Goal: Communication & Community: Answer question/provide support

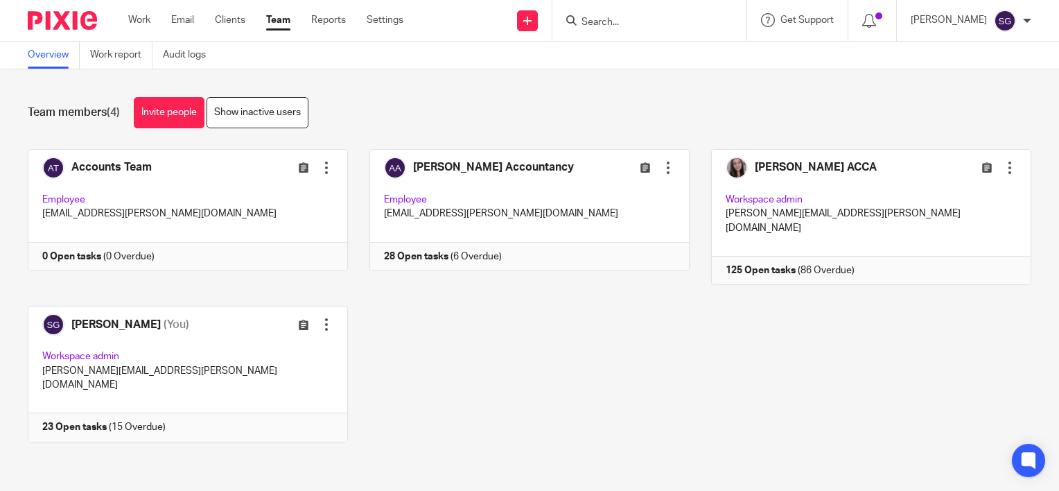
click at [657, 20] on input "Search" at bounding box center [642, 23] width 125 height 12
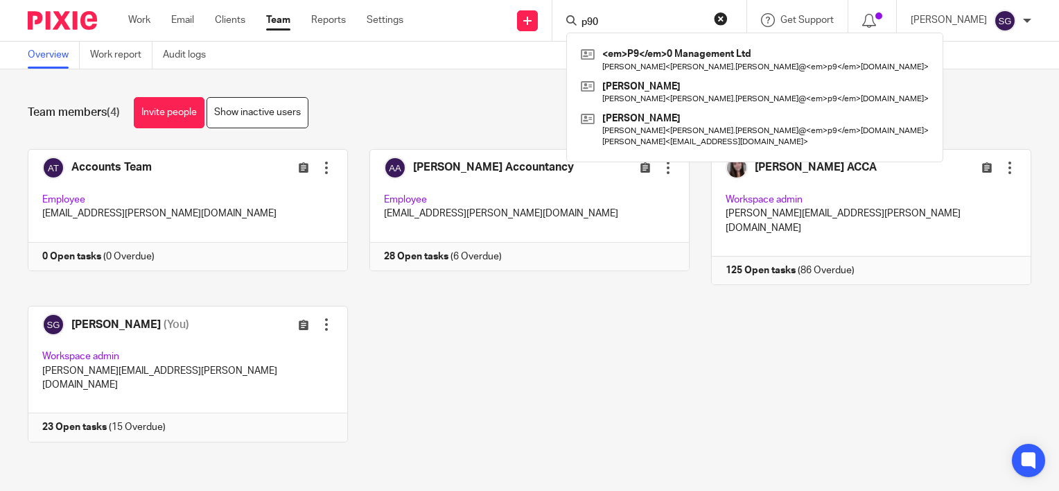
type input "p90"
click button "submit" at bounding box center [0, 0] width 0 height 0
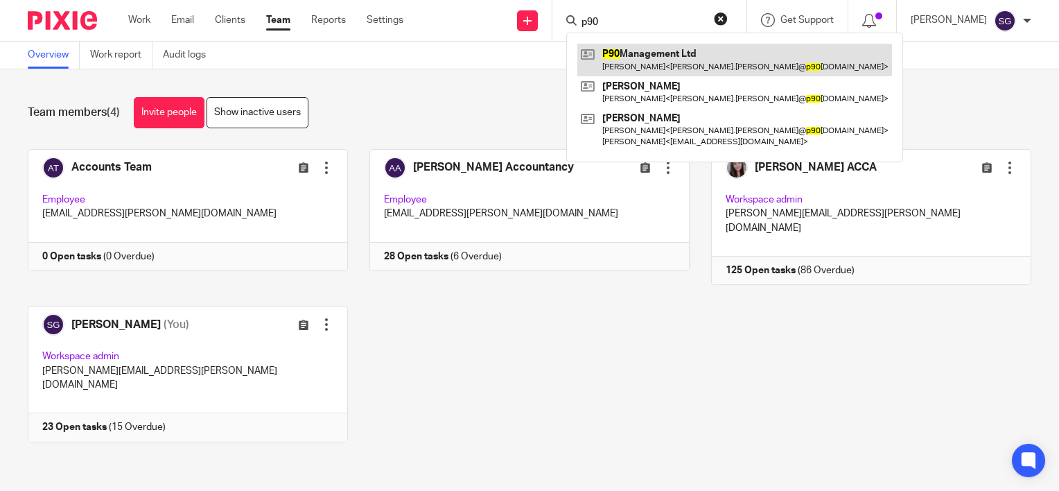
click at [636, 49] on link at bounding box center [734, 60] width 315 height 32
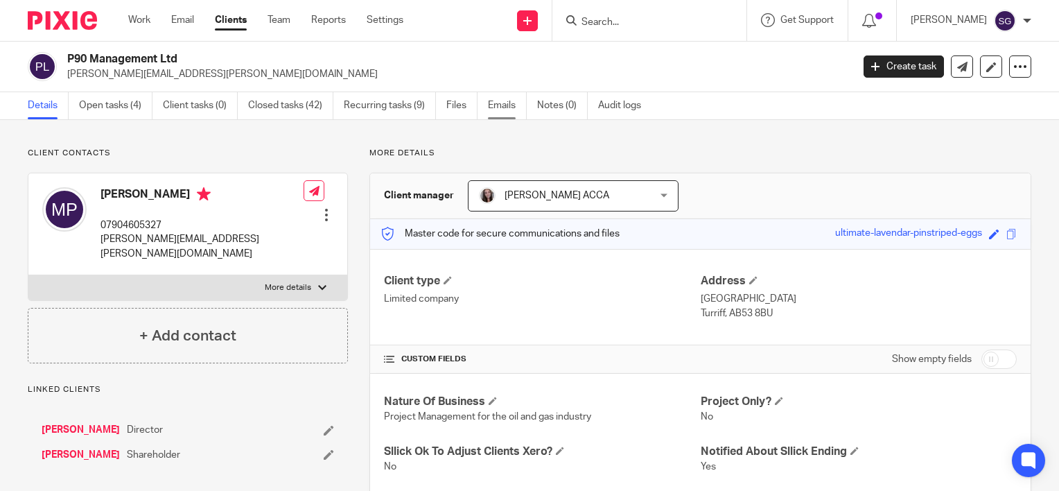
click at [491, 100] on link "Emails" at bounding box center [507, 105] width 39 height 27
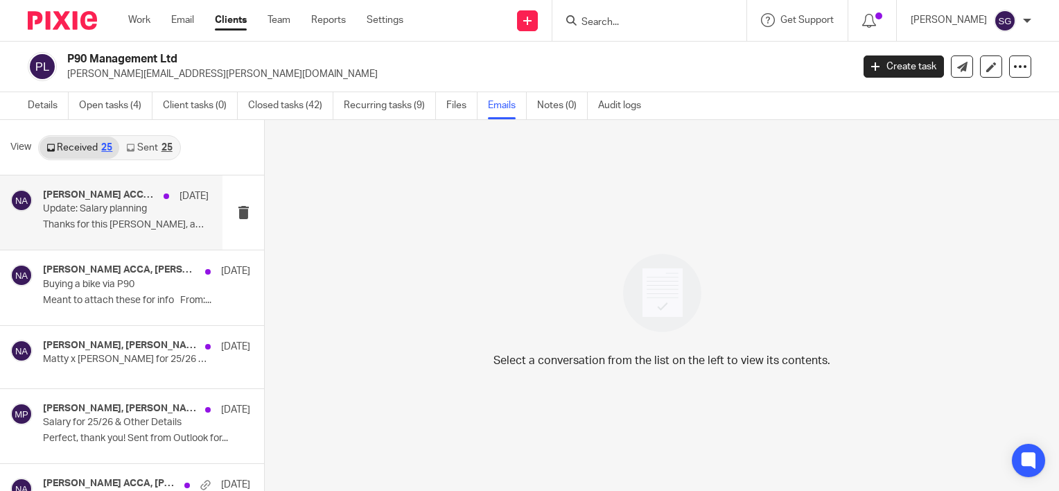
click at [123, 227] on p "Thanks for this [PERSON_NAME], appreciate it! My HMRC..." at bounding box center [126, 225] width 166 height 12
click at [142, 141] on link "Sent 25" at bounding box center [149, 148] width 60 height 22
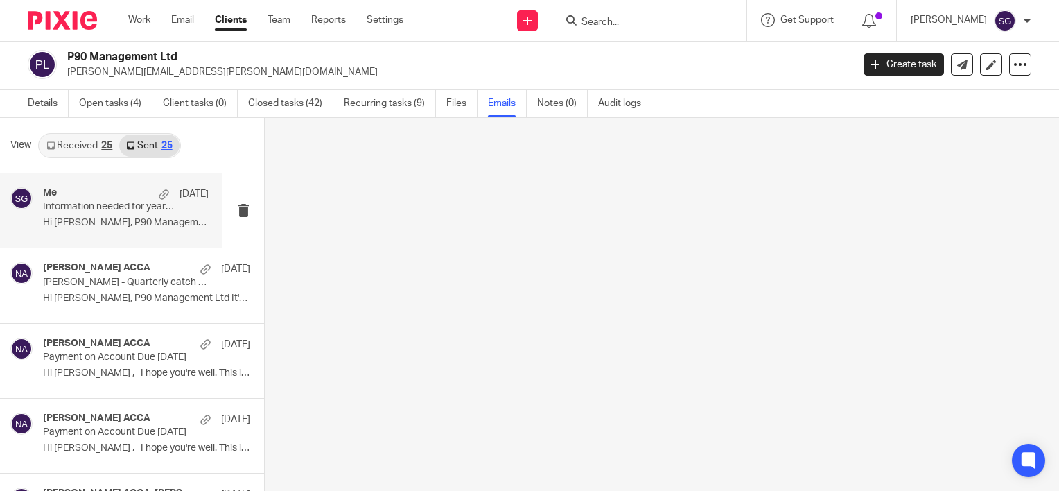
click at [121, 220] on p "Hi [PERSON_NAME], P90 Management Ltd Just a..." at bounding box center [126, 223] width 166 height 12
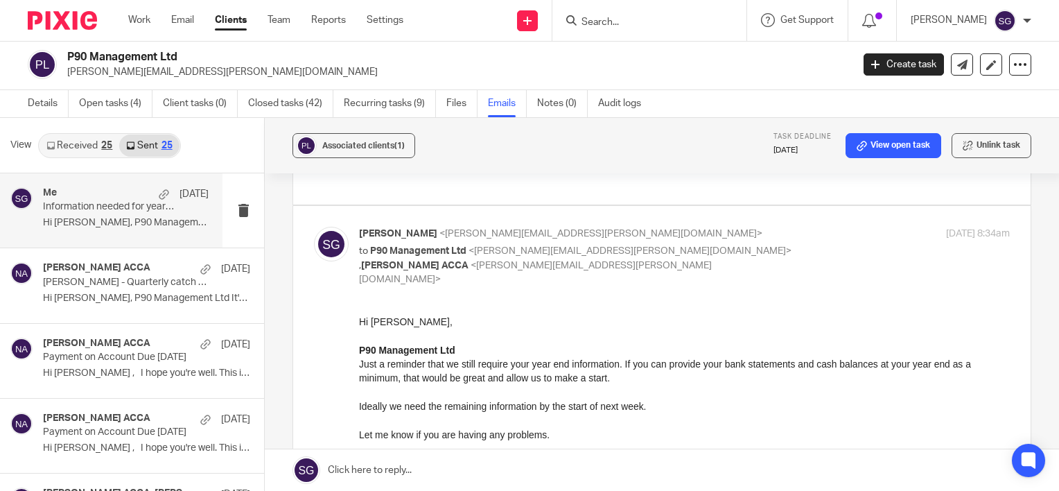
scroll to position [367, 0]
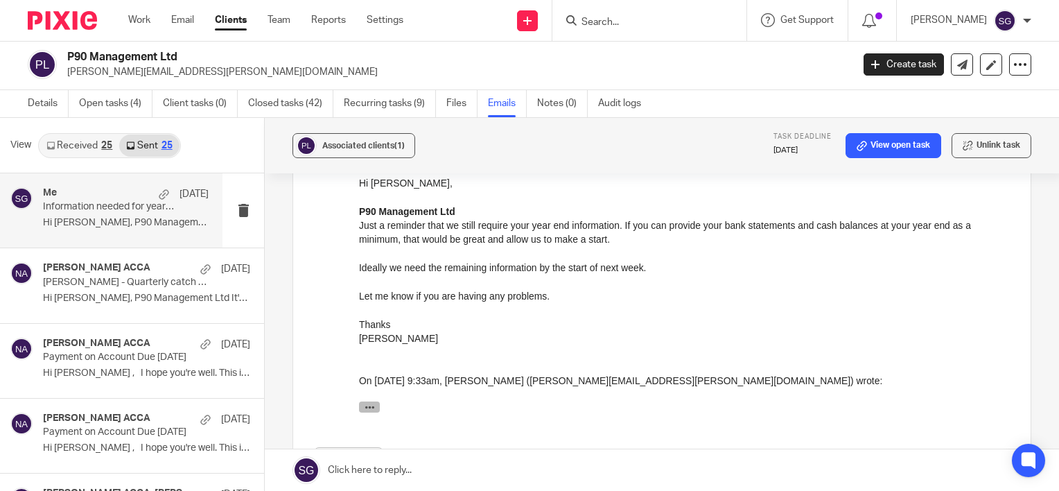
click at [374, 403] on icon "button" at bounding box center [370, 406] width 10 height 10
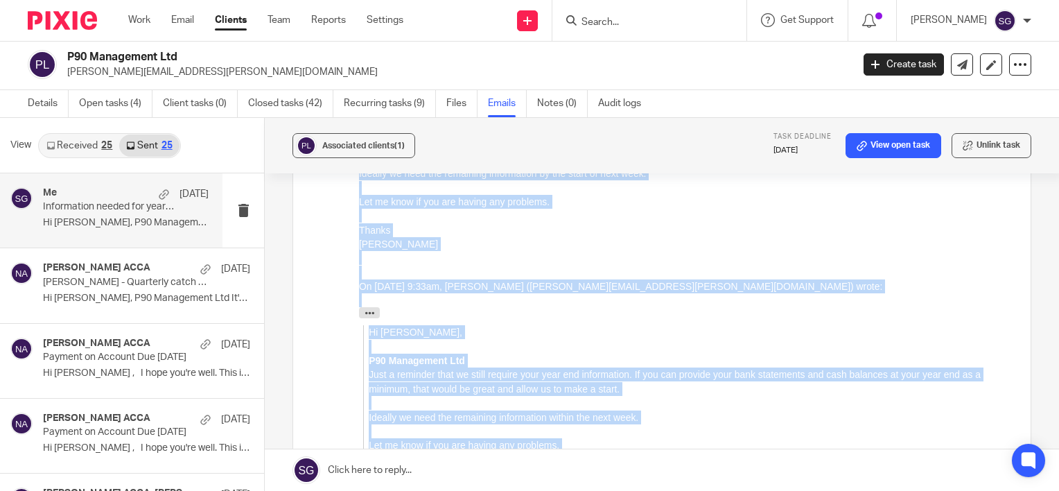
scroll to position [448, 0]
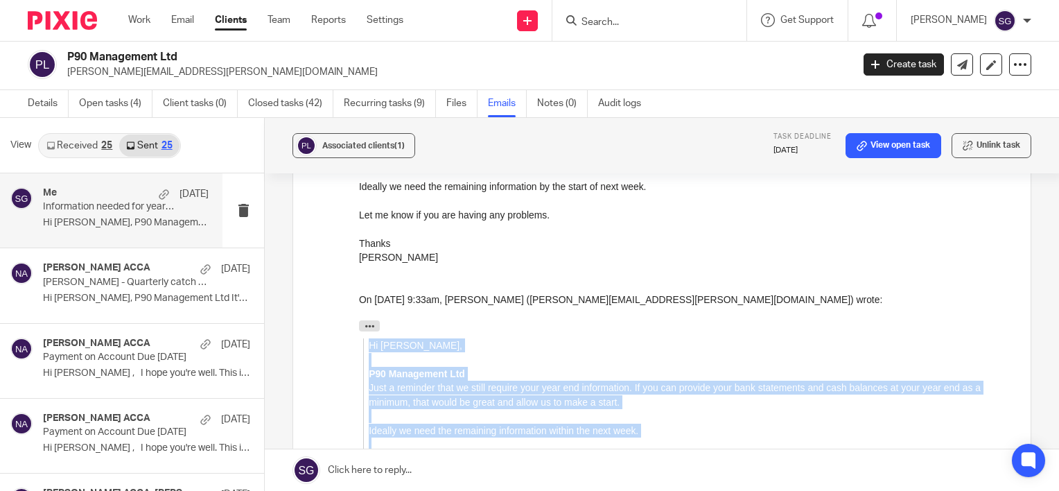
drag, startPoint x: 482, startPoint y: 1085, endPoint x: 367, endPoint y: 348, distance: 746.4
copy blockquote "Hi Mathew, P90 Management Ltd Just a reminder that we still require your year e…"
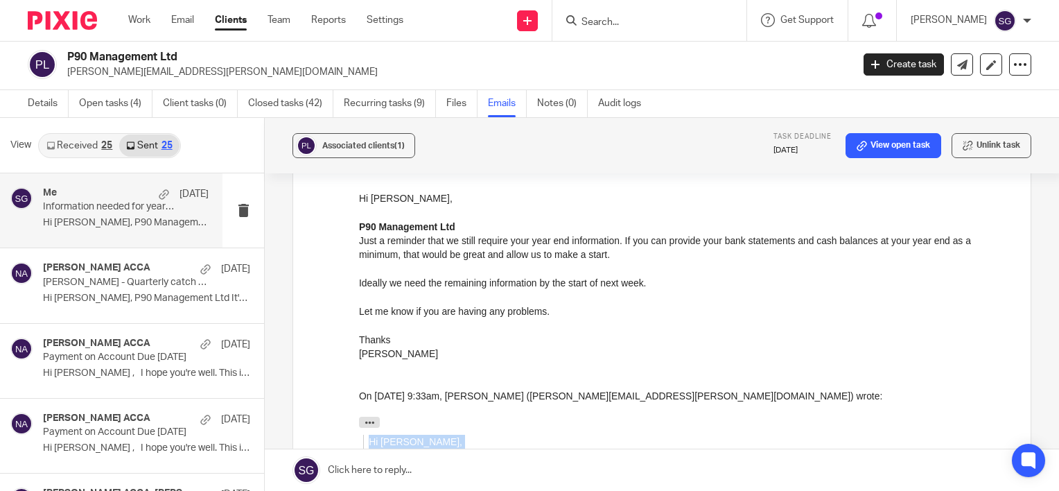
scroll to position [309, 0]
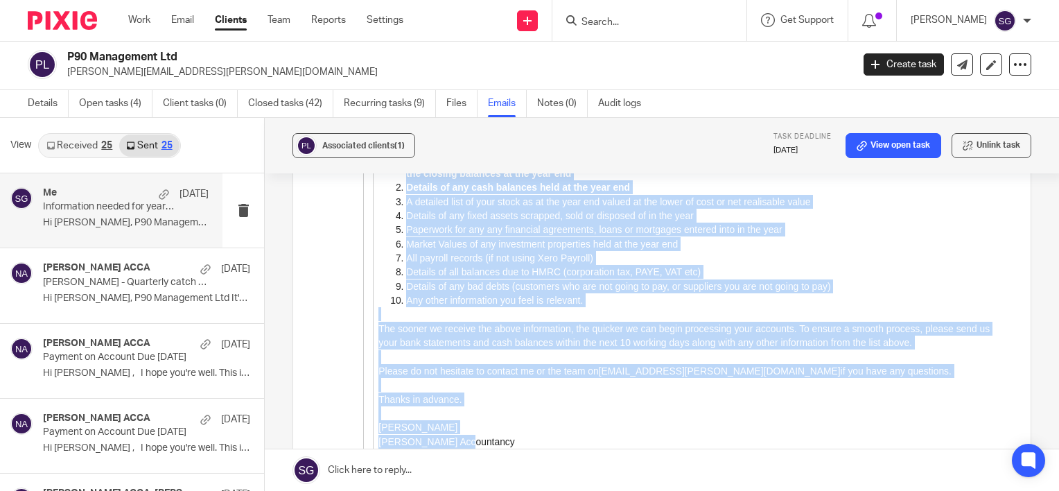
click at [851, 364] on p at bounding box center [693, 357] width 631 height 14
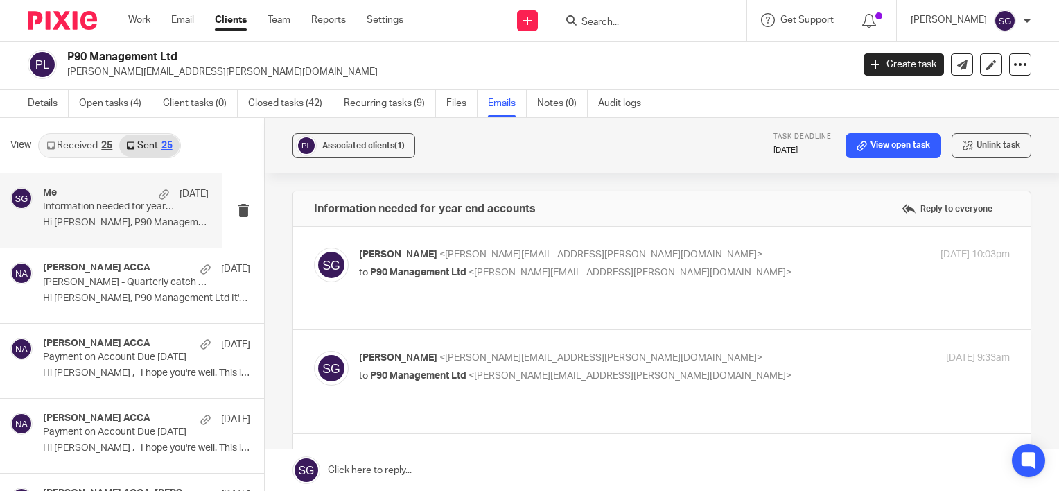
scroll to position [0, 0]
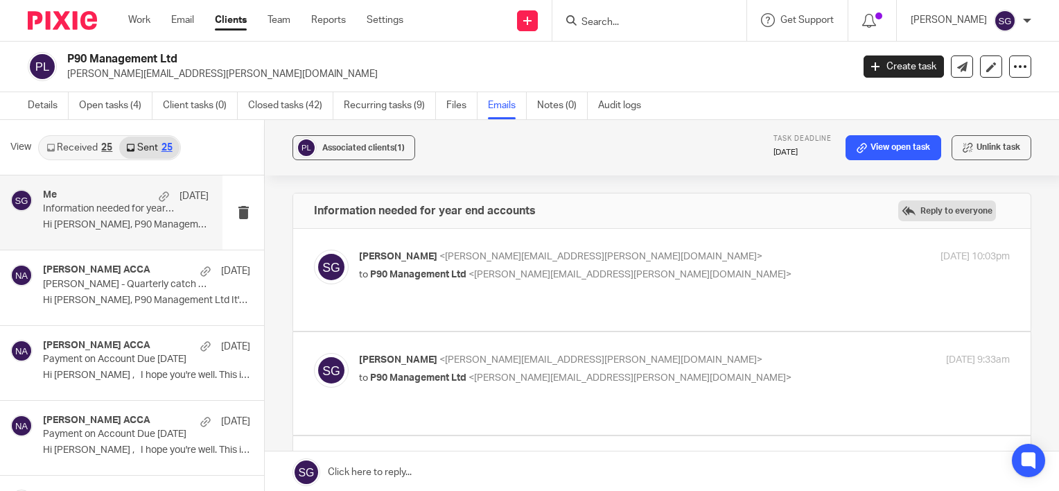
click at [922, 208] on label "Reply to everyone" at bounding box center [947, 210] width 98 height 21
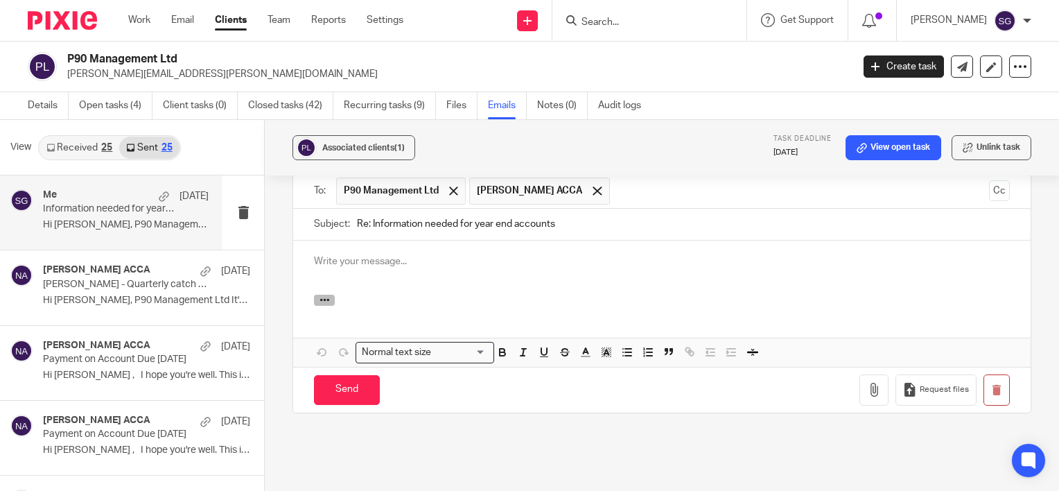
click at [327, 295] on button "button" at bounding box center [324, 300] width 21 height 11
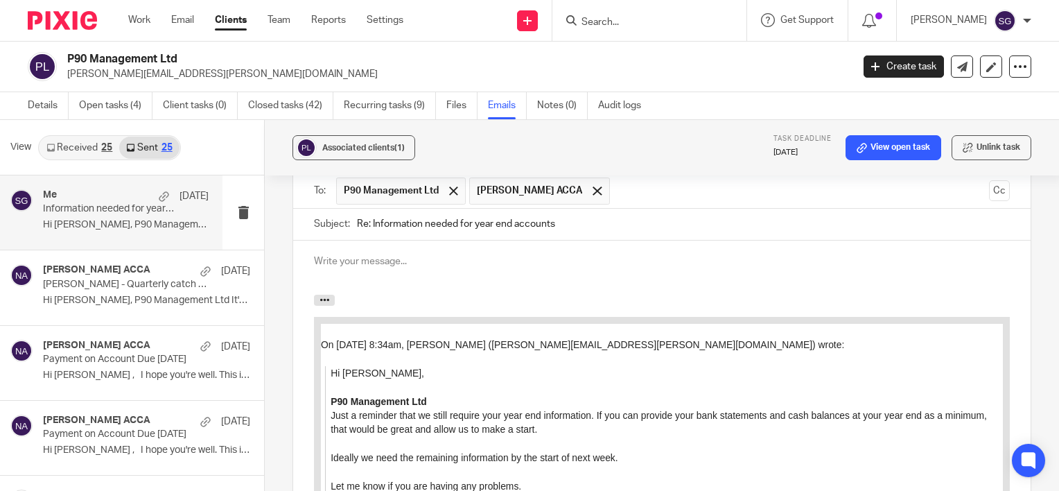
click at [362, 254] on p at bounding box center [662, 261] width 696 height 14
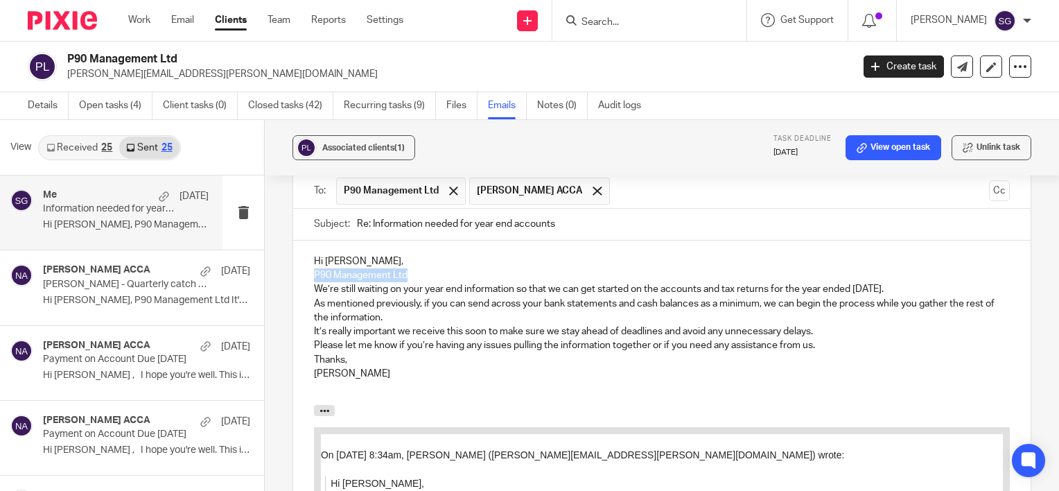
drag, startPoint x: 419, startPoint y: 225, endPoint x: 304, endPoint y: 229, distance: 114.4
click at [304, 240] on div "Hi Mathew, P90 Management Ltd We’re still waiting on your year end information …" at bounding box center [661, 322] width 737 height 165
click at [377, 254] on p "Hi Mathew," at bounding box center [662, 261] width 696 height 14
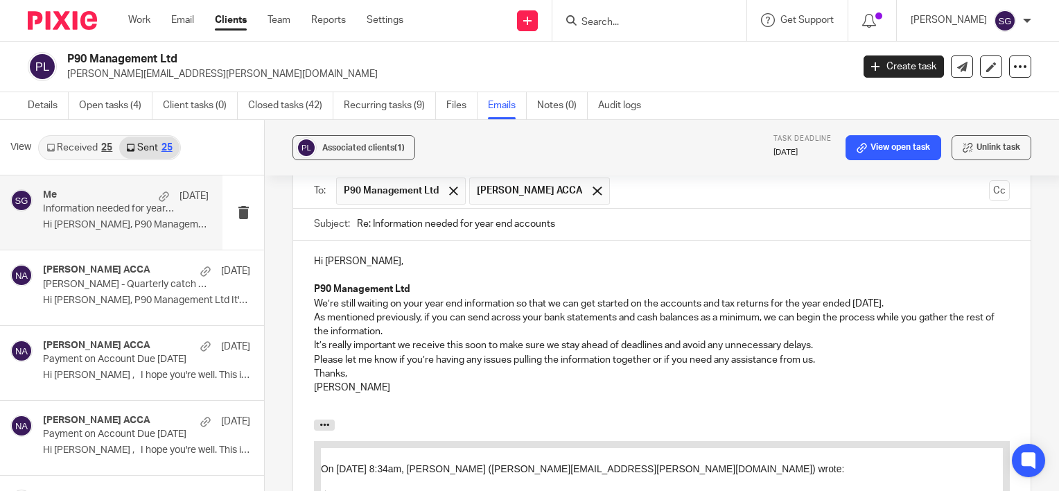
click at [322, 297] on p "We’re still waiting on your year end information so that we can get started on …" at bounding box center [662, 304] width 696 height 14
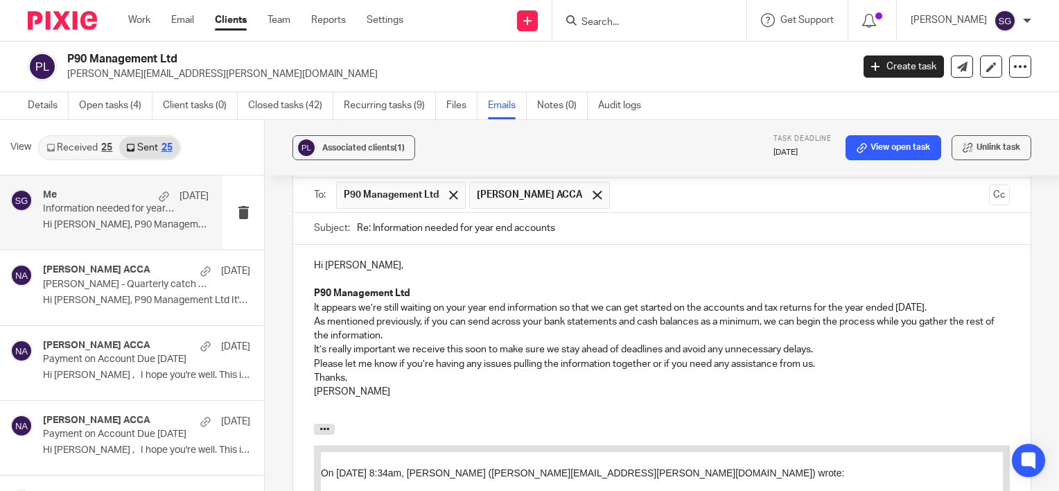
scroll to position [1475, 0]
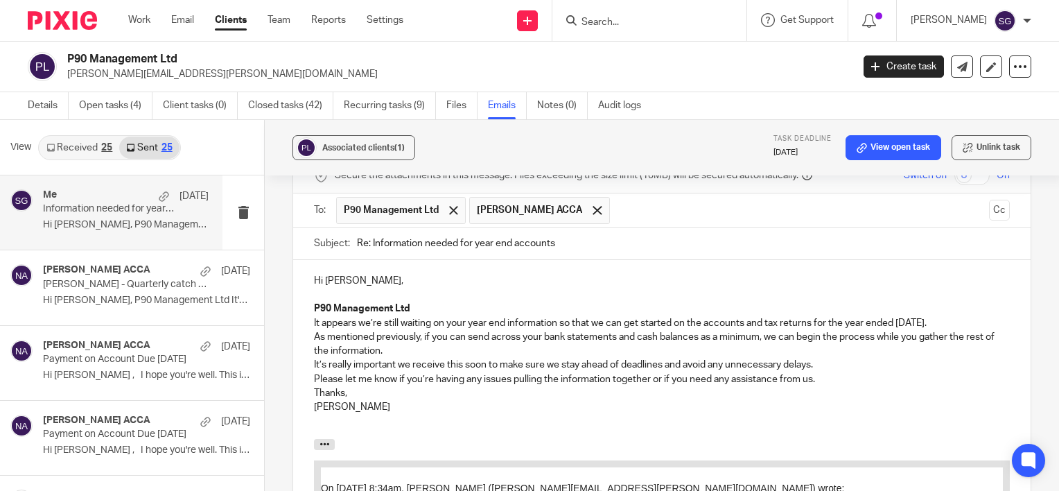
drag, startPoint x: 848, startPoint y: 275, endPoint x: 959, endPoint y: 277, distance: 110.9
click at [959, 316] on p "It appears we’re still waiting on your year end information so that we can get …" at bounding box center [662, 323] width 696 height 14
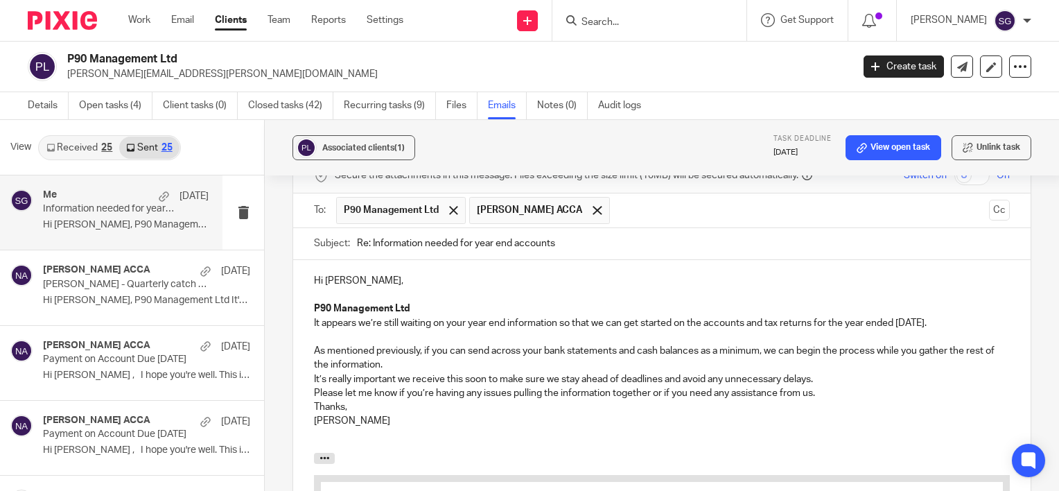
click at [402, 344] on p "As mentioned previously, if you can send across your bank statements and cash b…" at bounding box center [662, 358] width 696 height 28
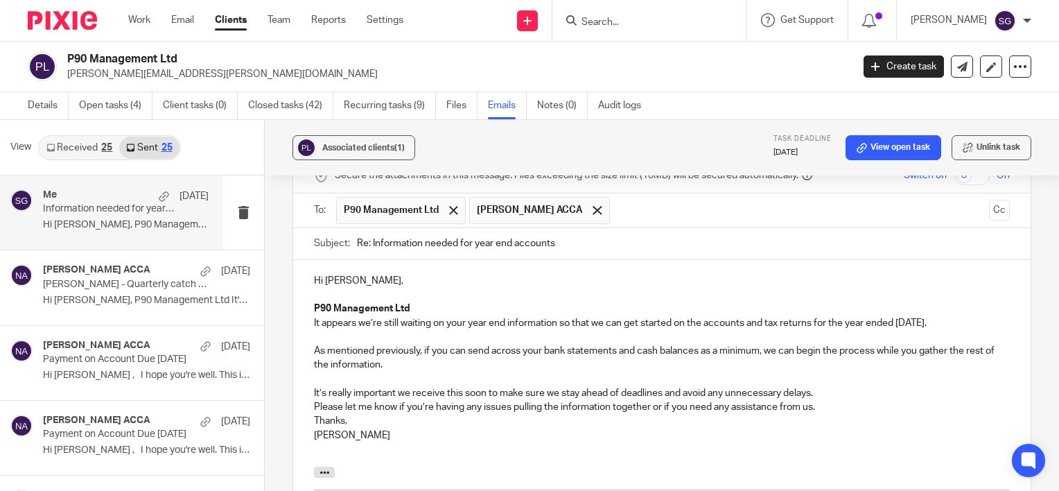
click at [821, 386] on p "It’s really important we receive this soon to make sure we stay ahead of deadli…" at bounding box center [662, 393] width 696 height 14
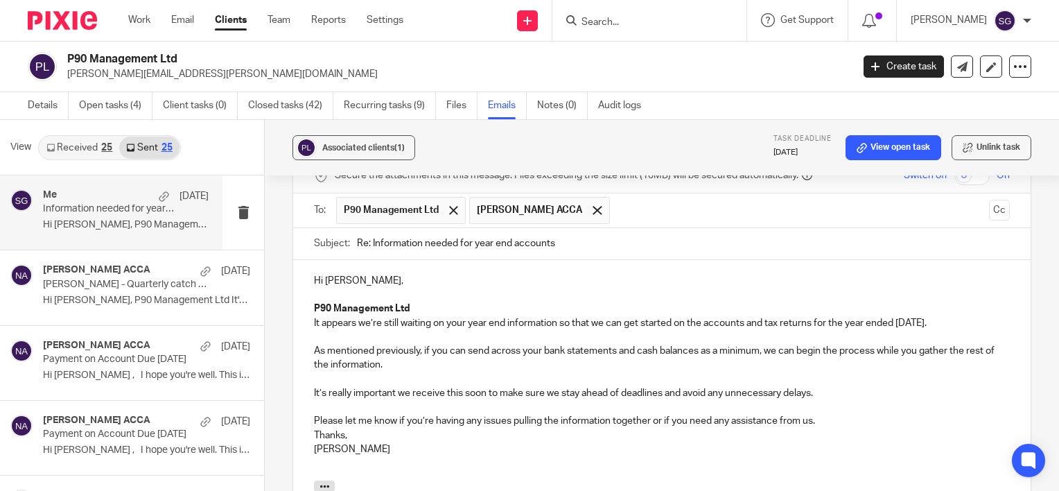
click at [830, 414] on p "Please let me know if you’re having any issues pulling the information together…" at bounding box center [662, 421] width 696 height 14
click at [502, 372] on p at bounding box center [662, 379] width 696 height 14
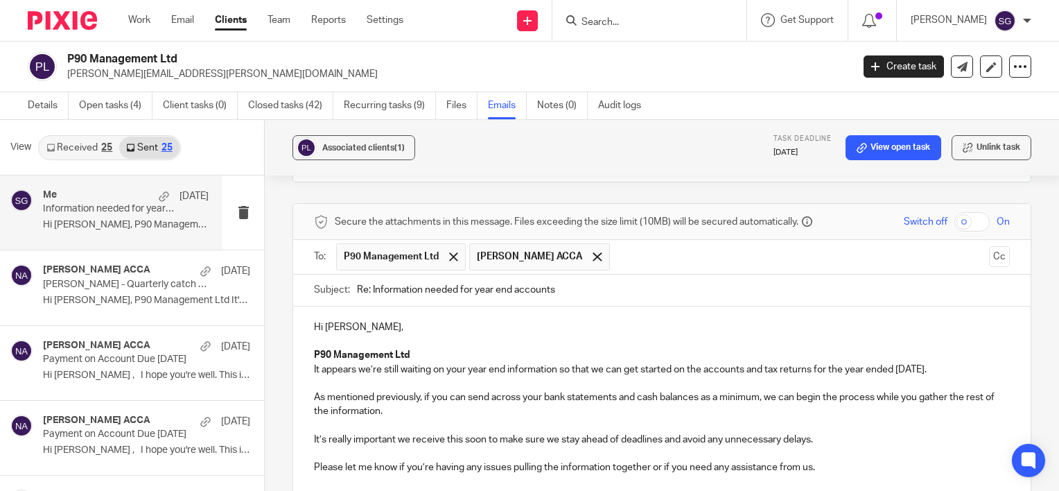
scroll to position [1405, 0]
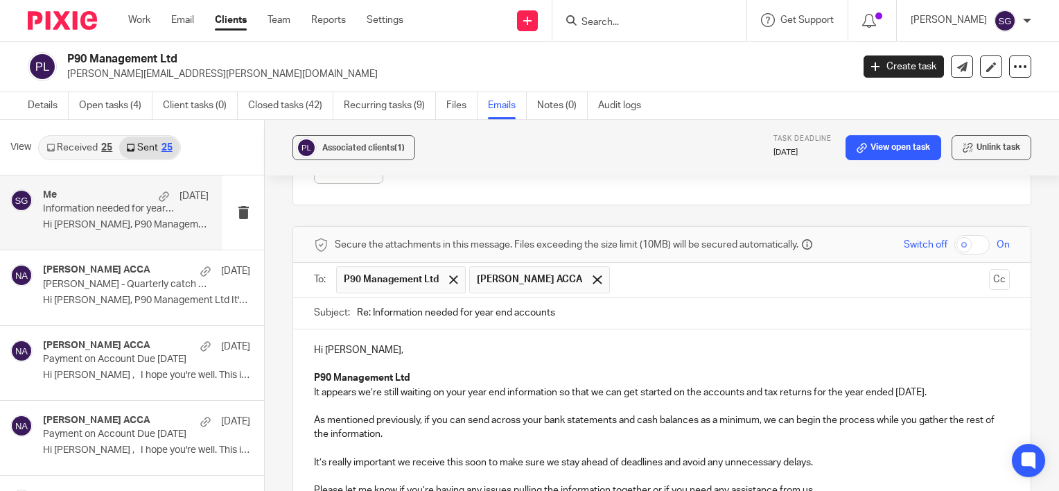
click at [677, 266] on input "text" at bounding box center [800, 279] width 367 height 27
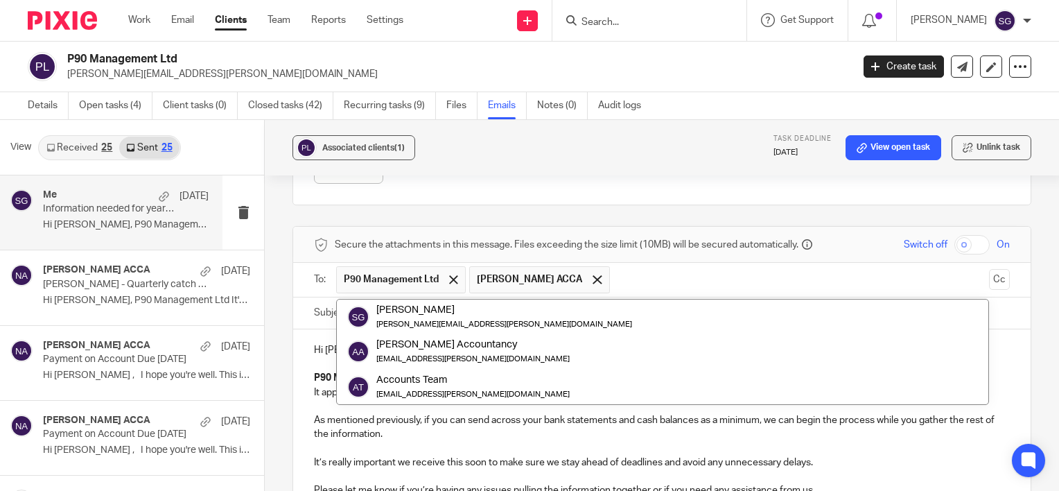
click at [796, 266] on input "text" at bounding box center [800, 279] width 367 height 27
click at [989, 269] on button "Cc" at bounding box center [999, 279] width 21 height 21
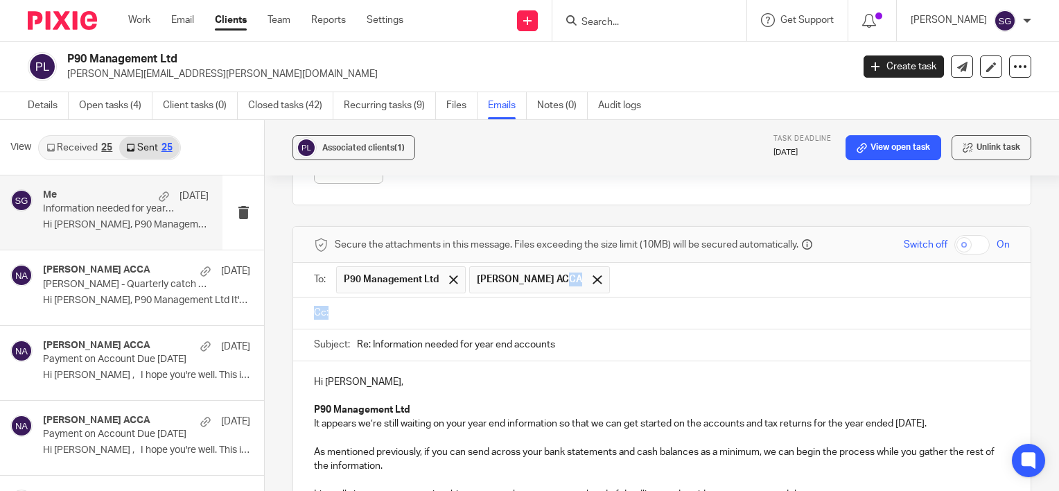
drag, startPoint x: 542, startPoint y: 231, endPoint x: 498, endPoint y: 235, distance: 44.5
click at [589, 269] on div at bounding box center [597, 279] width 16 height 21
click at [480, 297] on div at bounding box center [673, 312] width 674 height 31
click at [452, 297] on div at bounding box center [673, 312] width 674 height 31
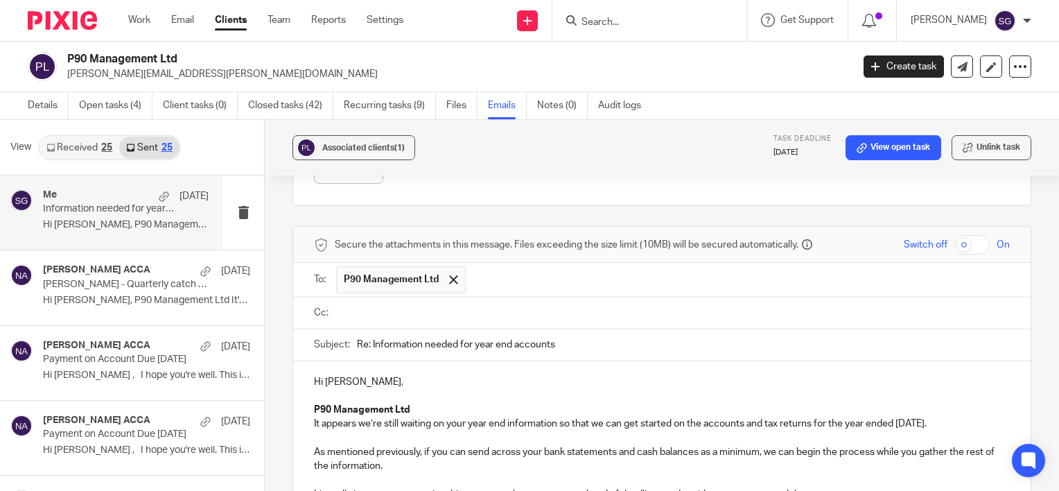
click at [451, 305] on input "text" at bounding box center [672, 313] width 665 height 16
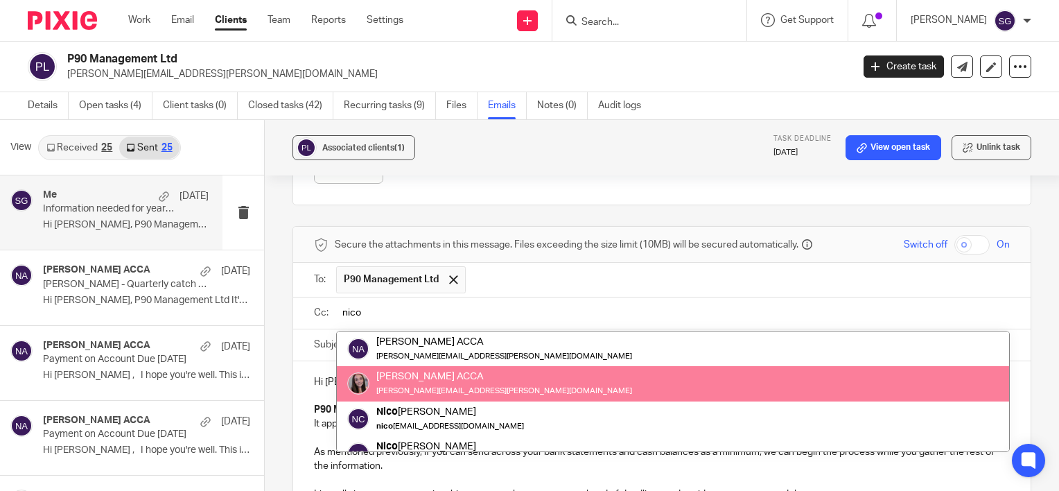
type input "nico"
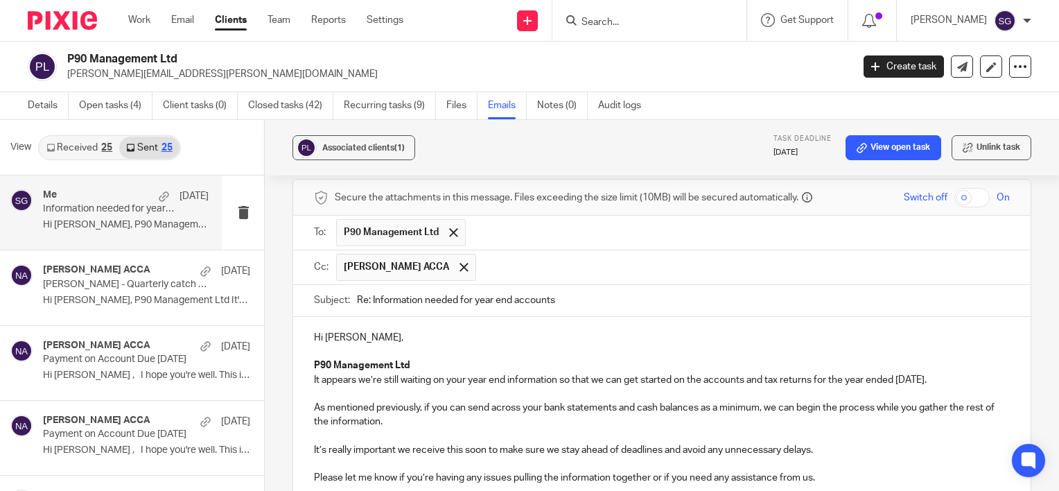
scroll to position [1475, 0]
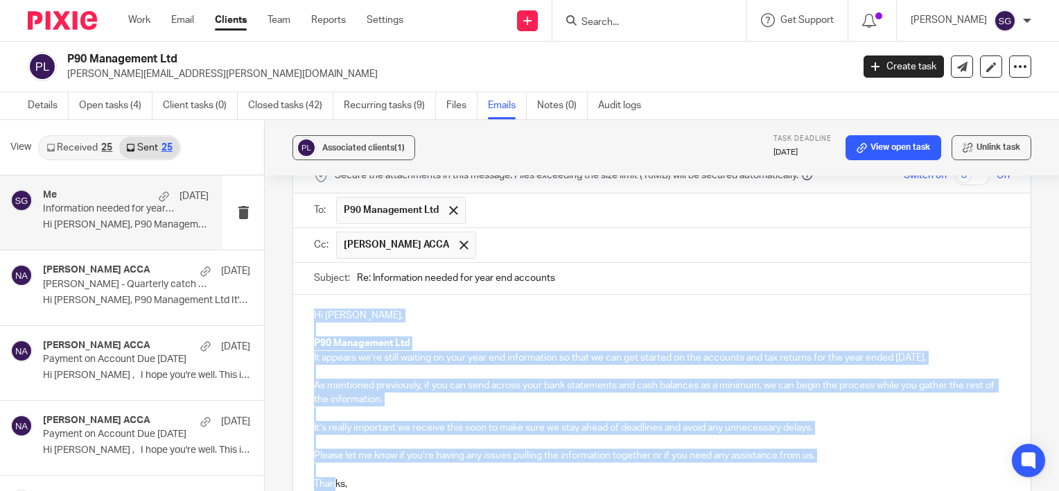
drag, startPoint x: 310, startPoint y: 266, endPoint x: 334, endPoint y: 450, distance: 185.8
click at [334, 450] on div "Hi Mathew, P90 Management Ltd It appears we’re still waiting on your year end i…" at bounding box center [661, 412] width 737 height 235
click at [374, 477] on p "Thanks, Sarah" at bounding box center [662, 491] width 696 height 28
drag, startPoint x: 305, startPoint y: 412, endPoint x: 301, endPoint y: 265, distance: 147.0
click at [301, 295] on div "Hi Mathew, P90 Management Ltd It appears we’re still waiting on your year end i…" at bounding box center [661, 412] width 737 height 235
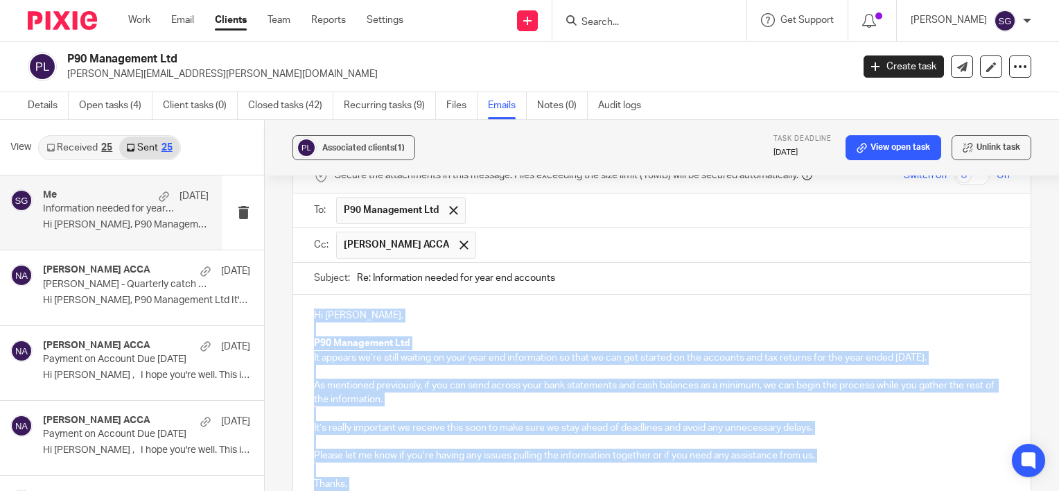
copy div "Hi Mathew, P90 Management Ltd It appears we’re still waiting on your year end i…"
click at [470, 351] on p "It appears we’re still waiting on your year end information so that we can get …" at bounding box center [662, 358] width 696 height 14
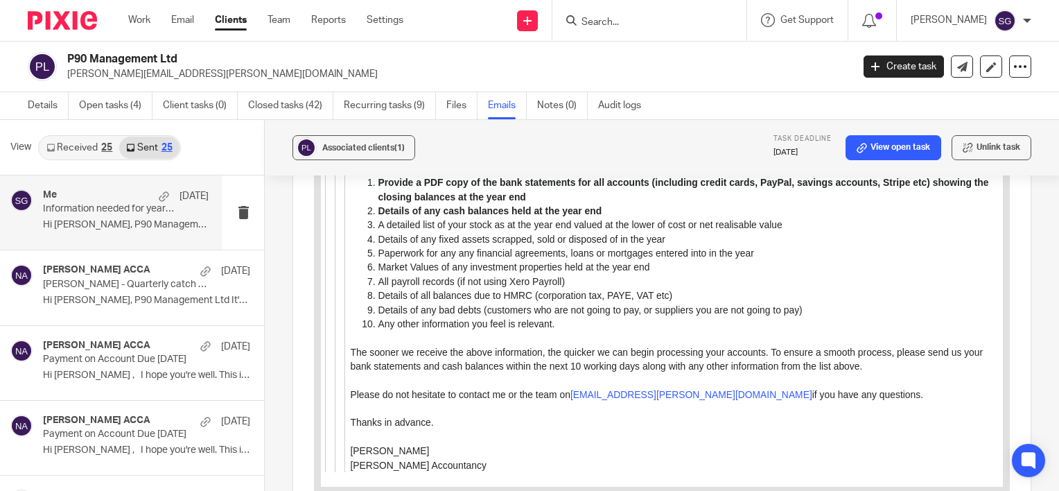
scroll to position [2800, 0]
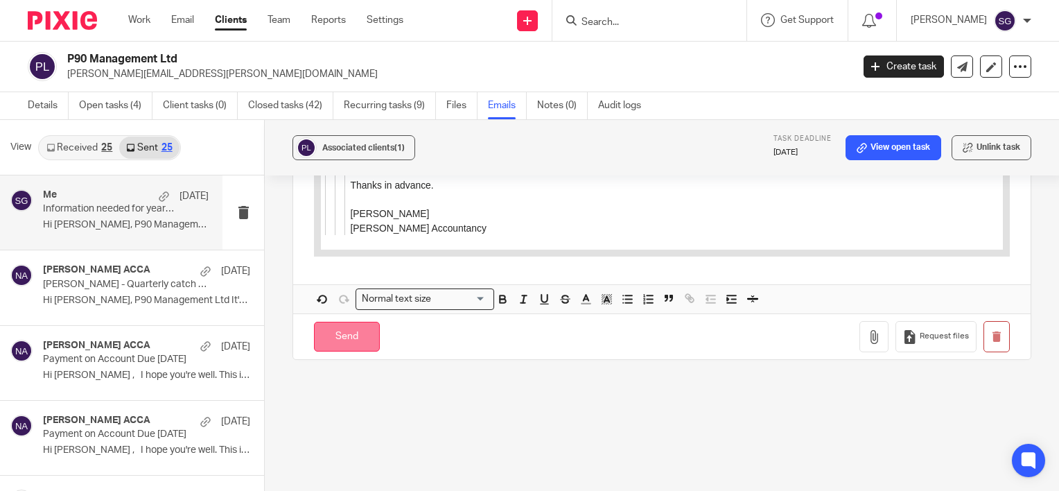
click at [328, 322] on input "Send" at bounding box center [347, 337] width 66 height 30
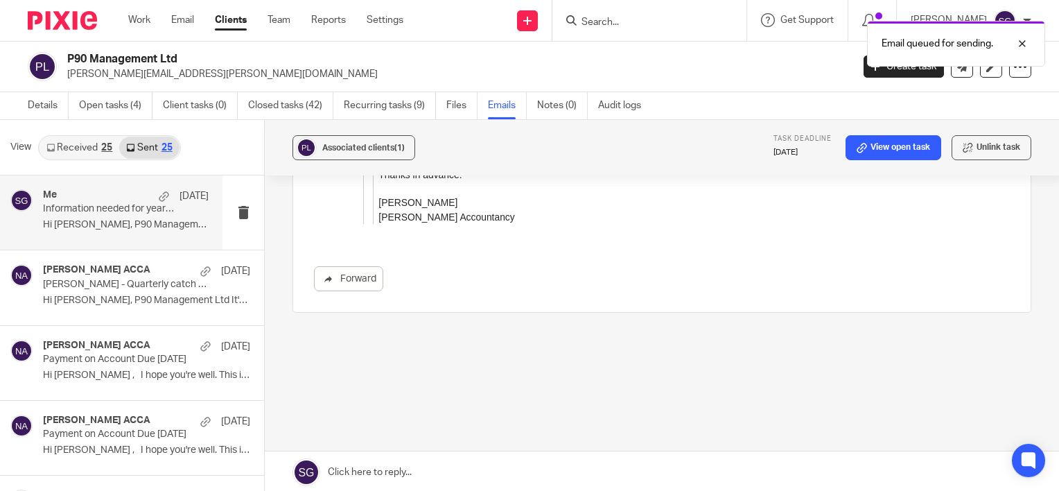
scroll to position [1254, 0]
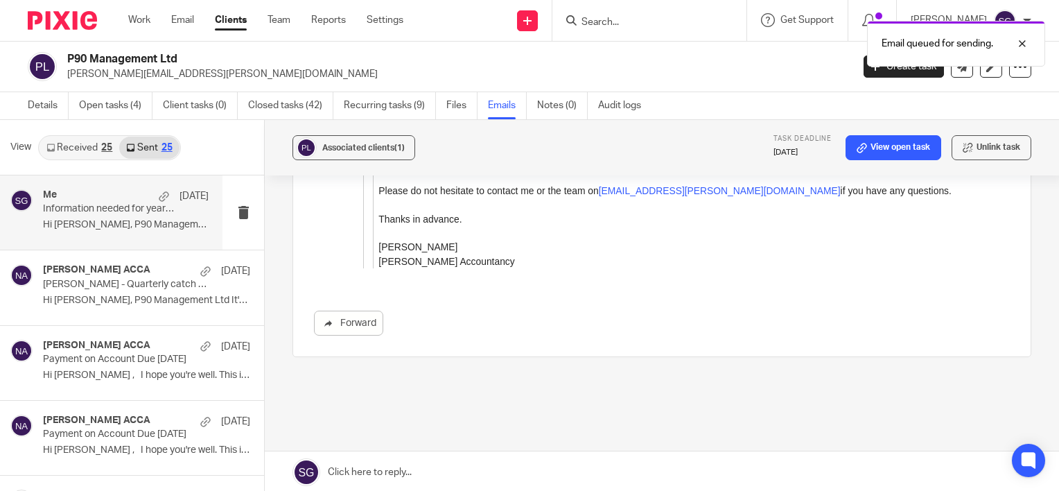
click at [641, 17] on div "Email queued for sending." at bounding box center [787, 40] width 516 height 53
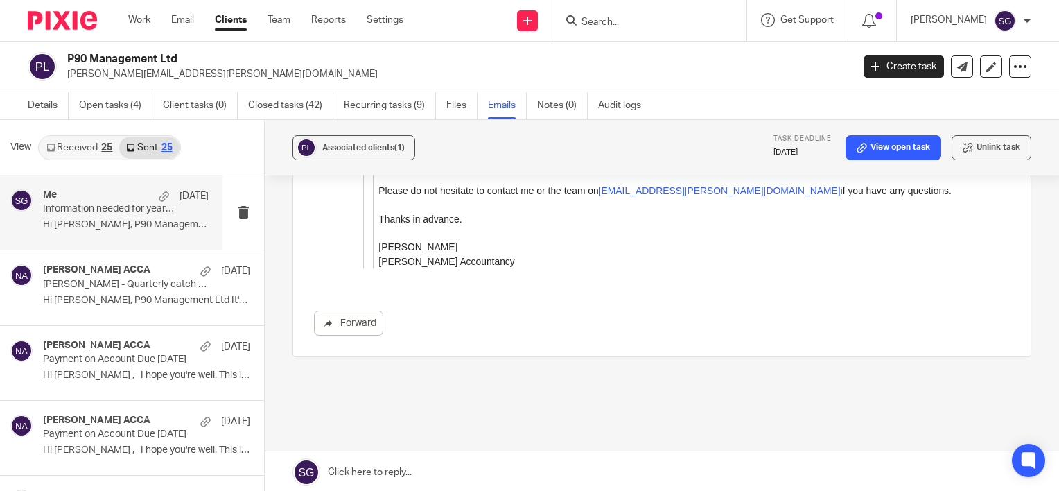
click at [631, 24] on div "Email queued for sending." at bounding box center [787, 40] width 516 height 53
click at [617, 19] on input "Search" at bounding box center [642, 23] width 125 height 12
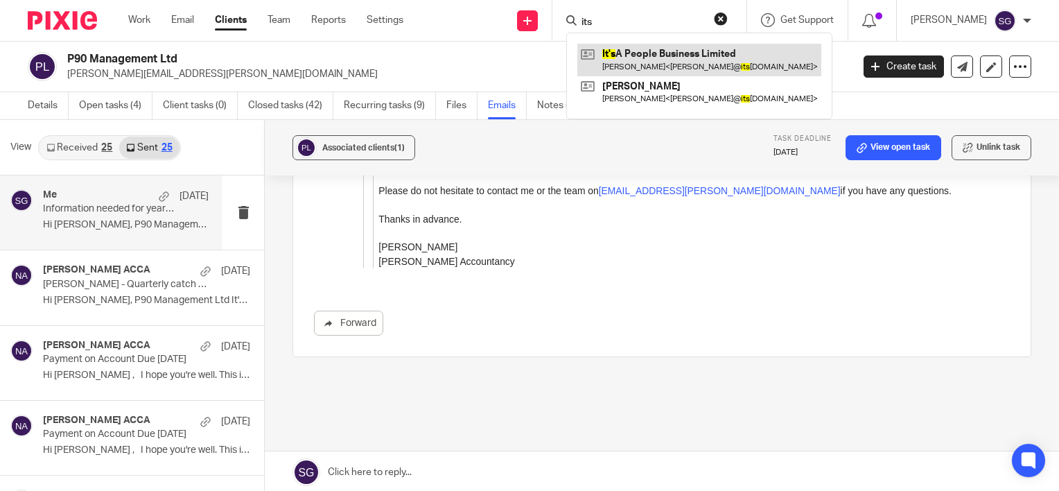
type input "its"
click at [629, 53] on link at bounding box center [699, 60] width 244 height 32
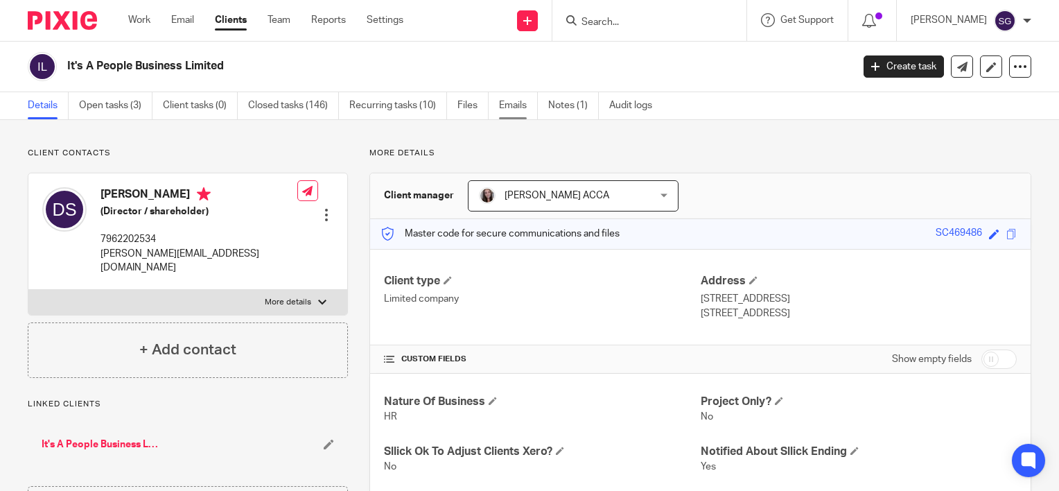
click at [508, 104] on link "Emails" at bounding box center [518, 105] width 39 height 27
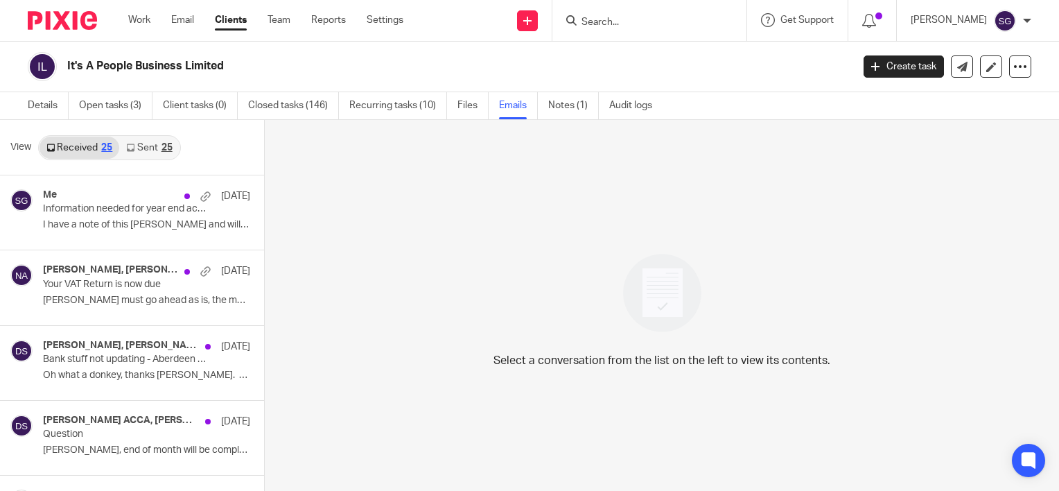
click at [155, 146] on link "Sent 25" at bounding box center [149, 148] width 60 height 22
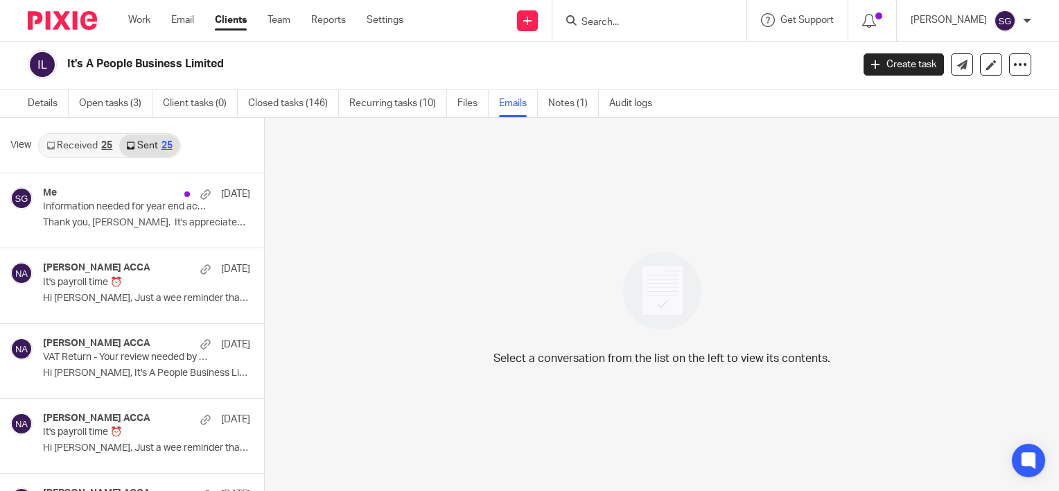
click at [66, 152] on link "Received 25" at bounding box center [80, 145] width 80 height 22
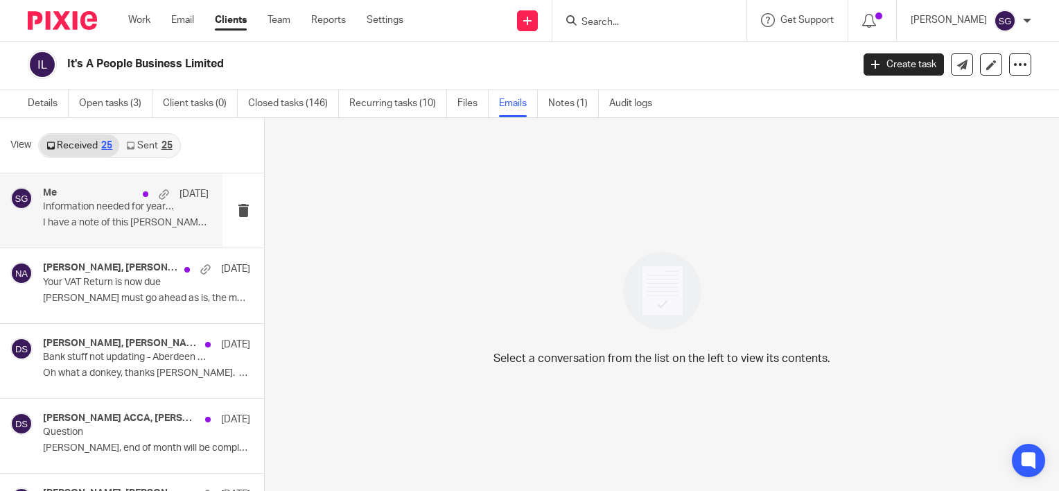
click at [84, 224] on p "I have a note of this Sarah and will provide..." at bounding box center [126, 223] width 166 height 12
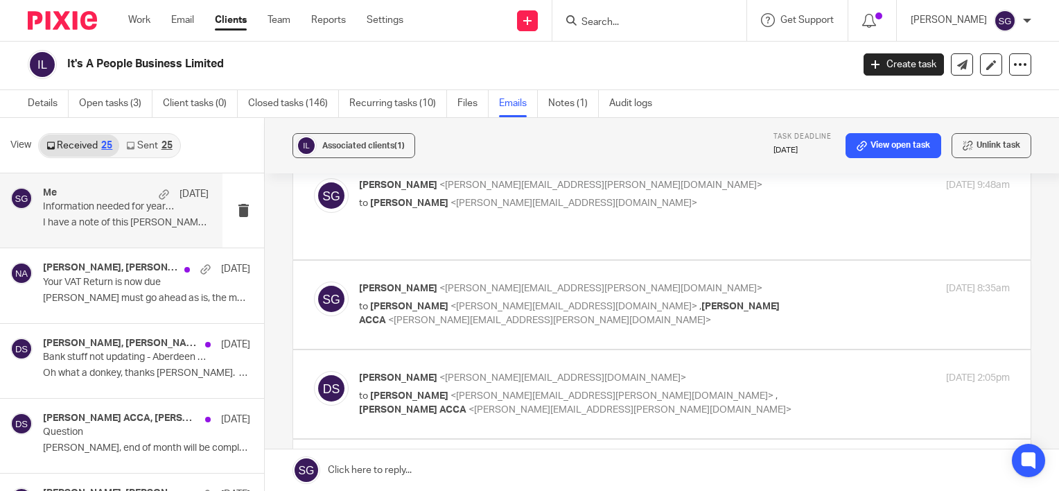
scroll to position [0, 0]
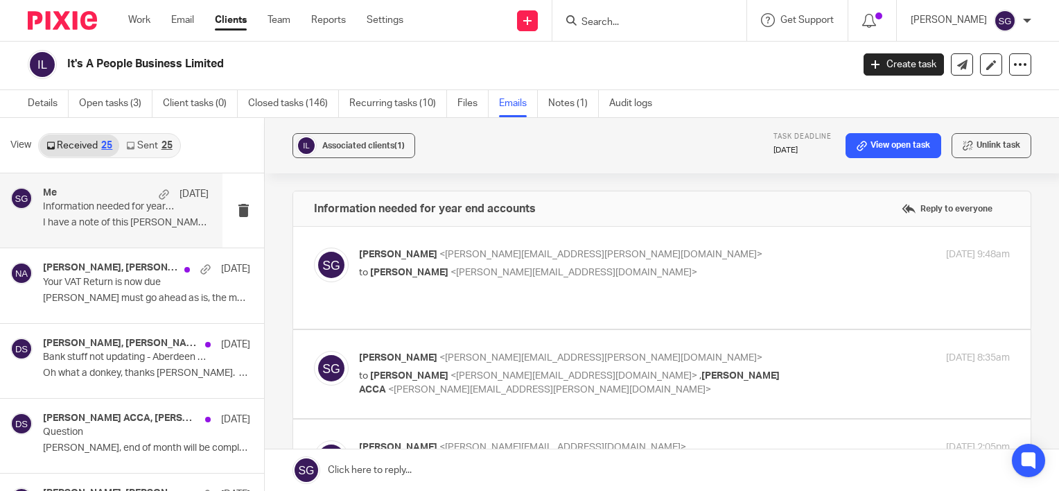
click at [474, 286] on div "Sarah Green <sarah@alvah.co> to Dianne Stewart <dianne@itsapeoplebusiness.com> …" at bounding box center [662, 277] width 696 height 60
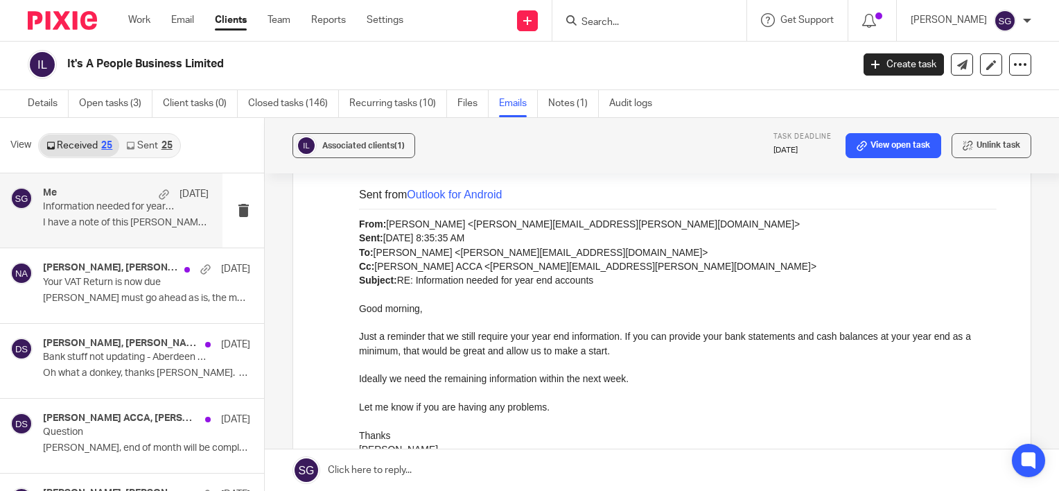
scroll to position [624, 0]
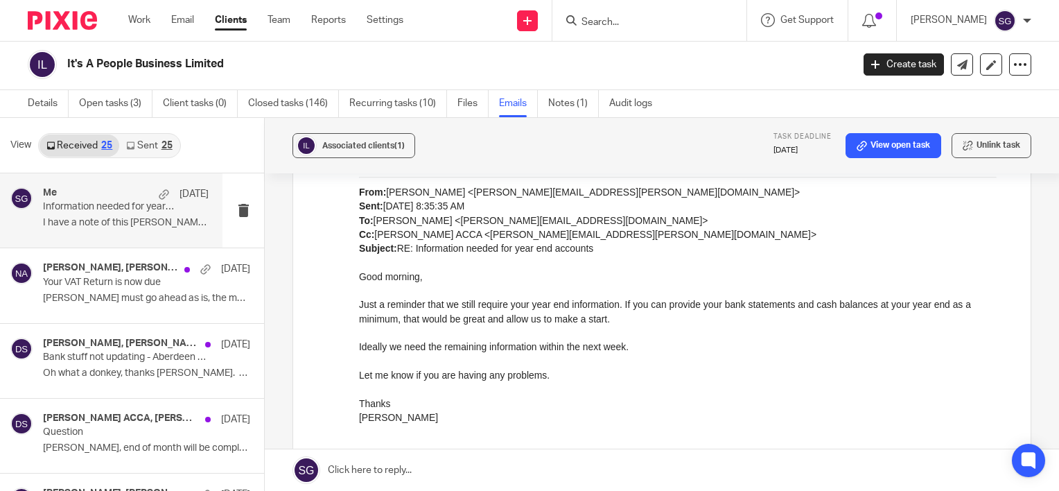
click at [155, 143] on link "Sent 25" at bounding box center [149, 145] width 60 height 22
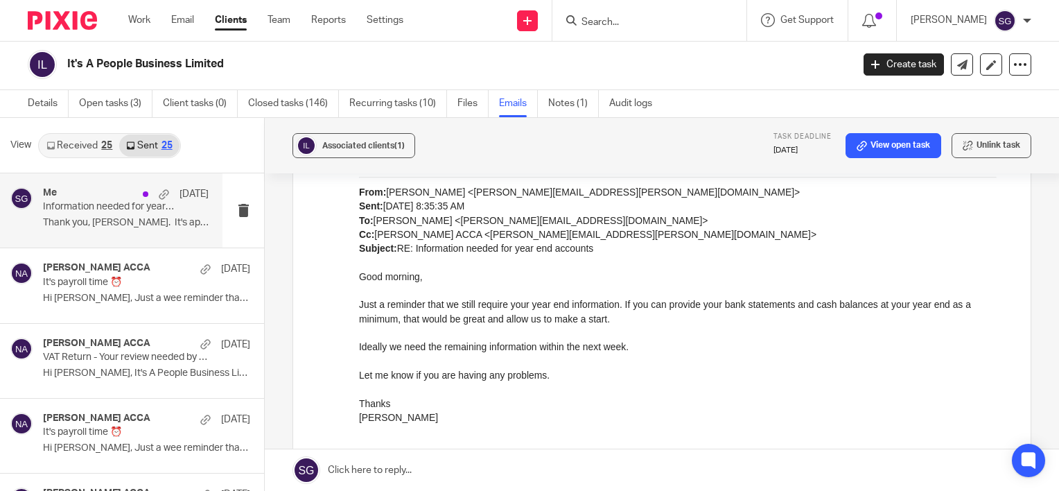
click at [134, 211] on p "Information needed for year end accounts" at bounding box center [109, 207] width 132 height 12
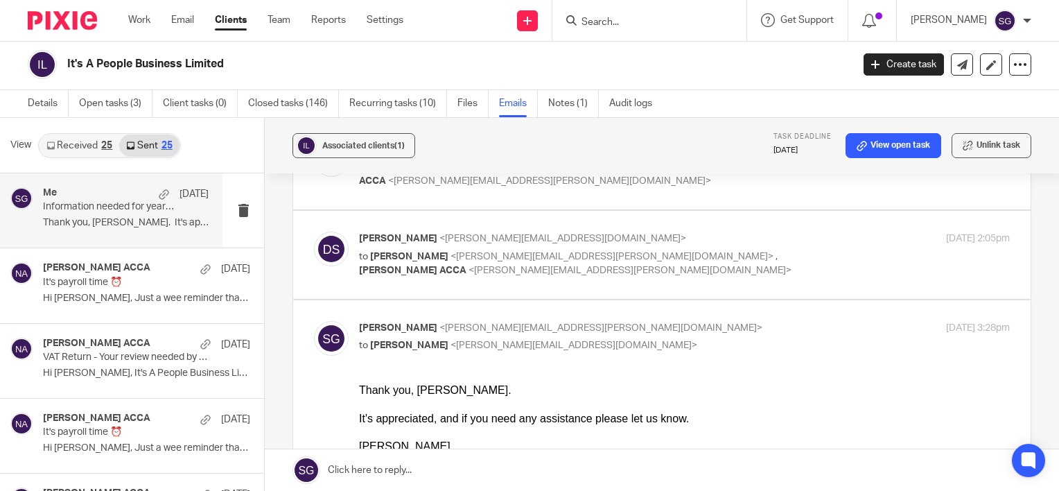
scroll to position [139, 0]
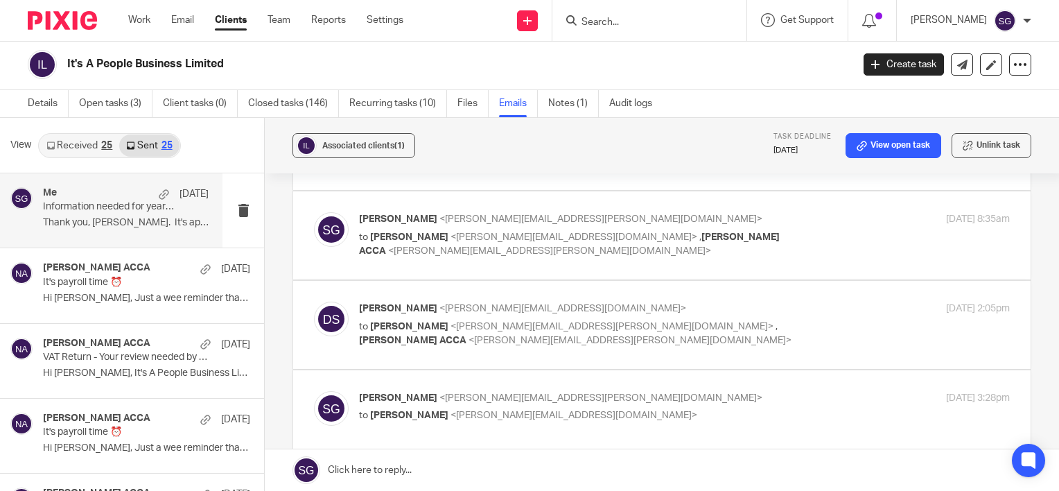
click at [468, 322] on div "Dianne Stewart <dianne@itsapeoplebusiness.com> to Sarah Green <sarah@alvah.co> …" at bounding box center [662, 324] width 696 height 46
click at [815, 305] on div "Dianne Stewart <dianne@itsapeoplebusiness.com> to Sarah Green <sarah@alvah.co> …" at bounding box center [684, 324] width 651 height 46
checkbox input "true"
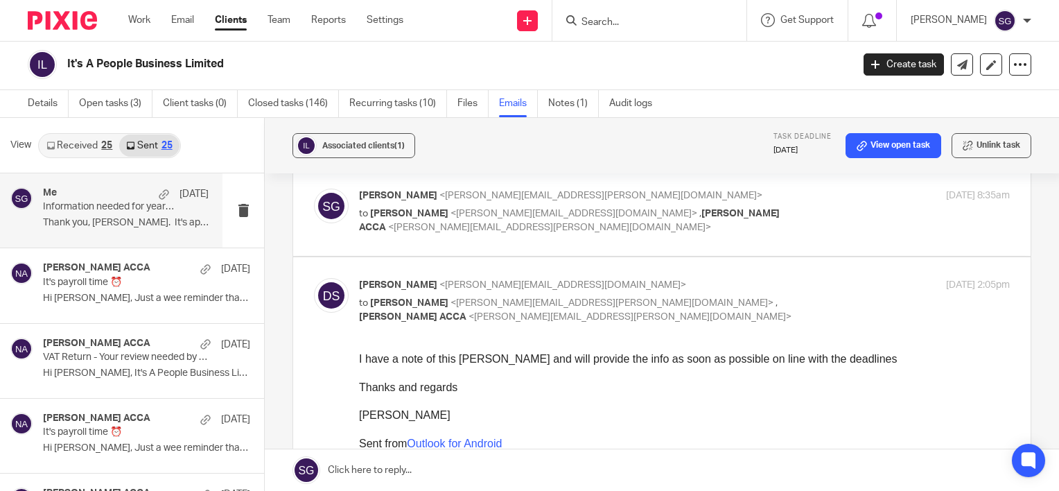
scroll to position [69, 0]
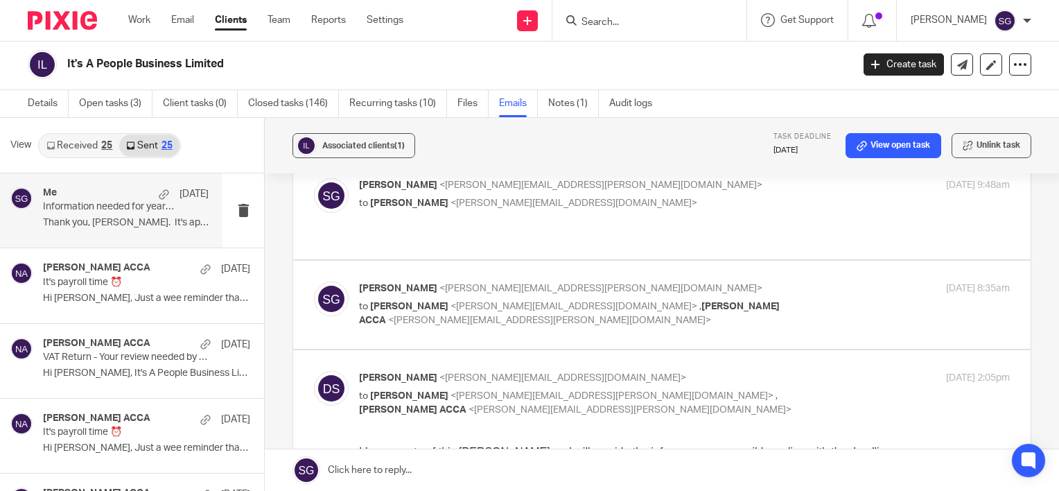
click at [784, 298] on div "Sarah Green <sarah@alvah.co> to Dianne Stewart <dianne@itsapeoplebusiness.com> …" at bounding box center [684, 304] width 651 height 46
checkbox input "true"
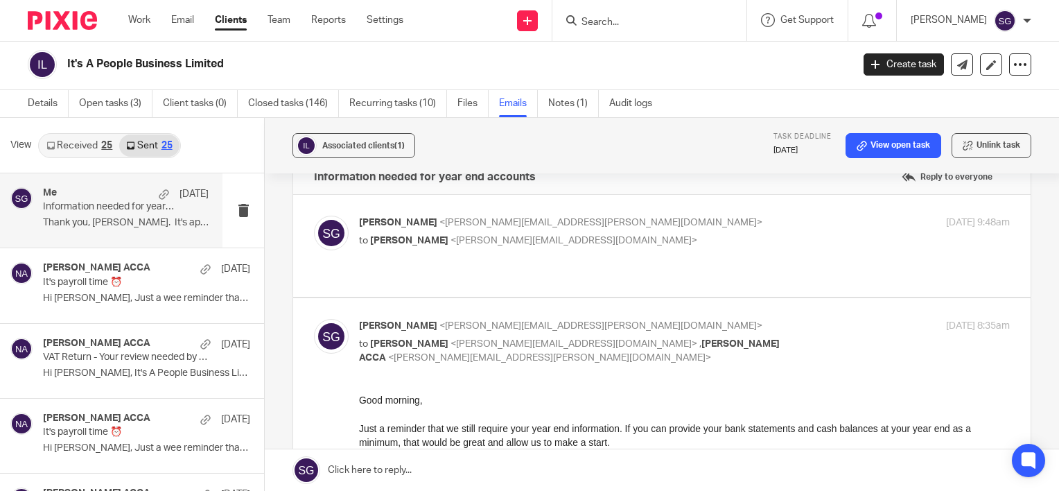
scroll to position [0, 0]
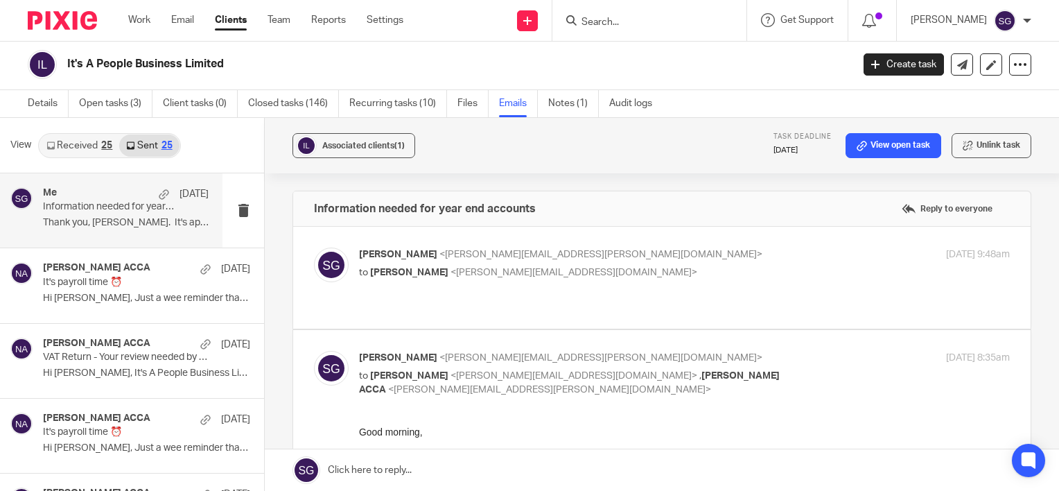
click at [779, 294] on label at bounding box center [661, 278] width 737 height 102
click at [314, 247] on input "checkbox" at bounding box center [313, 247] width 1 height 1
checkbox input "true"
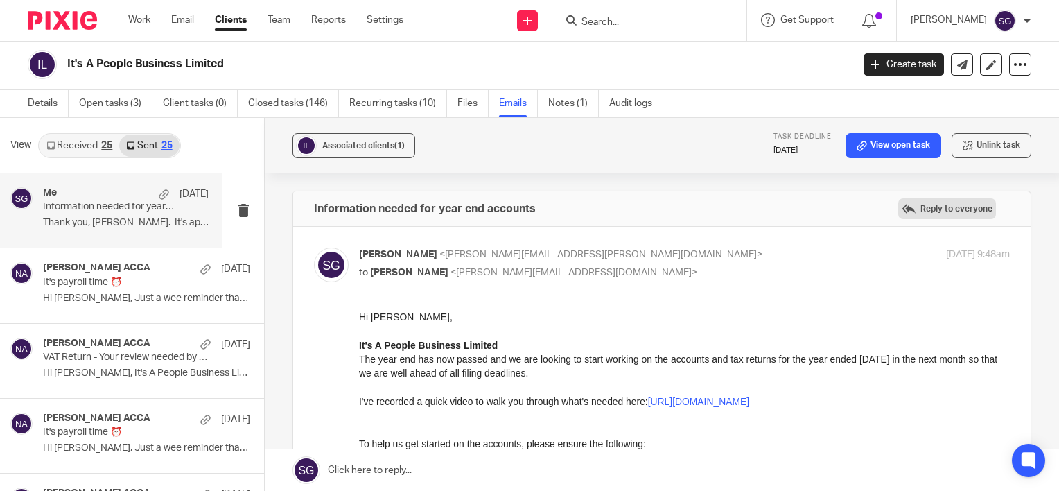
click at [945, 208] on label "Reply to everyone" at bounding box center [947, 208] width 98 height 21
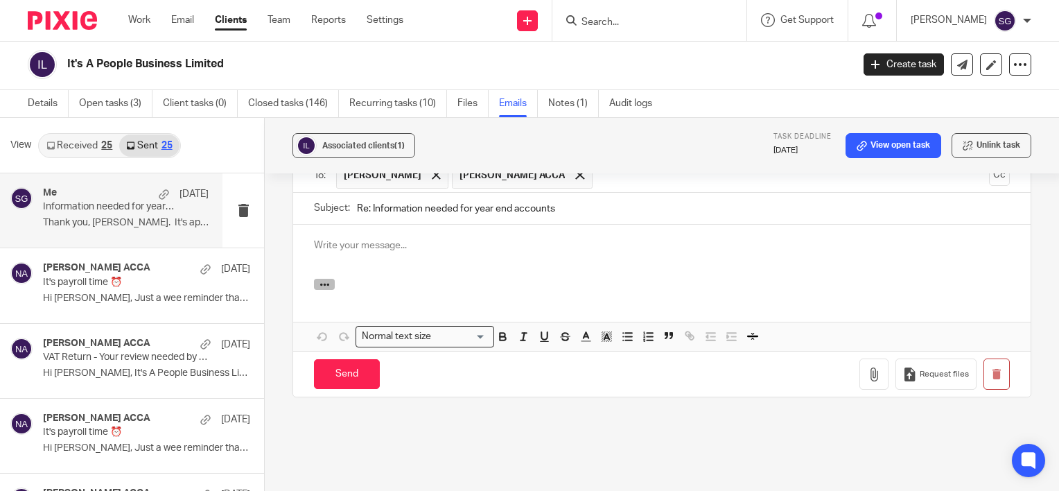
click at [314, 279] on button "button" at bounding box center [324, 284] width 21 height 11
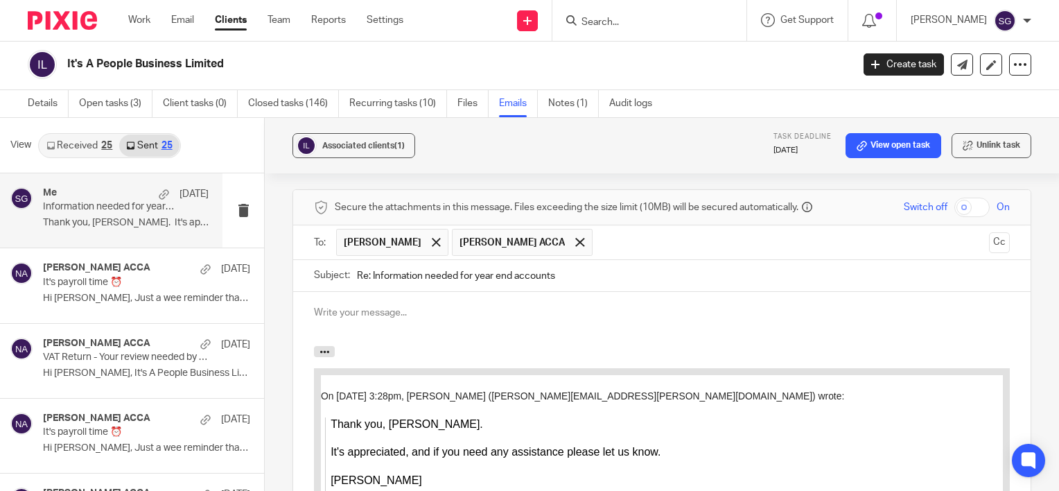
scroll to position [4037, 0]
click at [403, 308] on p at bounding box center [662, 315] width 696 height 14
paste div
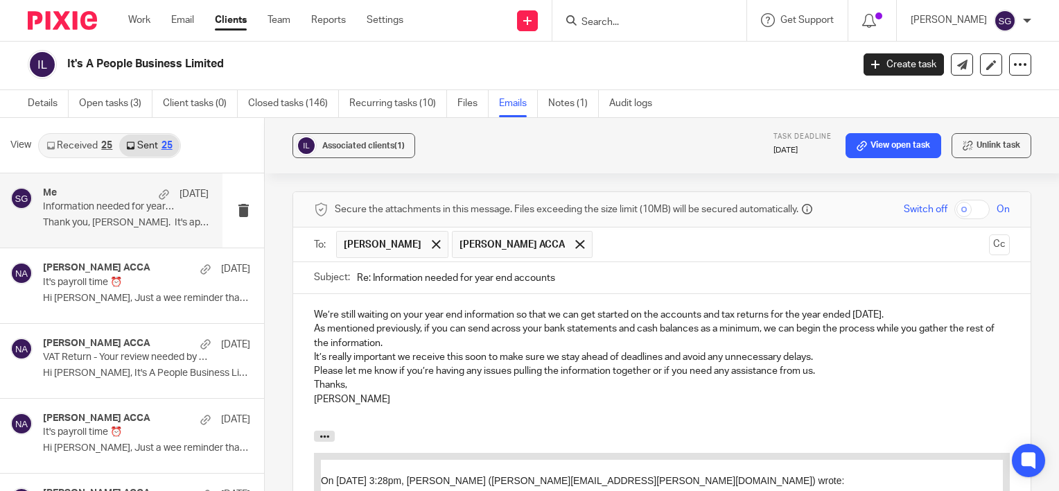
click at [314, 308] on p "We’re still waiting on your year end information so that we can get started on …" at bounding box center [662, 315] width 696 height 14
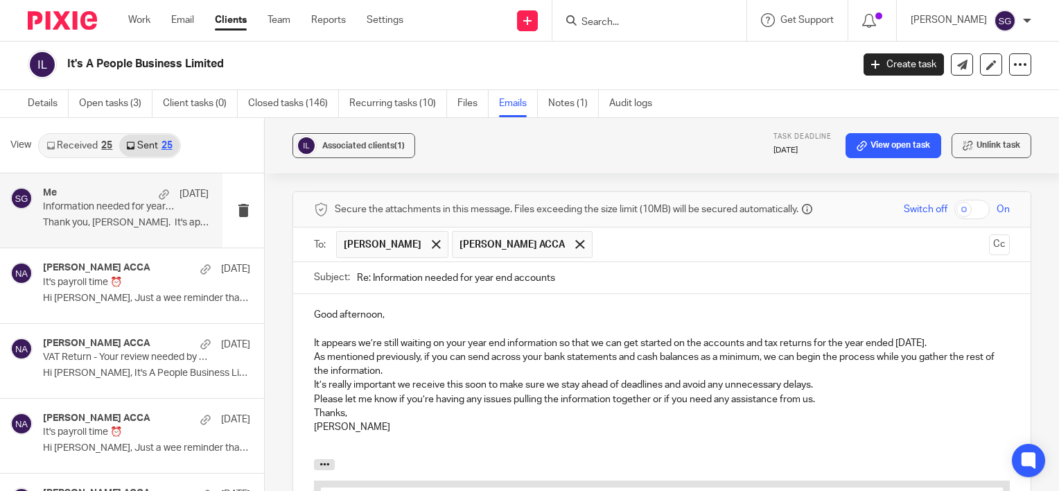
click at [440, 350] on p "As mentioned previously, if you can send across your bank statements and cash b…" at bounding box center [662, 364] width 696 height 28
click at [963, 313] on p "Good afternoon, It appears we’re still waiting on your year end information so …" at bounding box center [662, 329] width 696 height 42
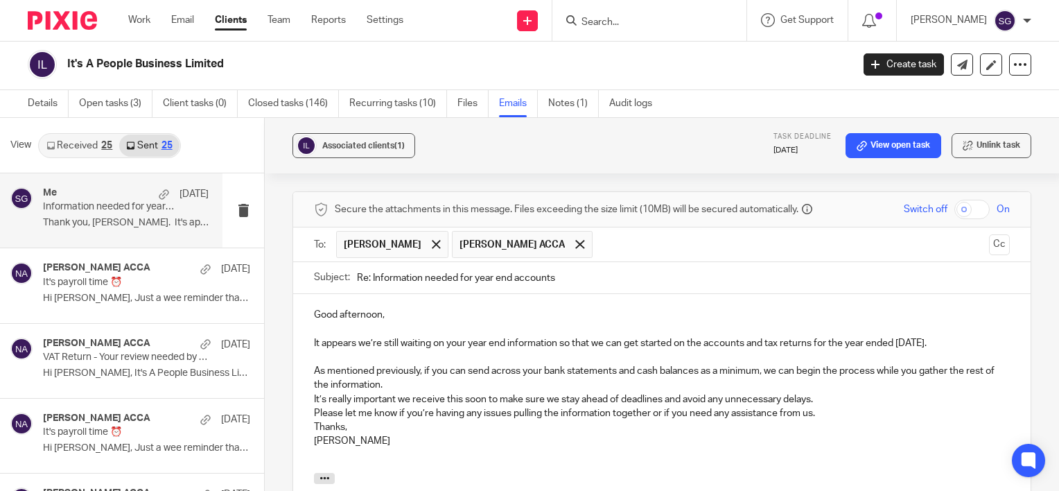
click at [486, 364] on p "As mentioned previously, if you can send across your bank statements and cash b…" at bounding box center [662, 378] width 696 height 28
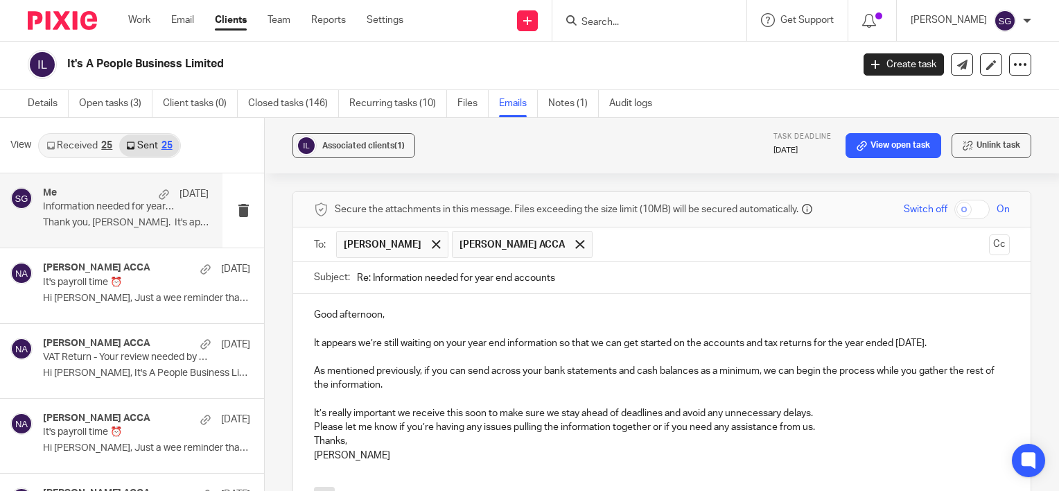
click at [832, 406] on p "It’s really important we receive this soon to make sure we stay ahead of deadli…" at bounding box center [662, 413] width 696 height 14
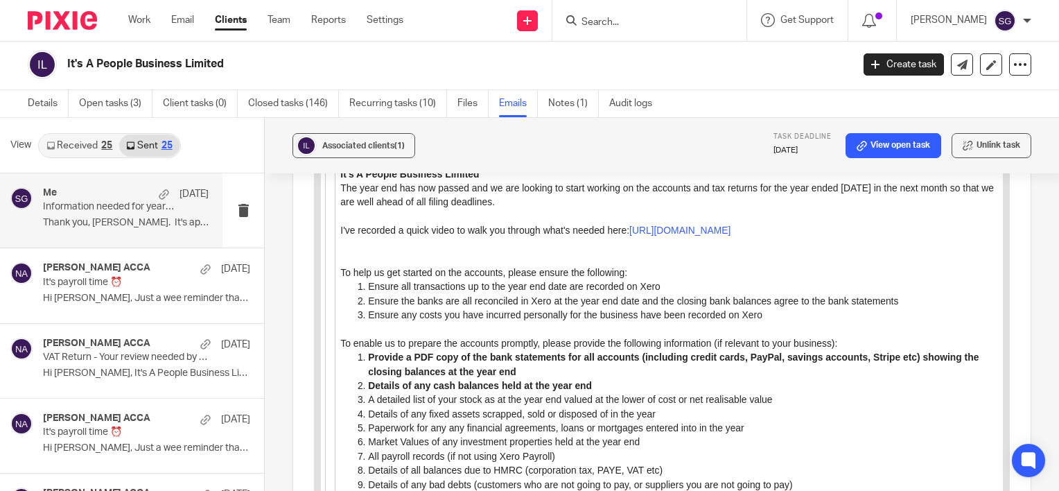
scroll to position [5076, 0]
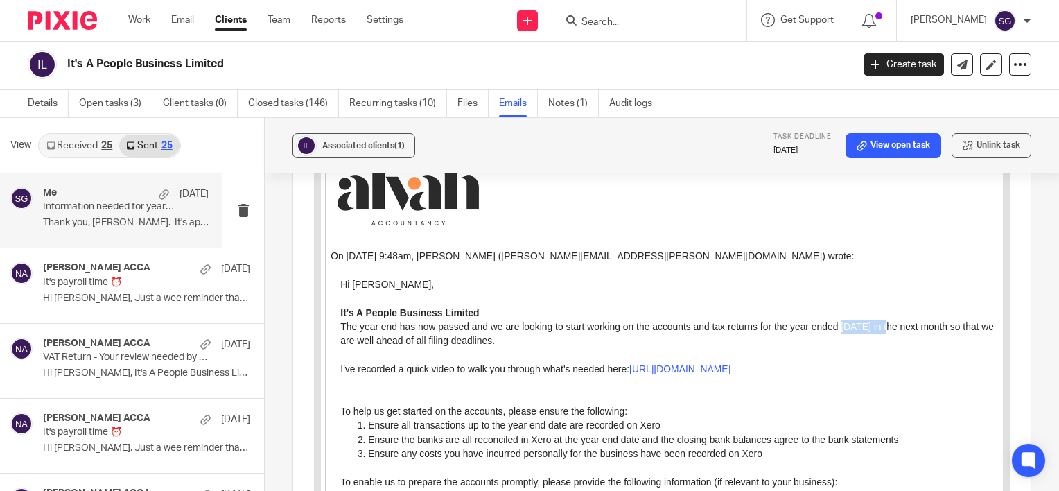
drag, startPoint x: 888, startPoint y: 324, endPoint x: 839, endPoint y: 327, distance: 49.3
click at [839, 327] on p "The year end has now passed and we are looking to start working on the accounts…" at bounding box center [671, 334] width 663 height 28
copy p "[DATE]"
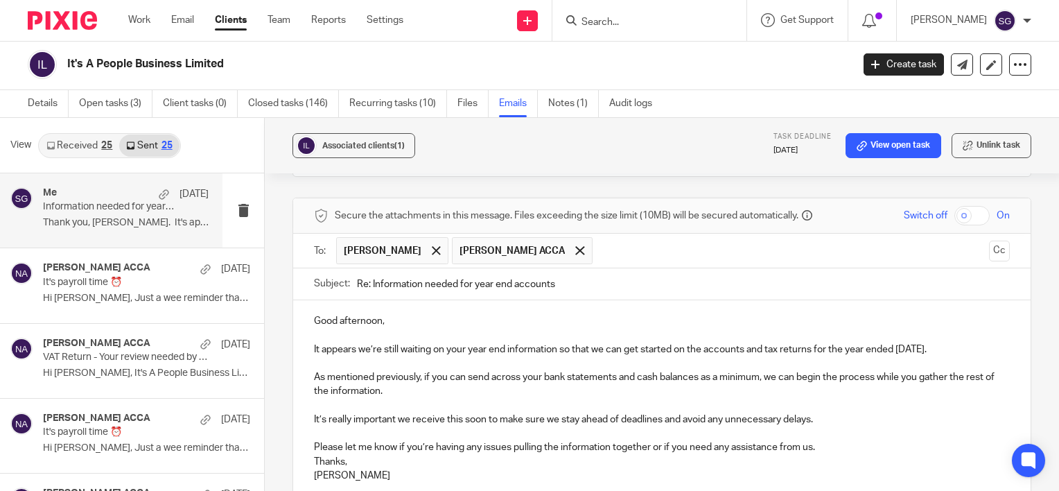
scroll to position [4106, 0]
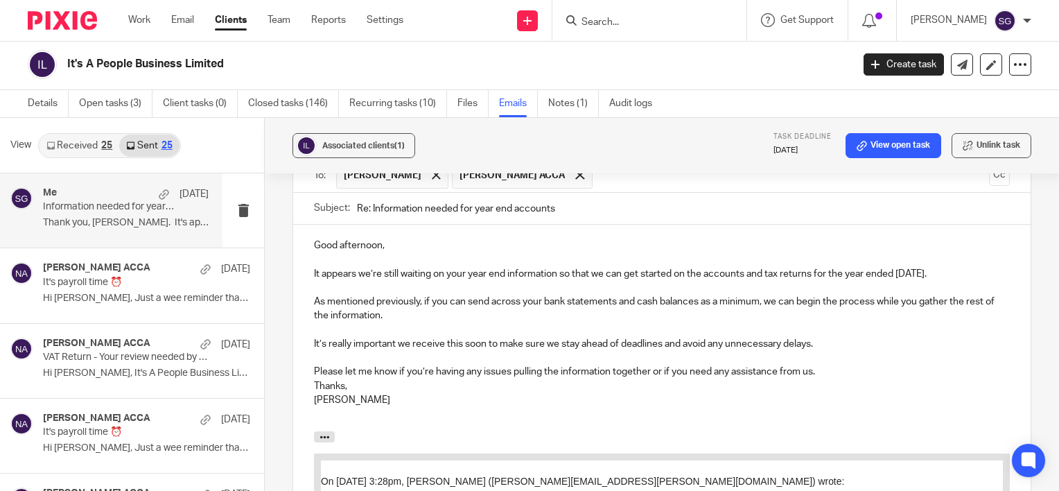
drag, startPoint x: 953, startPoint y: 239, endPoint x: 893, endPoint y: 245, distance: 59.9
click at [893, 245] on p "Good afternoon, It appears we’re still waiting on your year end information so …" at bounding box center [662, 259] width 696 height 42
click at [896, 245] on p "Good afternoon, It appears we’re still waiting on your year end information so …" at bounding box center [662, 259] width 696 height 42
click at [955, 238] on p "Good afternoon, It appears we’re still waiting on your year end information so …" at bounding box center [662, 259] width 696 height 42
click at [967, 247] on p "Good afternoon, It appears we’re still waiting on your year end information so …" at bounding box center [662, 259] width 696 height 42
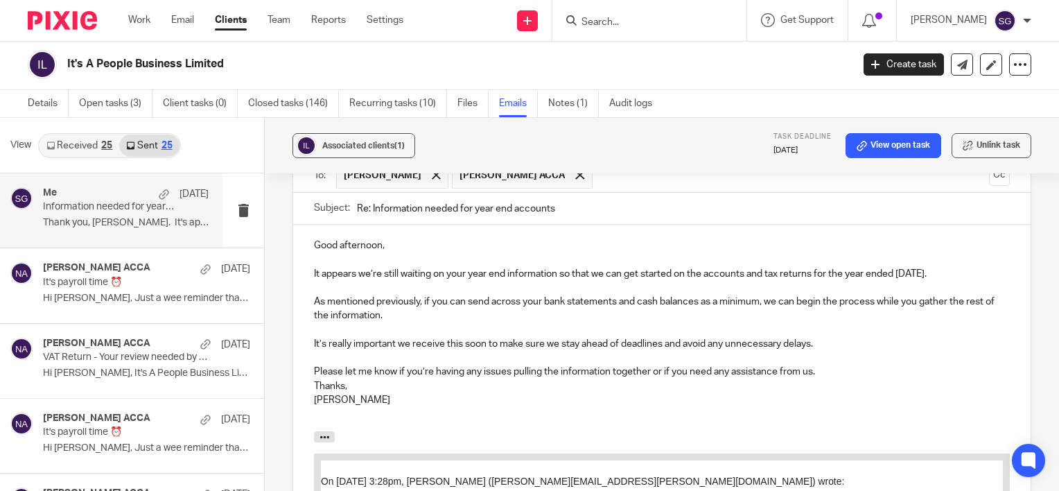
click at [444, 238] on p "Good afternoon, It appears we’re still waiting on your year end information so …" at bounding box center [662, 259] width 696 height 42
click at [837, 365] on p "Please let me know if you’re having any issues pulling the information together…" at bounding box center [662, 372] width 696 height 14
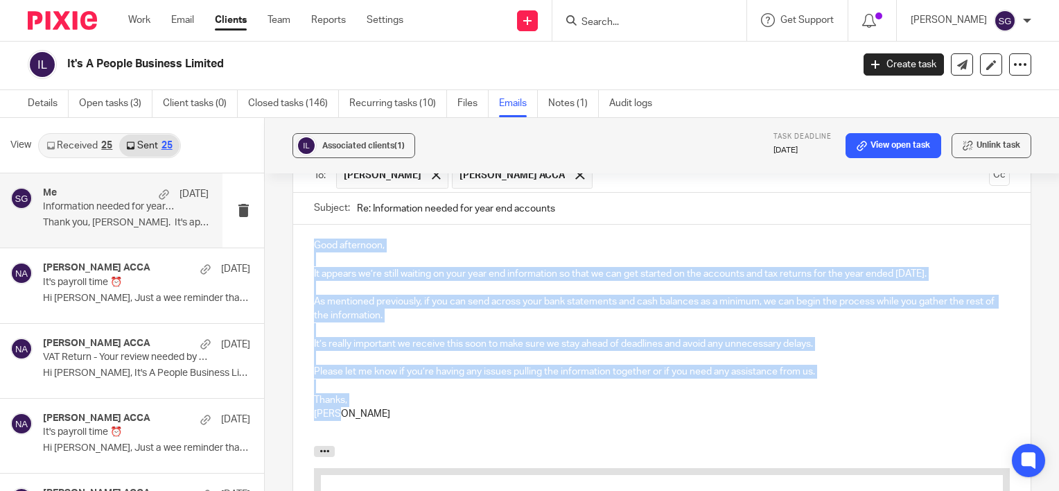
drag, startPoint x: 352, startPoint y: 385, endPoint x: 304, endPoint y: 218, distance: 174.6
click at [304, 225] on div "Good afternoon, It appears we’re still waiting on your year end information so …" at bounding box center [661, 335] width 737 height 221
copy div "Good afternoon, It appears we’re still waiting on your year end information so …"
click at [444, 295] on p "As mentioned previously, if you can send across your bank statements and cash b…" at bounding box center [662, 309] width 696 height 28
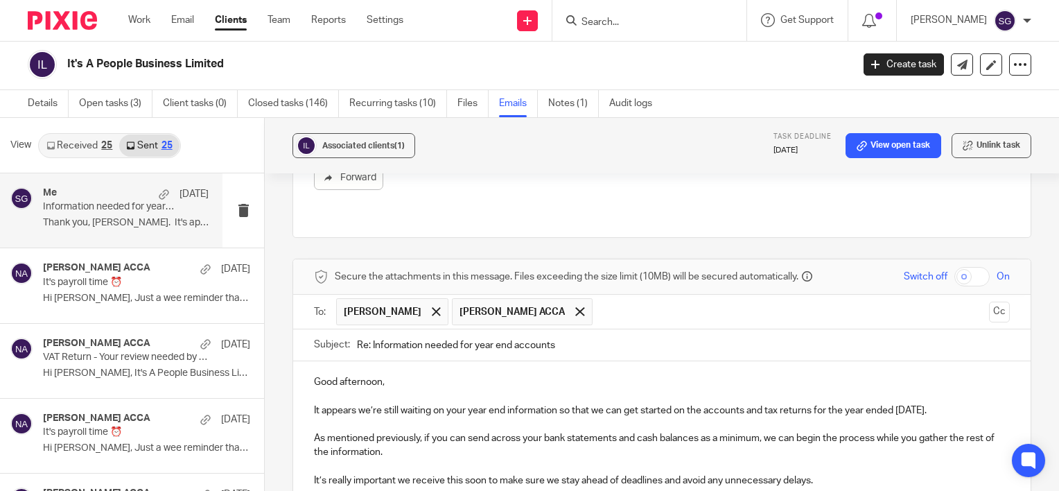
scroll to position [3968, 0]
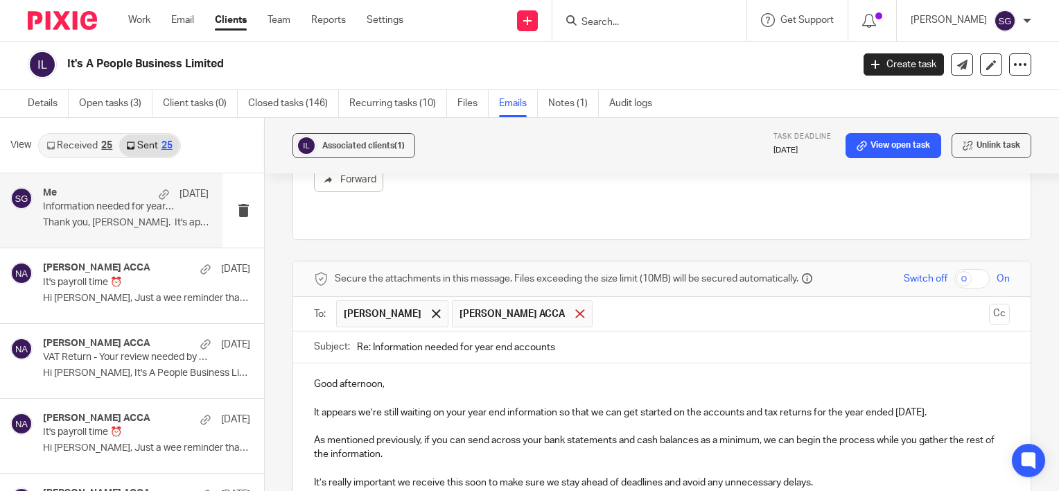
click at [575, 309] on span at bounding box center [579, 313] width 9 height 9
click at [989, 304] on button "Cc" at bounding box center [999, 314] width 21 height 21
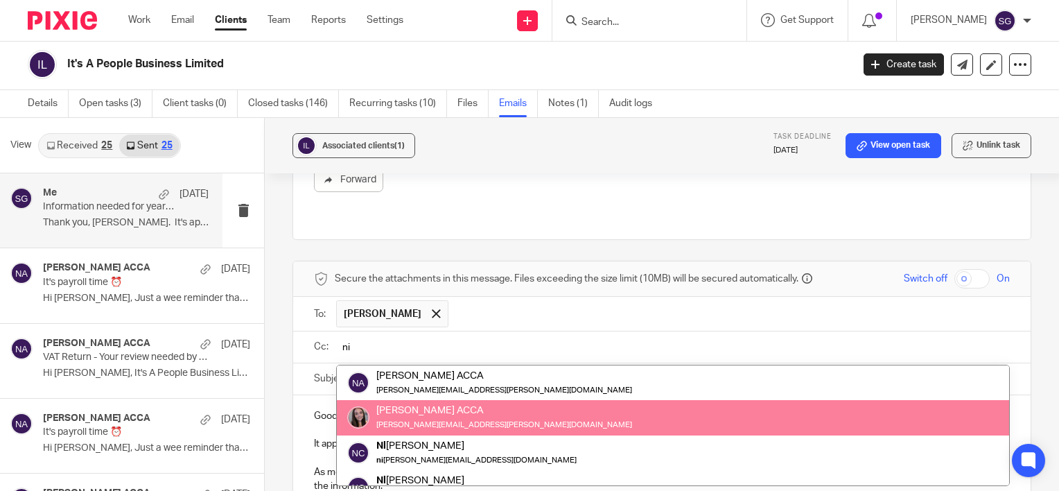
type input "ni"
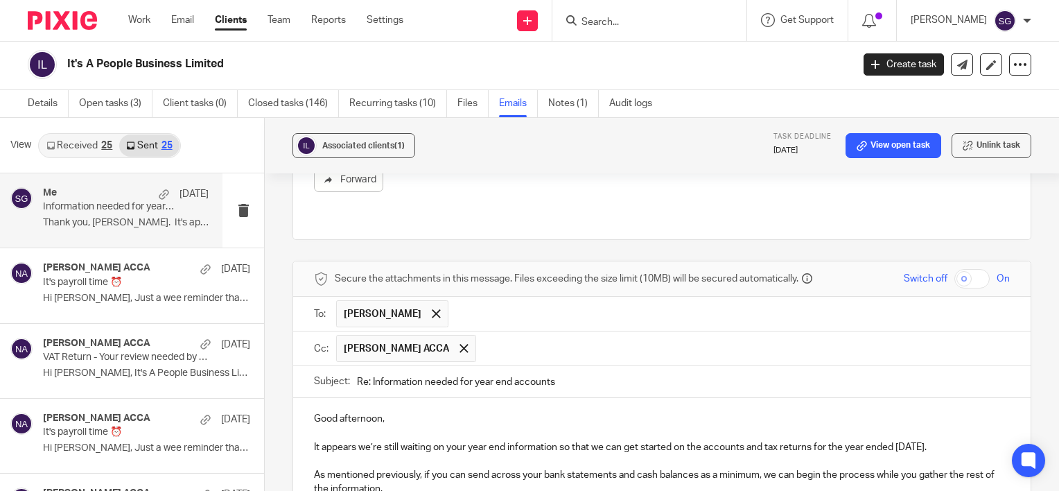
click at [442, 412] on p "Good afternoon, It appears we’re still waiting on your year end information so …" at bounding box center [662, 433] width 696 height 42
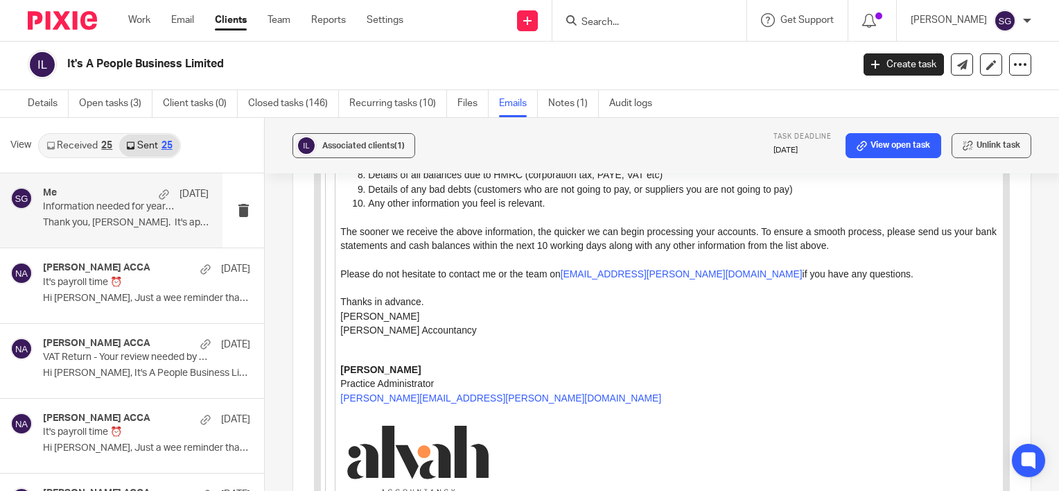
scroll to position [5844, 0]
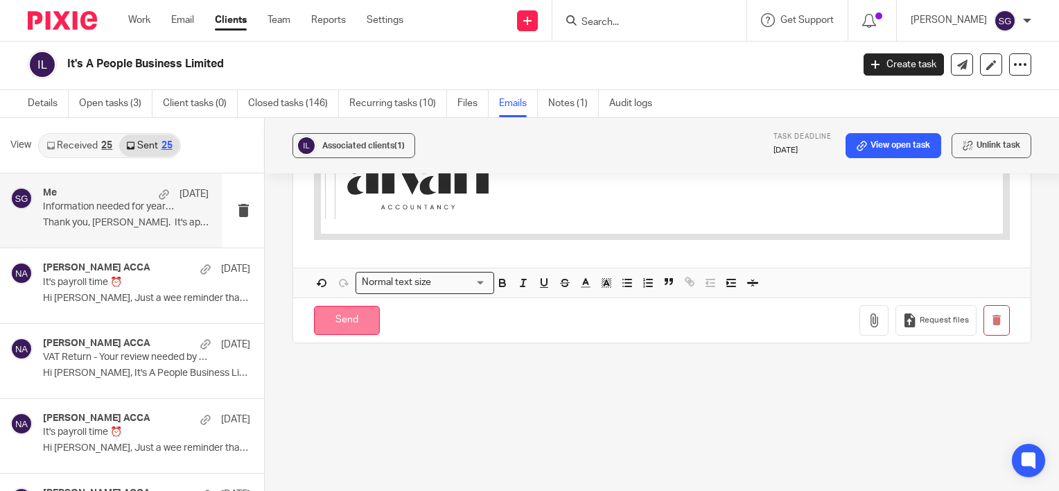
click at [349, 306] on input "Send" at bounding box center [347, 321] width 66 height 30
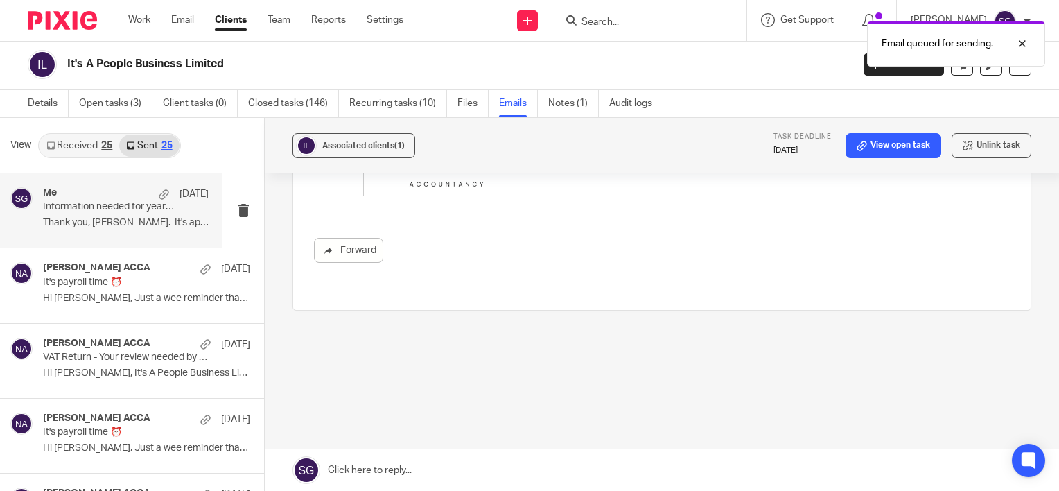
scroll to position [3866, 0]
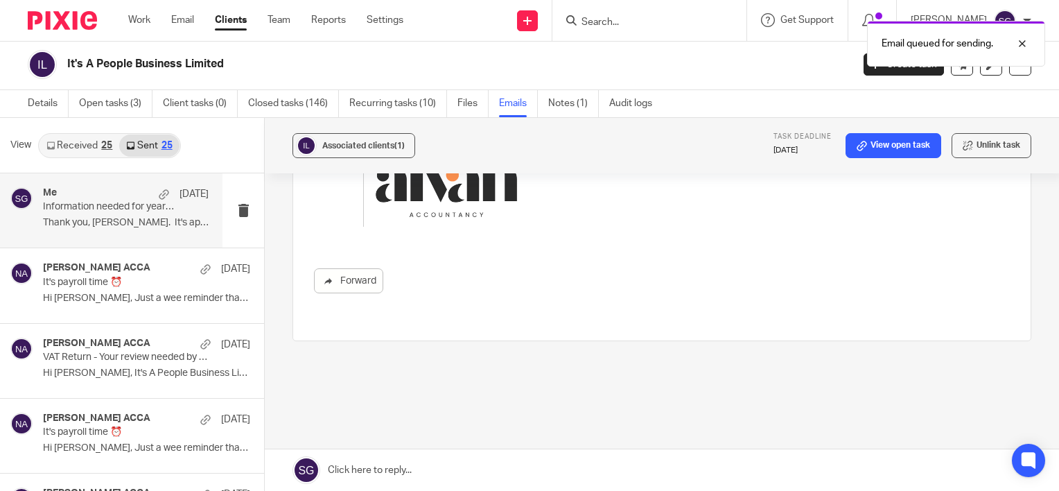
click at [676, 18] on div "Email queued for sending." at bounding box center [787, 40] width 516 height 53
click at [661, 18] on div "Email queued for sending." at bounding box center [787, 40] width 516 height 53
click at [629, 22] on div "Email queued for sending." at bounding box center [787, 40] width 516 height 53
click at [616, 23] on div "Email queued for sending." at bounding box center [787, 40] width 516 height 53
click at [612, 22] on div "Email queued for sending." at bounding box center [787, 40] width 516 height 53
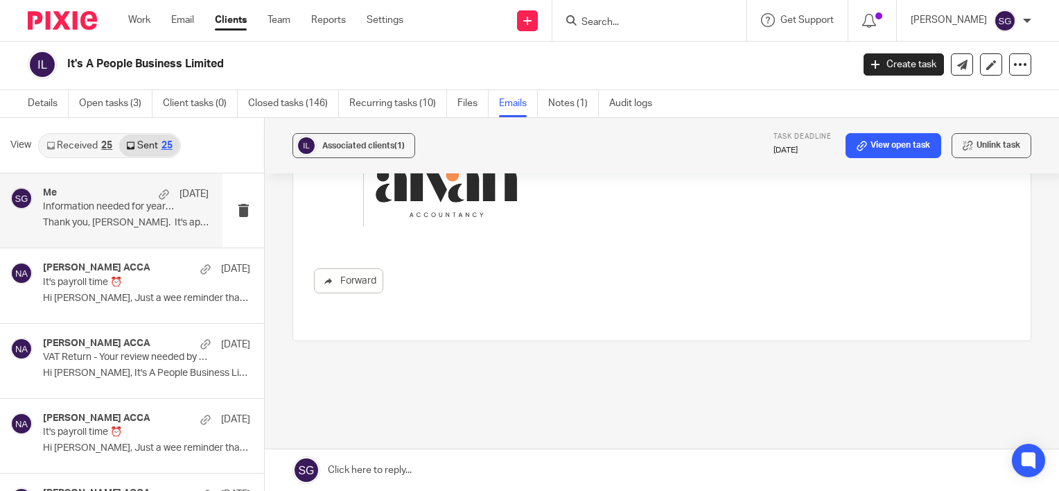
click at [635, 15] on div "Email queued for sending." at bounding box center [787, 40] width 516 height 53
click at [664, 21] on input "Search" at bounding box center [642, 23] width 125 height 12
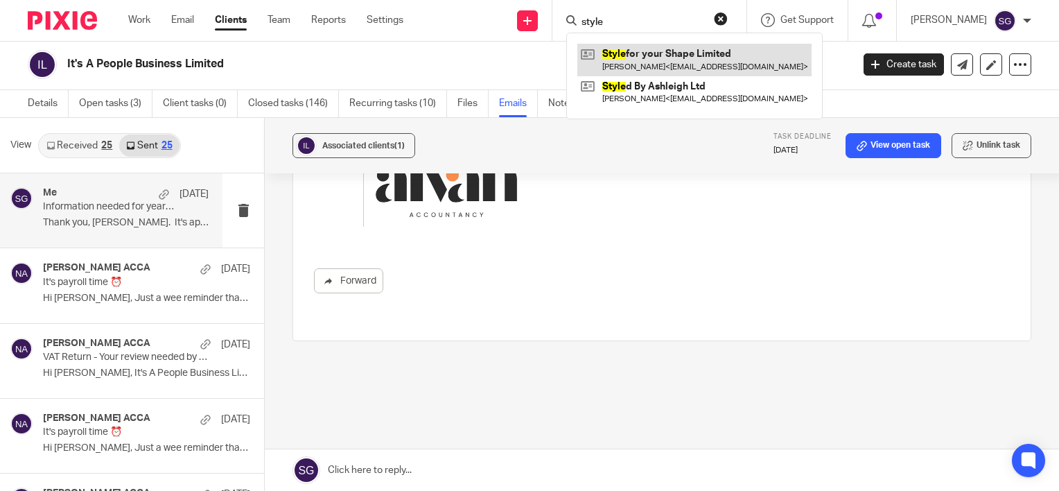
type input "style"
click at [742, 54] on link at bounding box center [694, 60] width 234 height 32
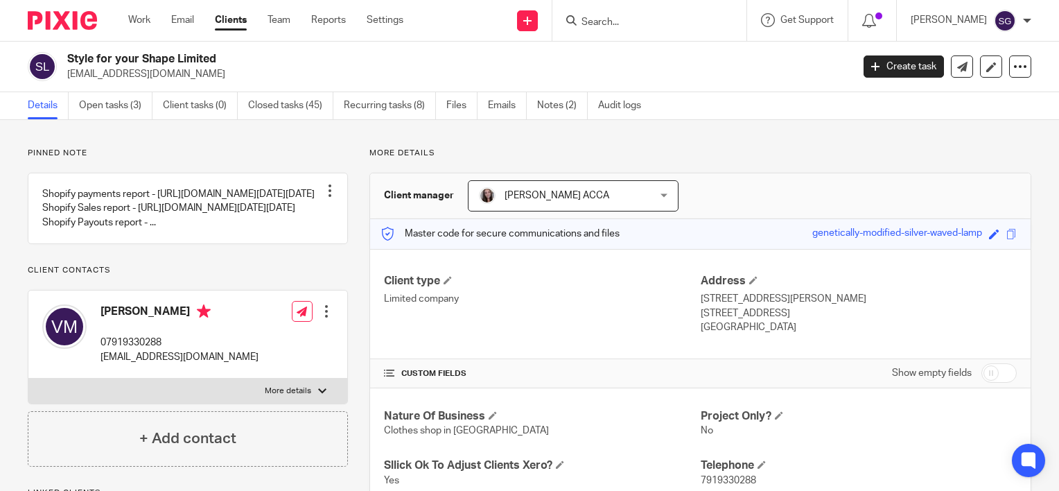
click at [631, 12] on form at bounding box center [654, 20] width 148 height 17
click at [626, 28] on input "Search" at bounding box center [642, 23] width 125 height 12
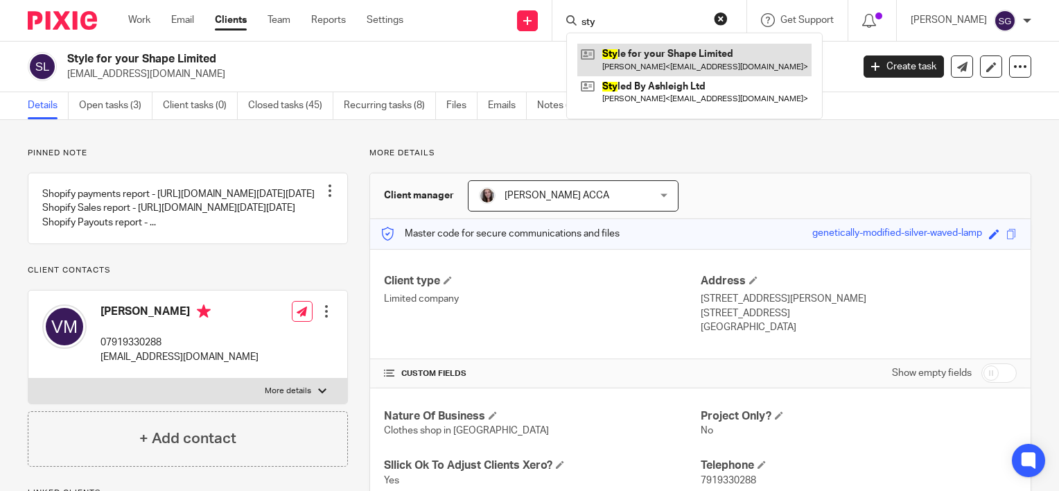
type input "sty"
click at [633, 55] on link at bounding box center [694, 60] width 234 height 32
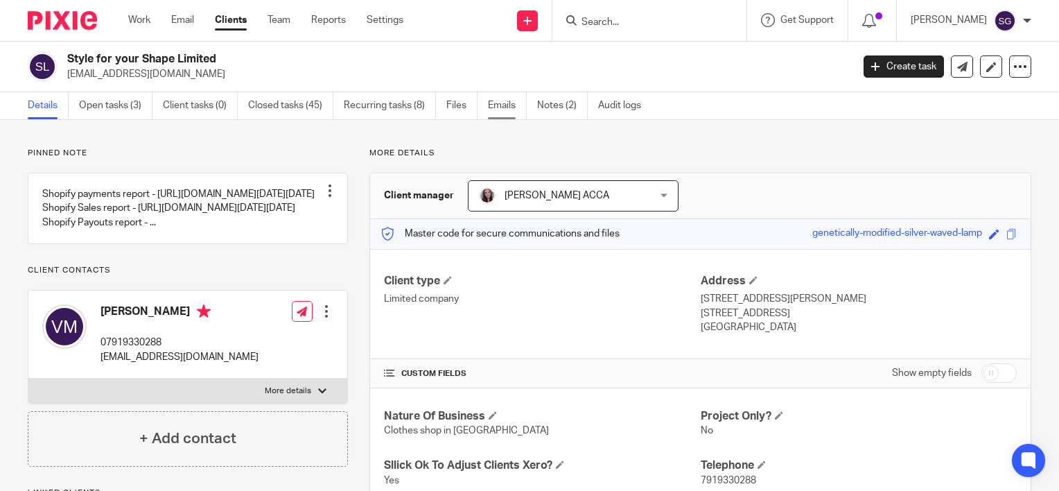
click at [507, 104] on link "Emails" at bounding box center [507, 105] width 39 height 27
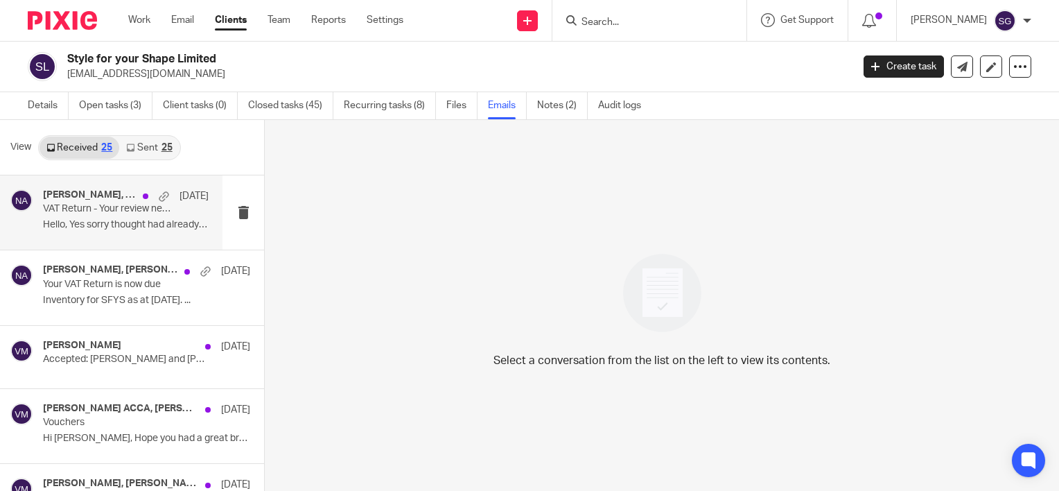
click at [125, 223] on p "Hello, Yes sorry thought had already given..." at bounding box center [126, 225] width 166 height 12
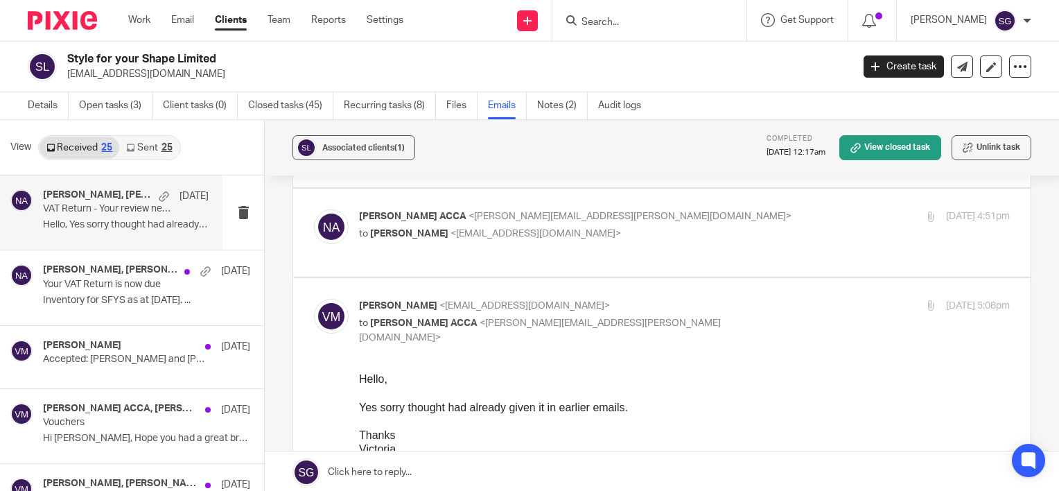
scroll to position [832, 0]
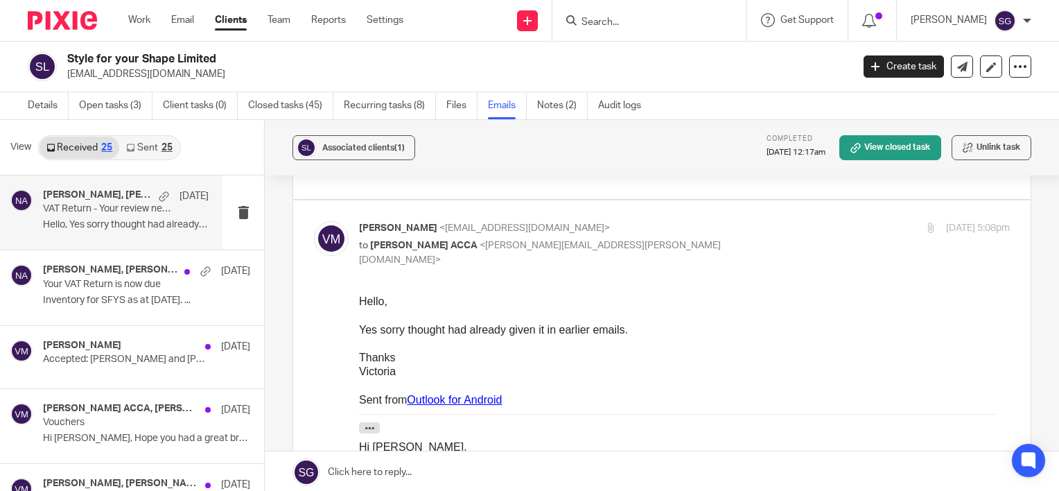
click at [155, 146] on link "Sent 25" at bounding box center [149, 148] width 60 height 22
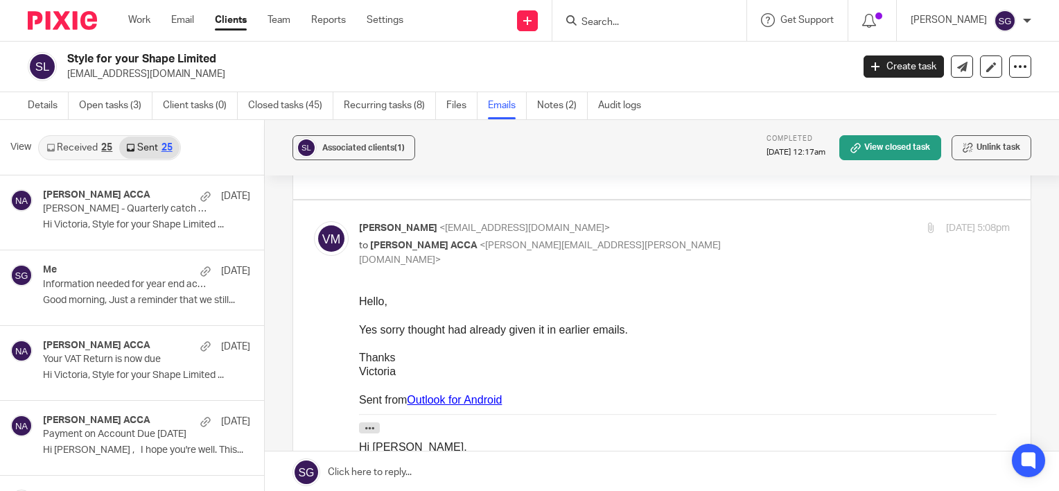
scroll to position [2, 0]
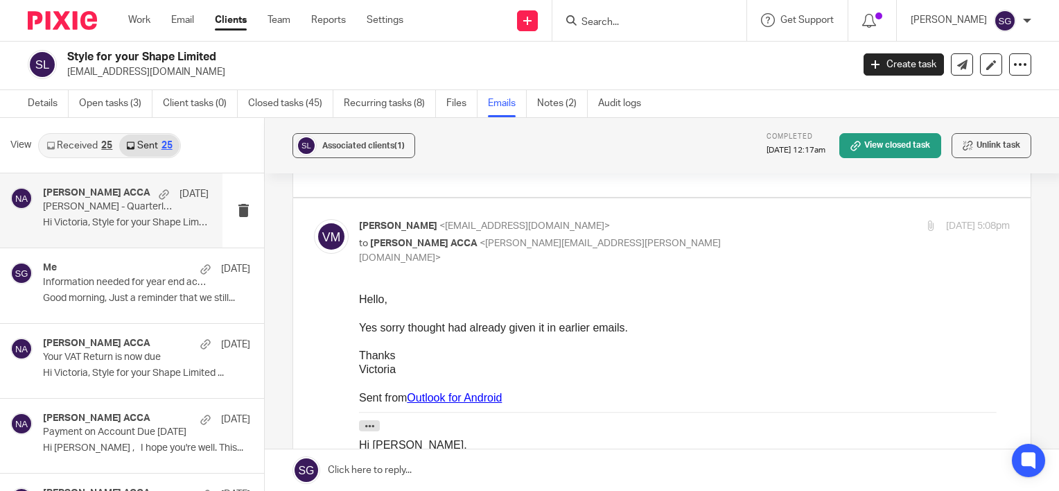
click at [137, 225] on p "Hi Victoria, Style for your Shape Limited ..." at bounding box center [126, 223] width 166 height 12
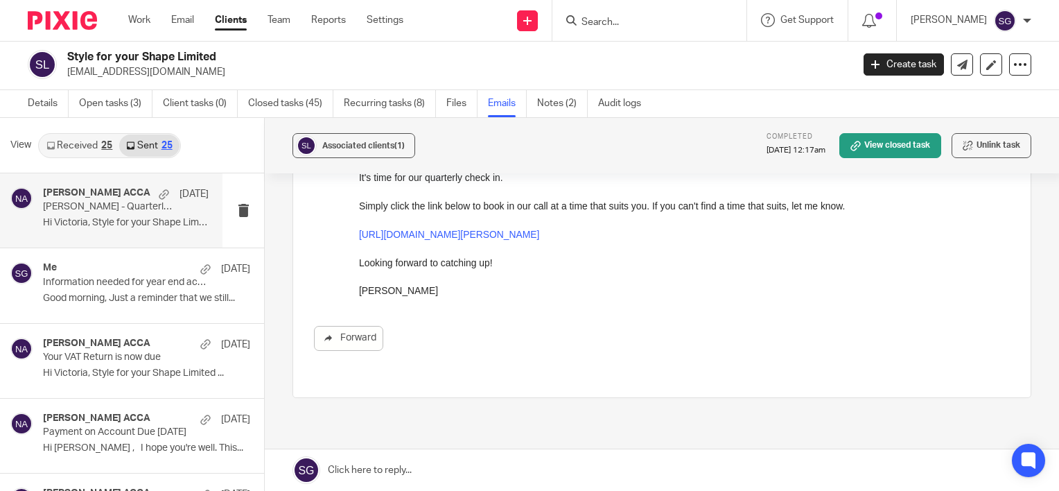
scroll to position [208, 0]
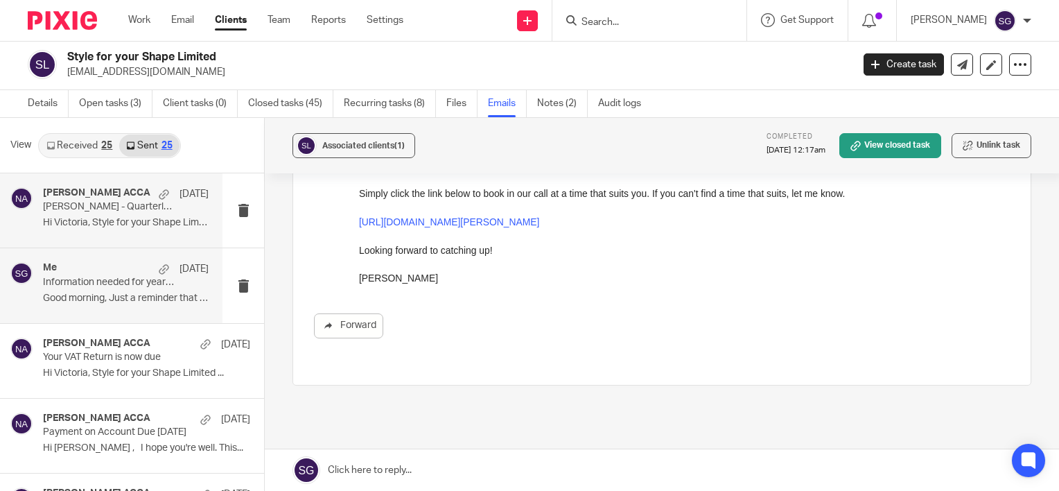
click at [94, 269] on div "Me 28 Aug" at bounding box center [126, 269] width 166 height 14
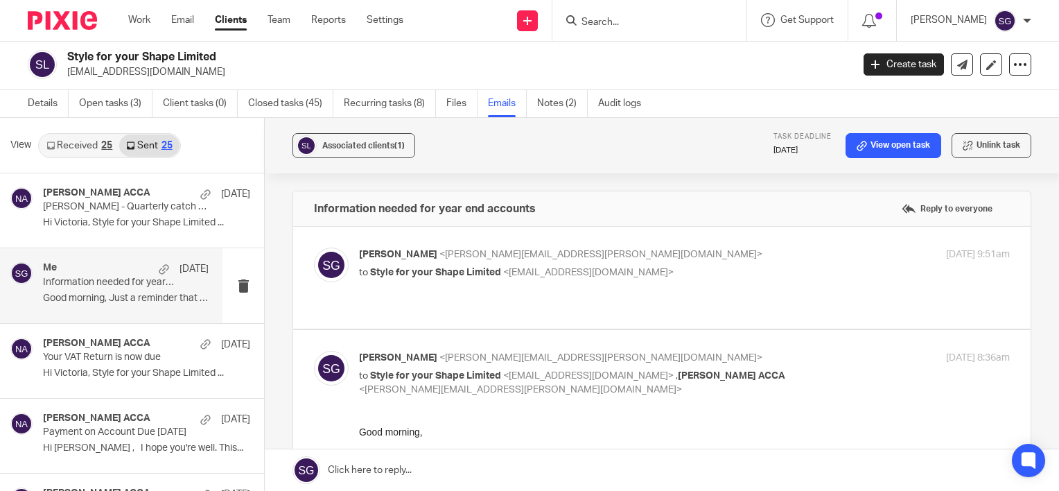
scroll to position [0, 0]
click at [533, 280] on div "Sarah Green <sarah@alvah.co> to Style for your Shape Limited <victoriamutch@msn…" at bounding box center [684, 264] width 651 height 35
checkbox input "true"
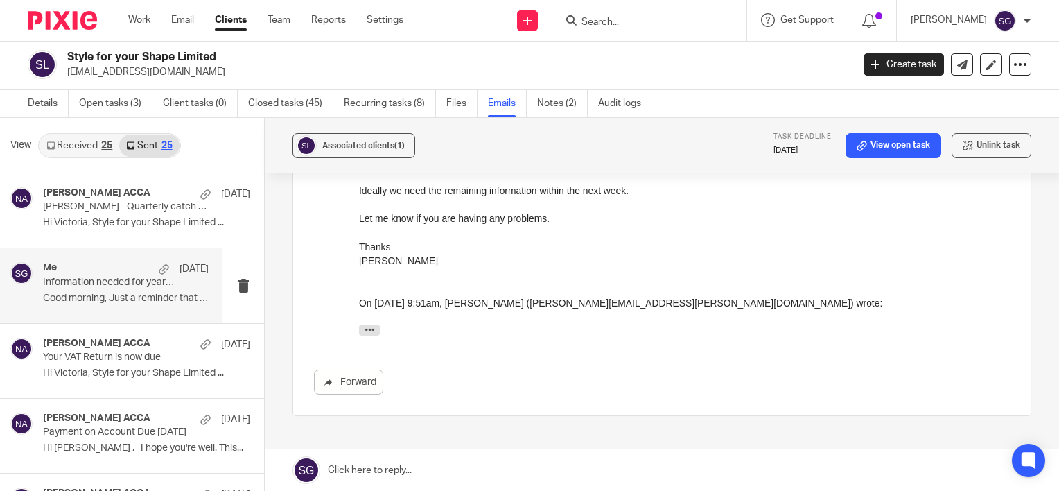
scroll to position [970, 0]
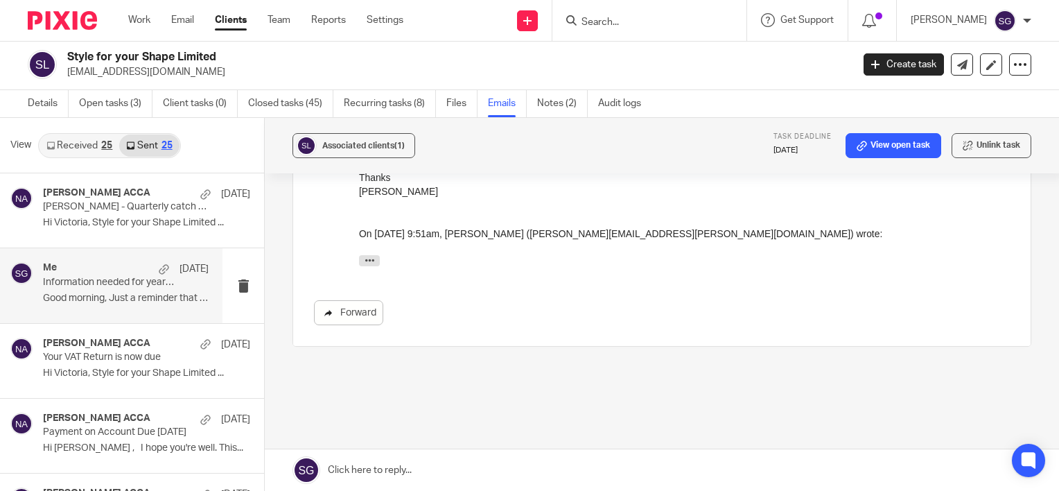
click at [348, 302] on link "Forward" at bounding box center [348, 312] width 69 height 25
click at [65, 206] on p "Alvah - Quarterly catch up! 🚀" at bounding box center [109, 207] width 132 height 12
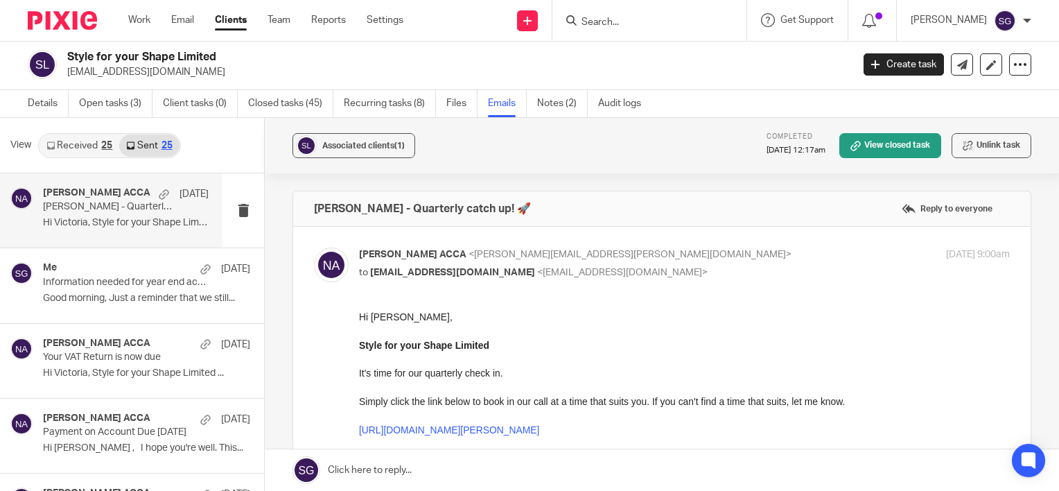
scroll to position [0, 0]
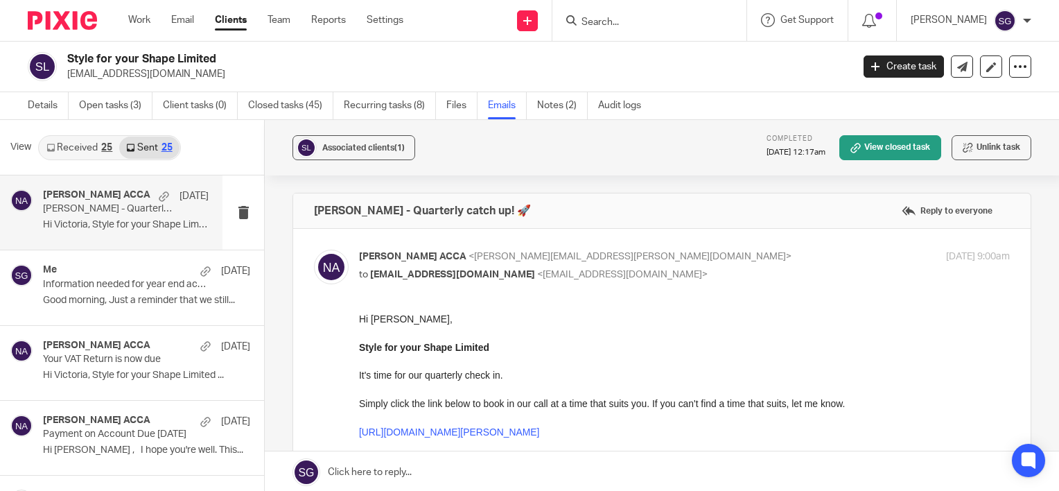
click at [146, 140] on link "Sent 25" at bounding box center [149, 148] width 60 height 22
click at [118, 234] on div "Nicole Christie ACCA 1 Sep Alvah - Quarterly catch up! 🚀 Hi Victoria, Style for…" at bounding box center [126, 212] width 166 height 46
click at [87, 286] on p "Information needed for year end accounts" at bounding box center [109, 285] width 132 height 12
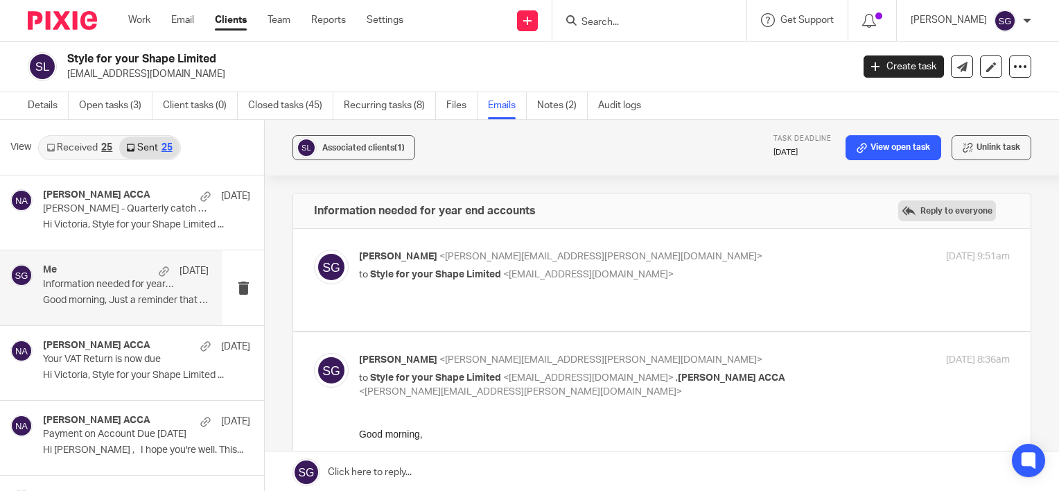
click at [911, 208] on label "Reply to everyone" at bounding box center [947, 210] width 98 height 21
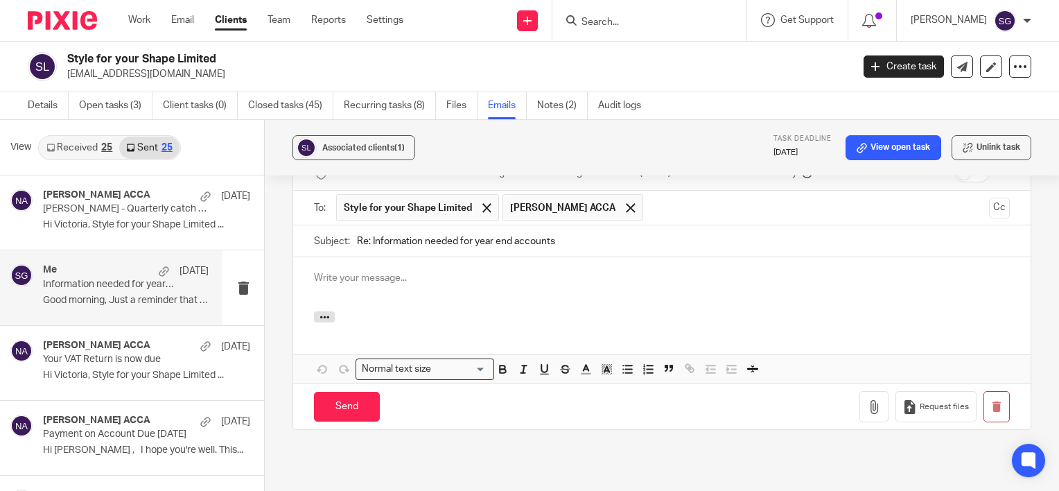
scroll to position [573, 0]
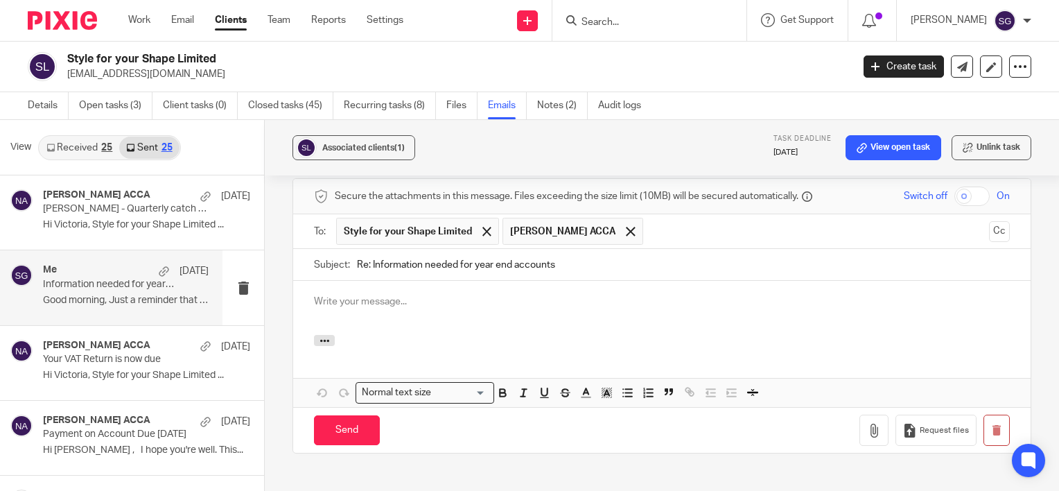
click at [382, 295] on p at bounding box center [662, 302] width 696 height 14
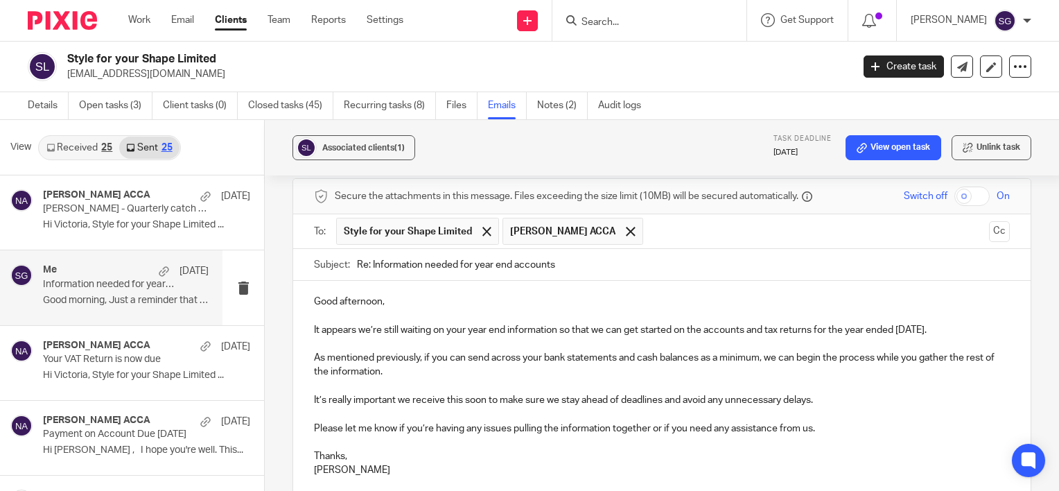
drag, startPoint x: 953, startPoint y: 311, endPoint x: 812, endPoint y: 317, distance: 140.8
click at [812, 317] on p "Good afternoon, It appears we’re still waiting on your year end information so …" at bounding box center [662, 316] width 696 height 42
click at [848, 337] on p at bounding box center [662, 344] width 696 height 14
click at [951, 312] on p "Good afternoon, It appears we’re still waiting on your year end information so …" at bounding box center [662, 316] width 696 height 42
click at [864, 313] on p "Good afternoon, It appears we’re still waiting on your year end information so …" at bounding box center [662, 316] width 696 height 42
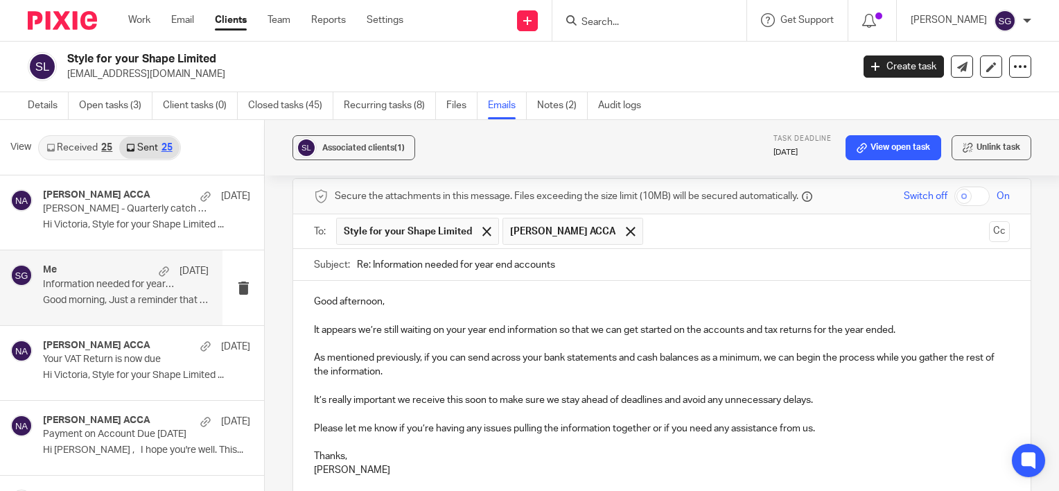
click at [897, 310] on p "Good afternoon, It appears we’re still waiting on your year end information so …" at bounding box center [662, 316] width 696 height 42
click at [831, 337] on p at bounding box center [662, 344] width 696 height 14
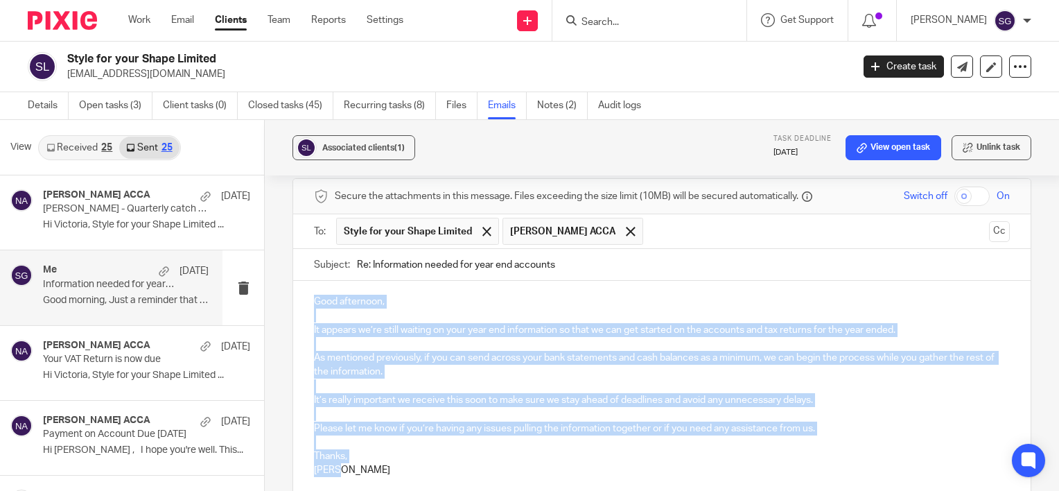
drag, startPoint x: 345, startPoint y: 457, endPoint x: 308, endPoint y: 274, distance: 186.7
click at [308, 281] on div "Good afternoon, It appears we’re still waiting on your year end information so …" at bounding box center [661, 391] width 737 height 221
copy div "Good afternoon, It appears we’re still waiting on your year end information so …"
click at [377, 379] on p at bounding box center [662, 386] width 696 height 14
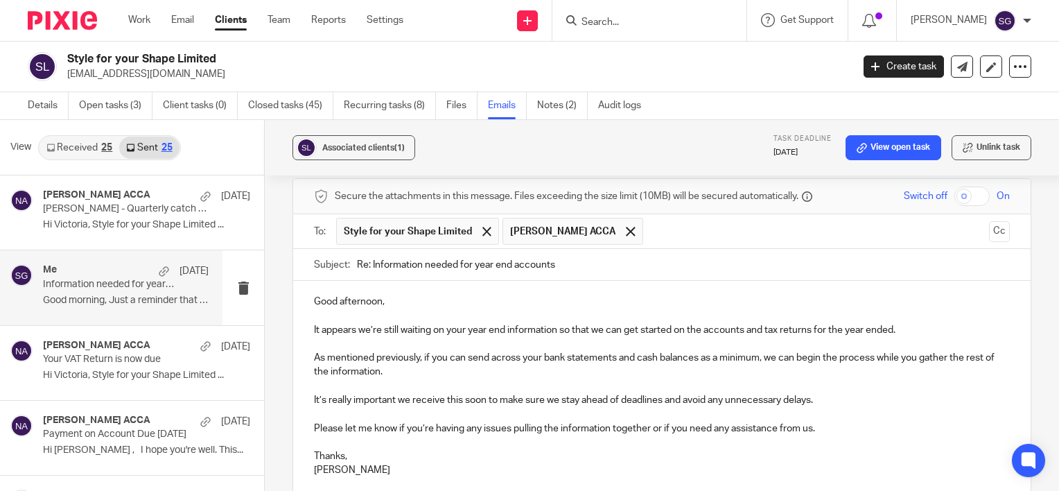
drag, startPoint x: 615, startPoint y: 213, endPoint x: 622, endPoint y: 216, distance: 7.5
click at [626, 227] on span at bounding box center [630, 231] width 9 height 9
click at [989, 221] on button "Cc" at bounding box center [999, 231] width 21 height 21
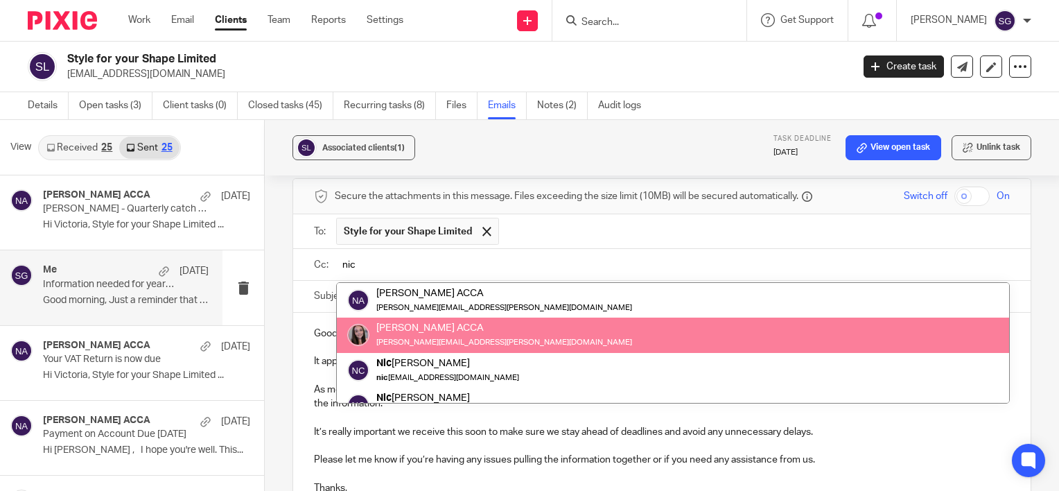
type input "nic"
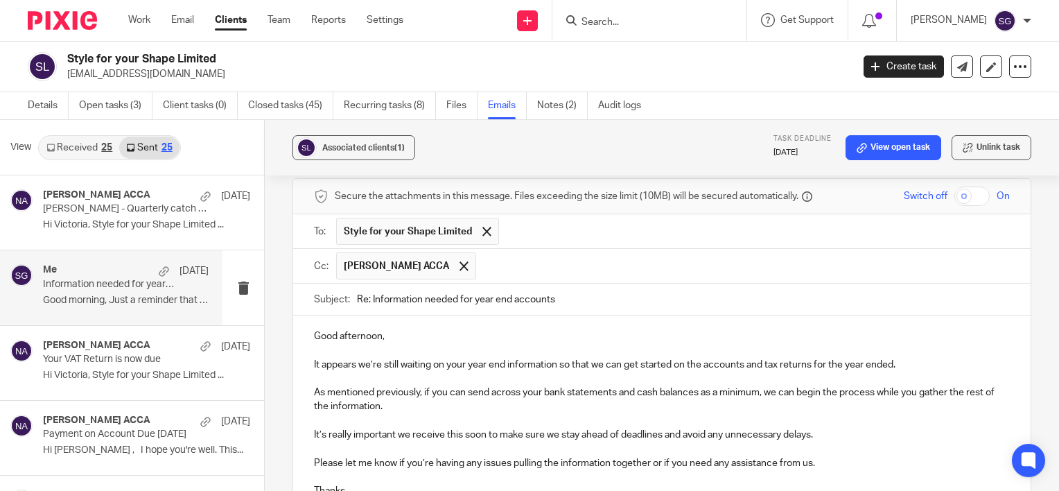
click at [527, 344] on p "Good afternoon, It appears we’re still waiting on your year end information so …" at bounding box center [662, 350] width 696 height 42
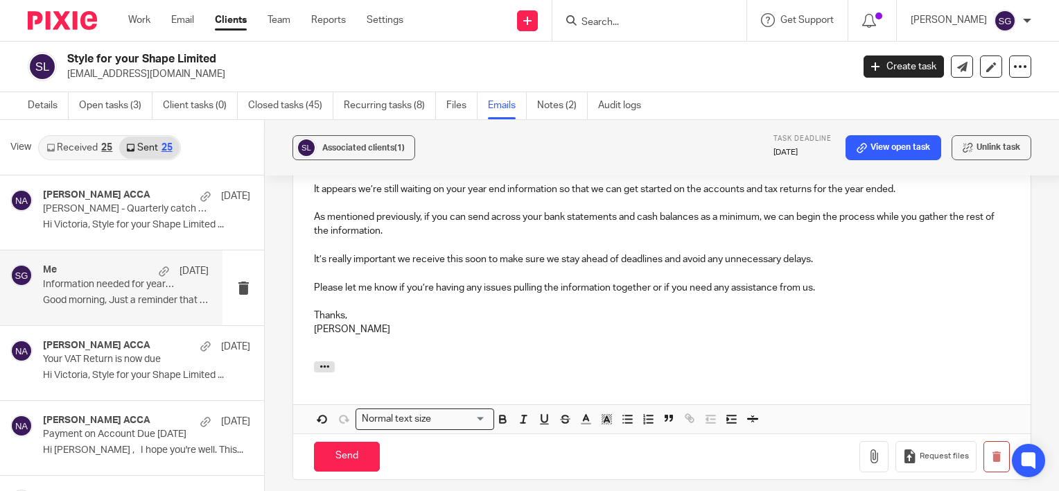
scroll to position [781, 0]
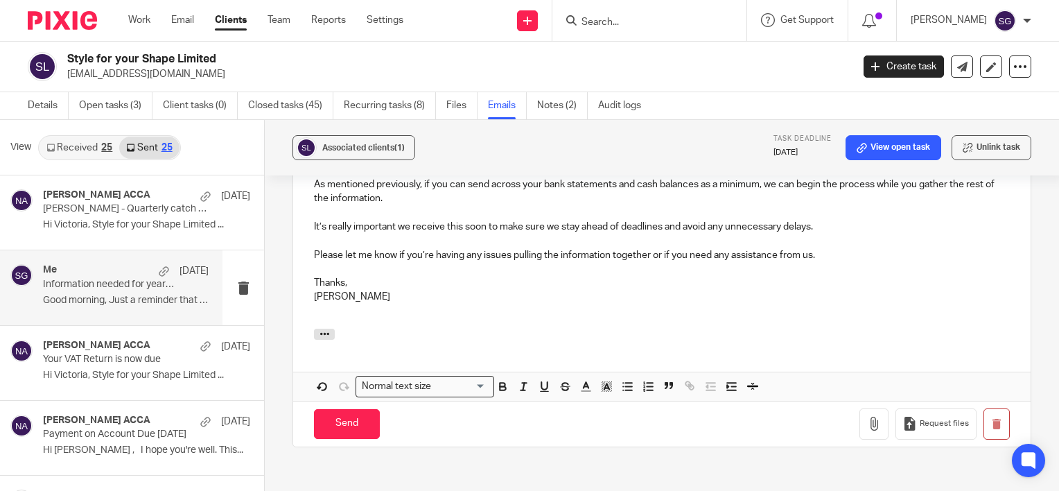
drag, startPoint x: 335, startPoint y: 416, endPoint x: 466, endPoint y: 301, distance: 174.3
click at [465, 304] on form "Secure the attachments in this message. Files exceeding the size limit (10MB) w…" at bounding box center [661, 208] width 737 height 475
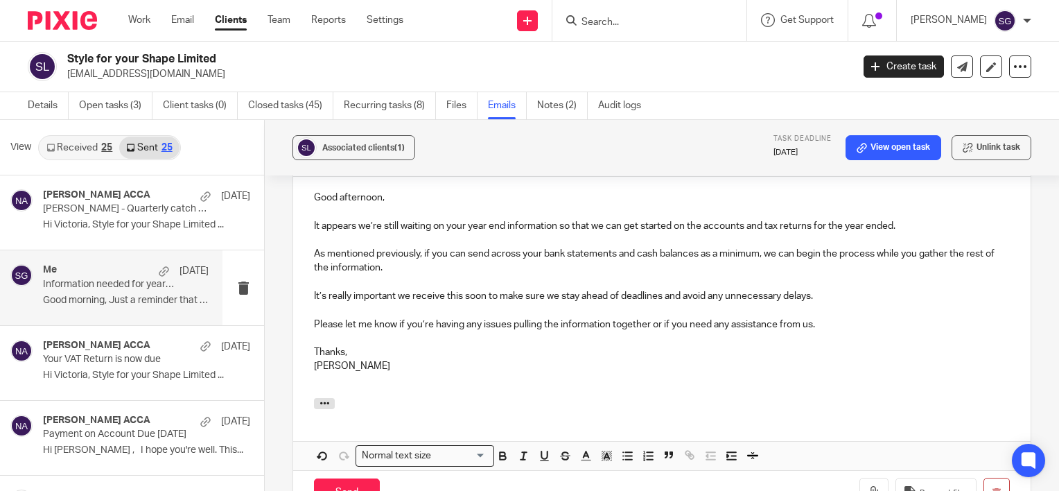
scroll to position [642, 0]
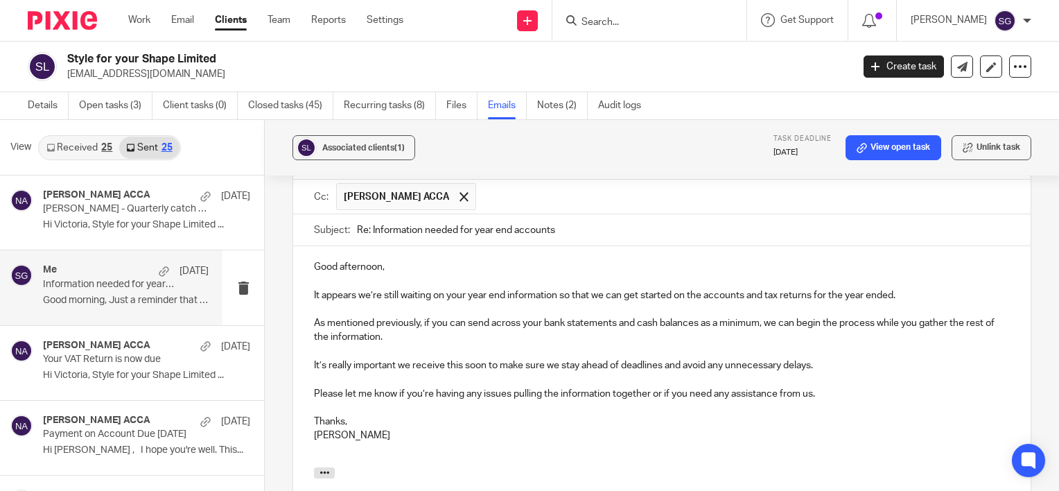
click at [837, 387] on p "Please let me know if you’re having any issues pulling the information together…" at bounding box center [662, 394] width 696 height 14
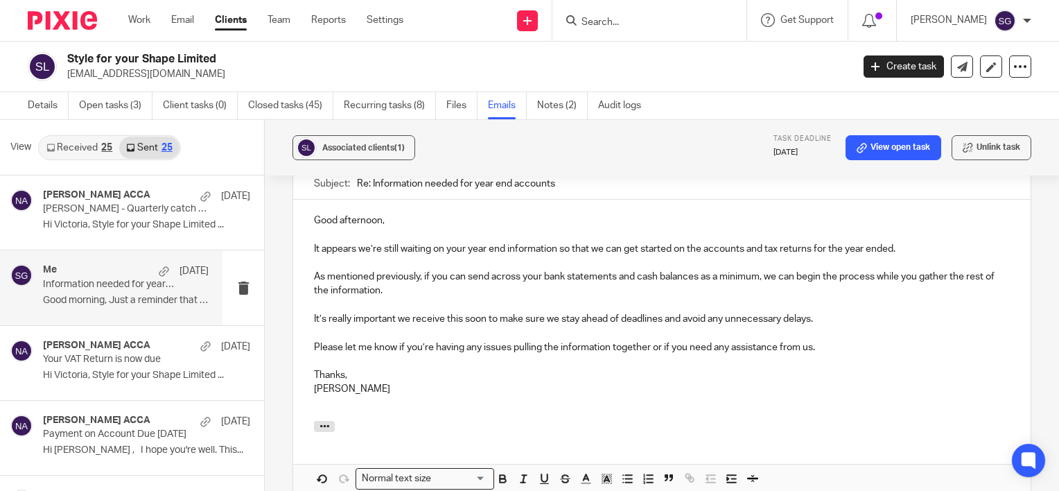
scroll to position [712, 0]
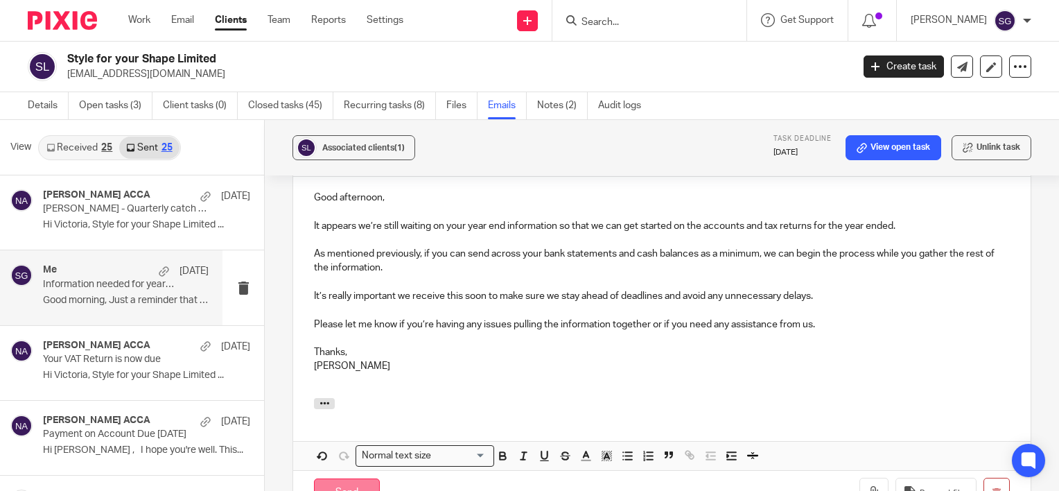
click at [357, 478] on input "Send" at bounding box center [347, 493] width 66 height 30
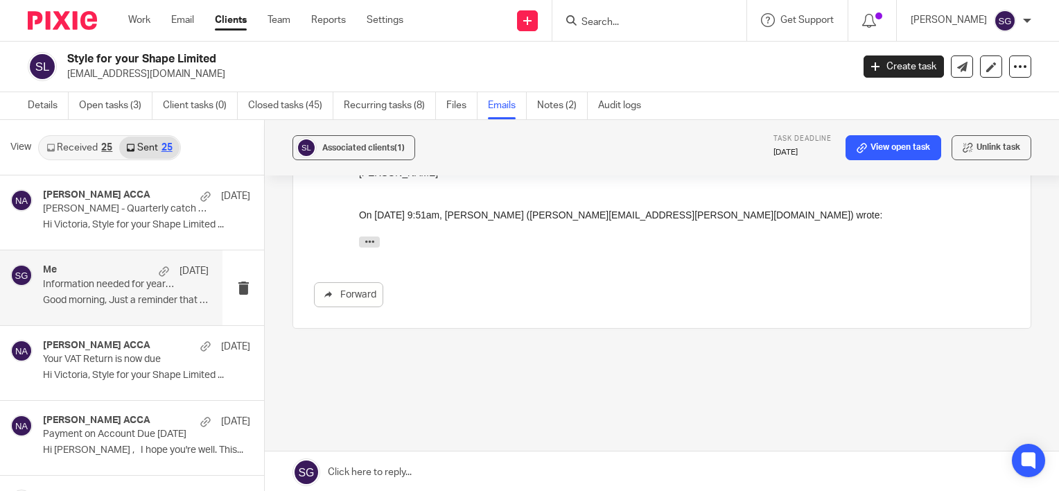
click at [678, 25] on input "Search" at bounding box center [642, 23] width 125 height 12
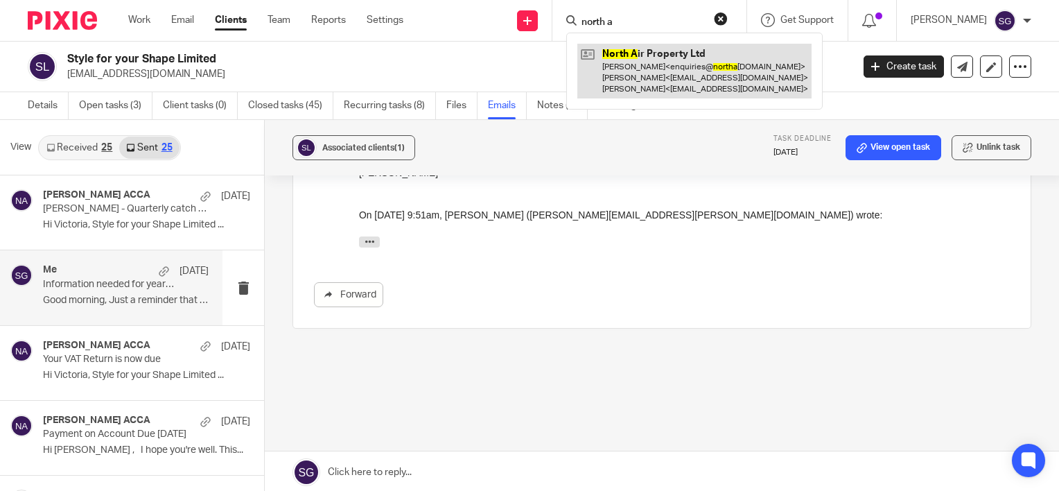
type input "north a"
click at [659, 53] on link at bounding box center [694, 71] width 234 height 55
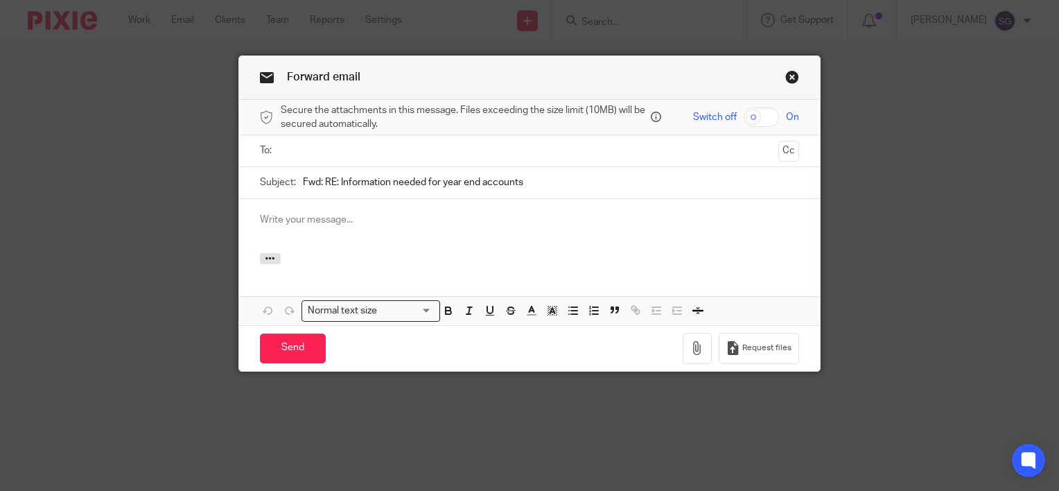
click at [789, 80] on link "Close this dialog window" at bounding box center [792, 79] width 14 height 19
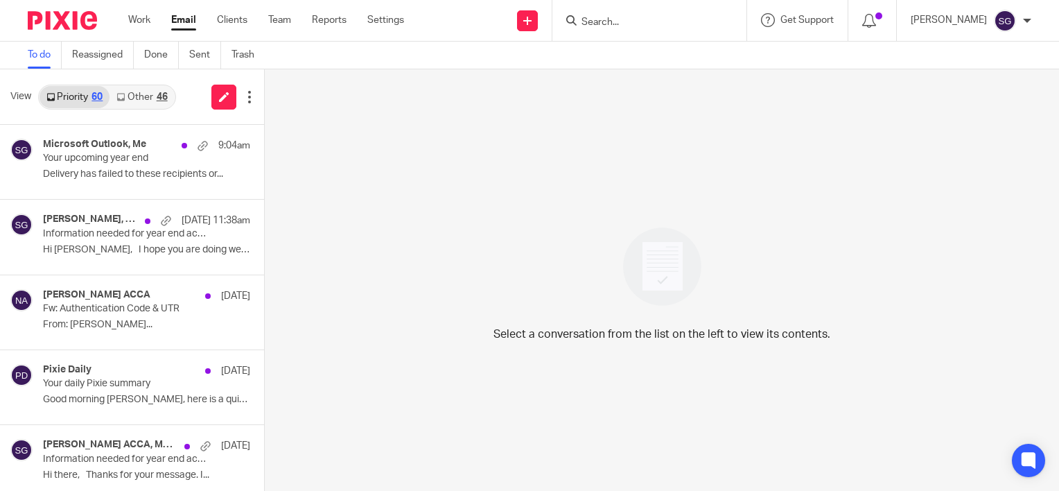
click at [145, 94] on link "Other 46" at bounding box center [141, 97] width 64 height 22
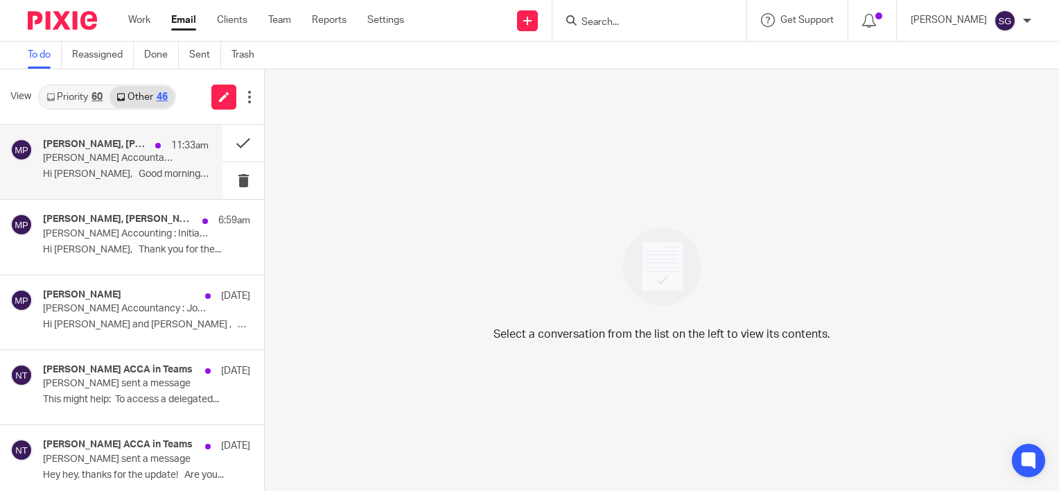
click at [139, 177] on p "Hi [PERSON_NAME], Good morning! We..." at bounding box center [126, 174] width 166 height 12
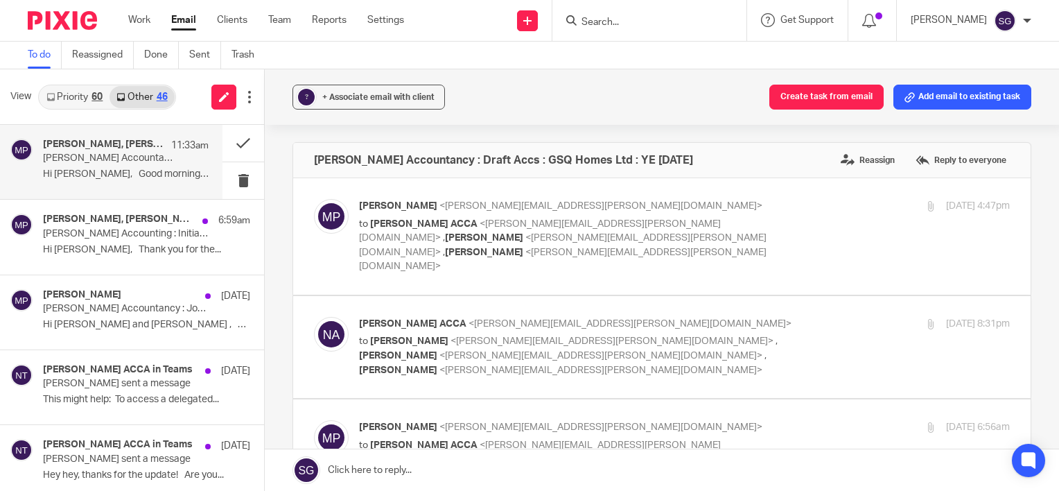
click at [152, 21] on ul "Work Email Clients Team Reports Settings" at bounding box center [276, 20] width 297 height 14
click at [139, 19] on link "Work" at bounding box center [139, 20] width 22 height 14
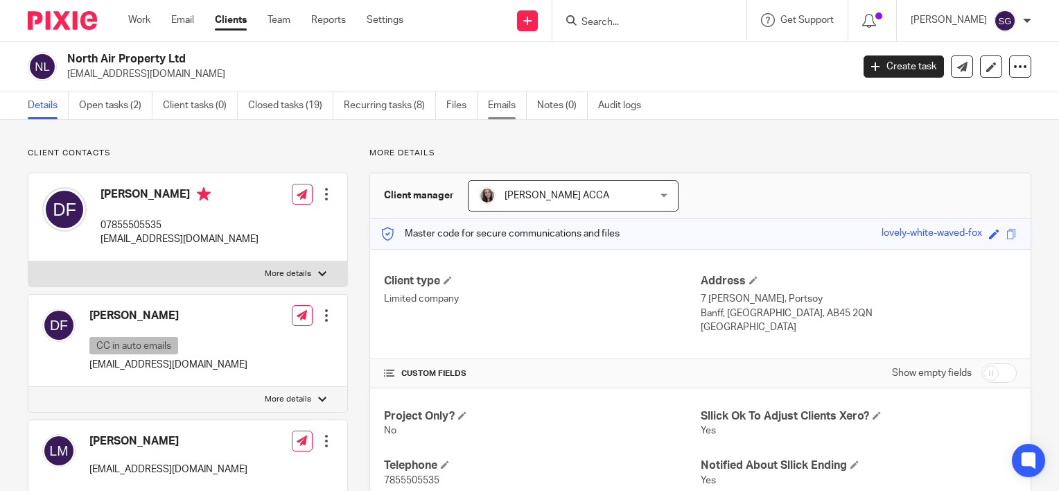
click at [499, 107] on link "Emails" at bounding box center [507, 105] width 39 height 27
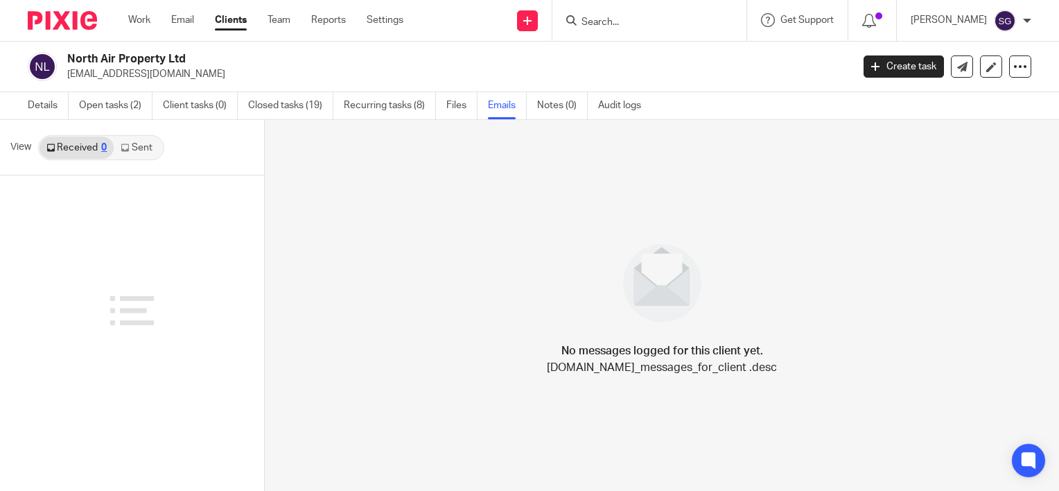
click at [135, 147] on link "Sent" at bounding box center [138, 148] width 49 height 22
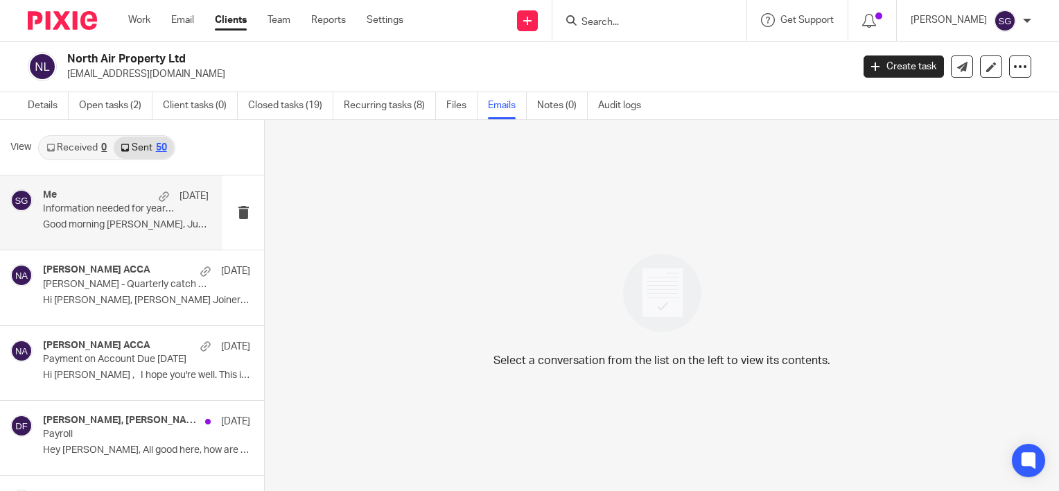
click at [120, 213] on p "Information needed for year end accounts" at bounding box center [109, 209] width 132 height 12
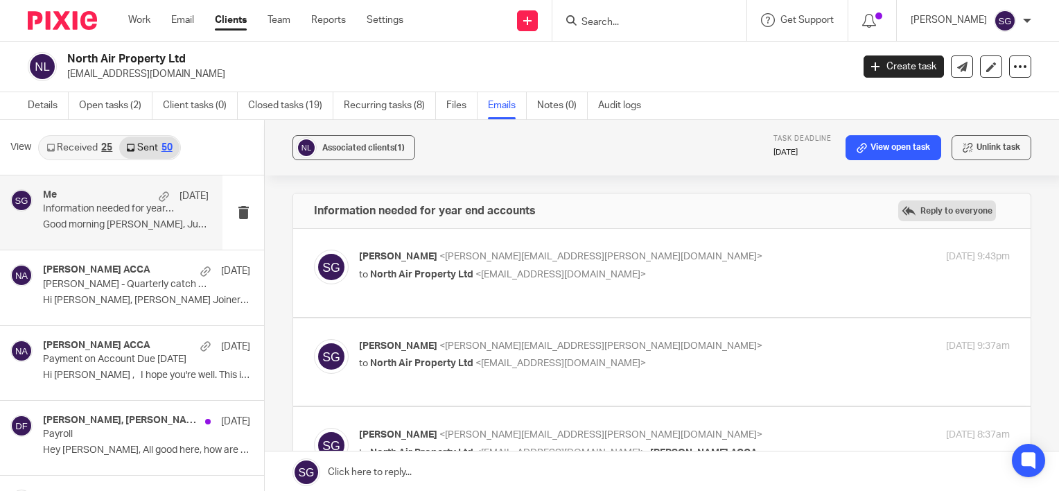
click at [902, 210] on label "Reply to everyone" at bounding box center [947, 210] width 98 height 21
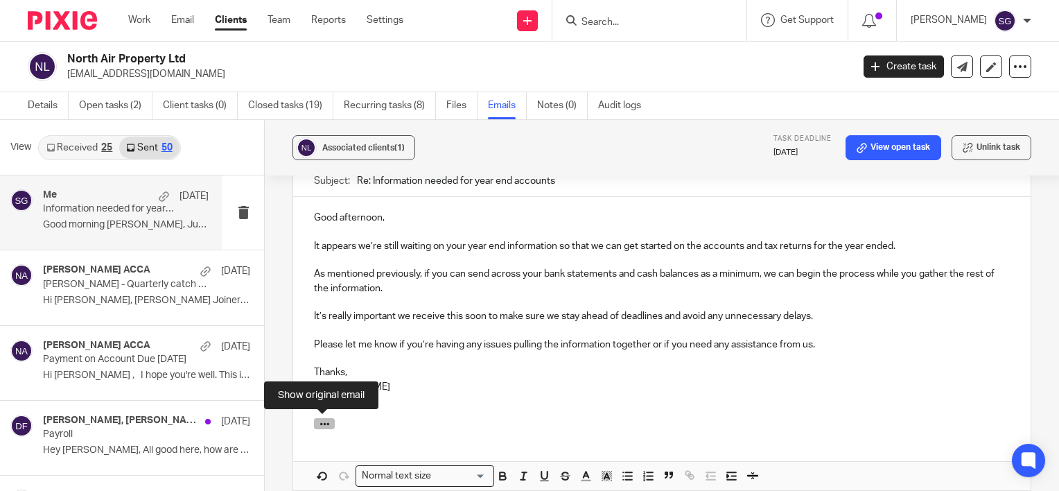
click at [320, 423] on icon "button" at bounding box center [324, 424] width 10 height 10
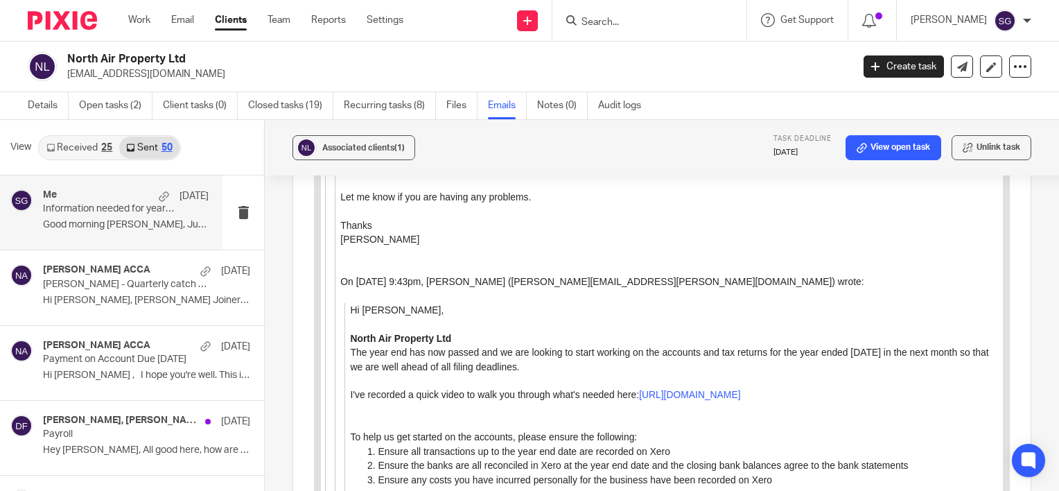
scroll to position [1356, 0]
drag, startPoint x: 884, startPoint y: 349, endPoint x: 847, endPoint y: 349, distance: 37.4
click at [847, 349] on p "The year end has now passed and we are looking to start working on the accounts…" at bounding box center [676, 358] width 653 height 28
copy p "[DATE]"
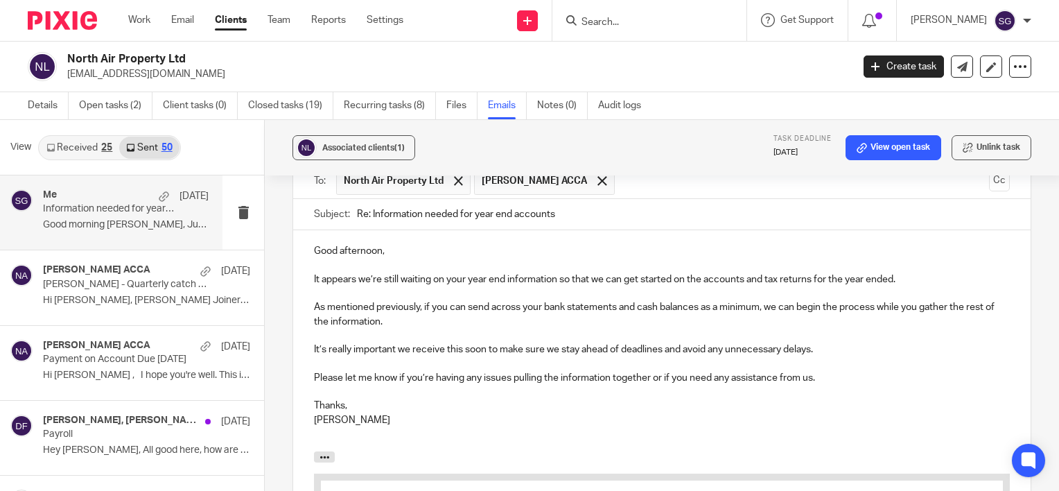
scroll to position [732, 0]
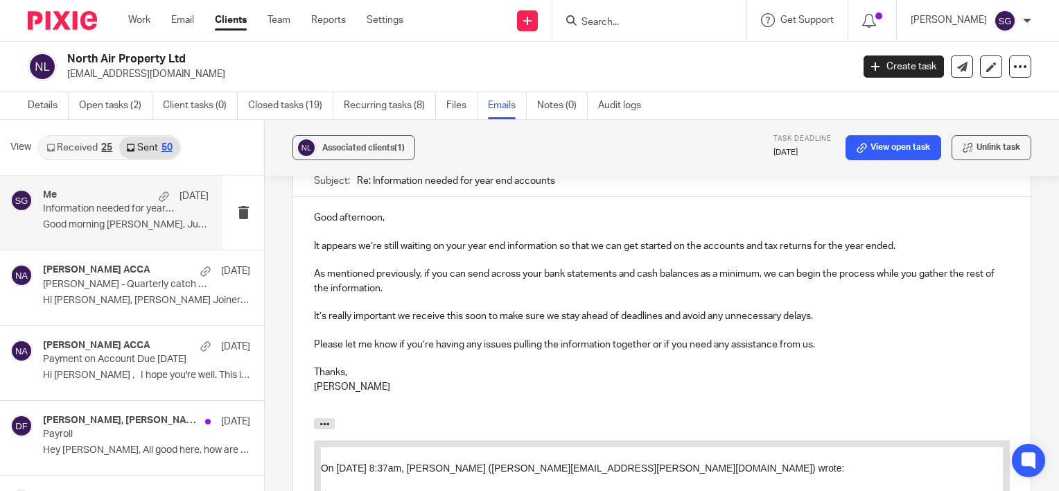
click at [895, 240] on p "Good afternoon, It appears we’re still waiting on your year end information so …" at bounding box center [662, 232] width 696 height 42
click at [886, 267] on p "As mentioned previously, if you can send across your bank statements and cash b…" at bounding box center [662, 281] width 696 height 28
click at [335, 255] on p at bounding box center [662, 260] width 696 height 14
click at [399, 215] on p "Good afternoon, It appears we’re still waiting on your year end information so …" at bounding box center [662, 232] width 696 height 42
click at [396, 256] on p at bounding box center [662, 260] width 696 height 14
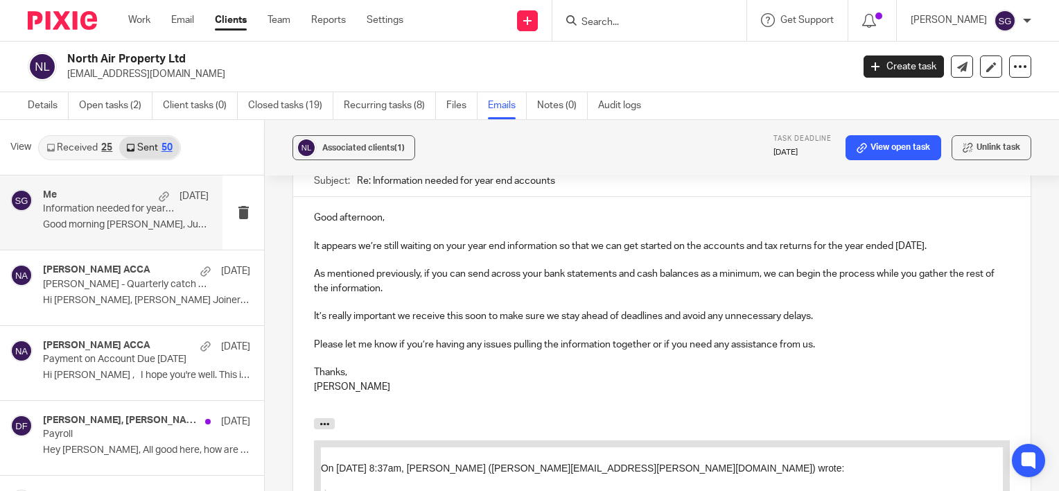
click at [419, 288] on p "As mentioned previously, if you can send across your bank statements and cash b…" at bounding box center [662, 281] width 696 height 28
click at [420, 216] on p "Good afternoon, It appears we’re still waiting on your year end information so …" at bounding box center [662, 232] width 696 height 42
click at [614, 262] on p at bounding box center [662, 260] width 696 height 14
click at [435, 279] on p "As mentioned previously, if you can send across your bank statements and cash b…" at bounding box center [662, 281] width 696 height 28
click at [465, 281] on p "As mentioned previously, if you can send across your bank statements and cash b…" at bounding box center [662, 281] width 696 height 28
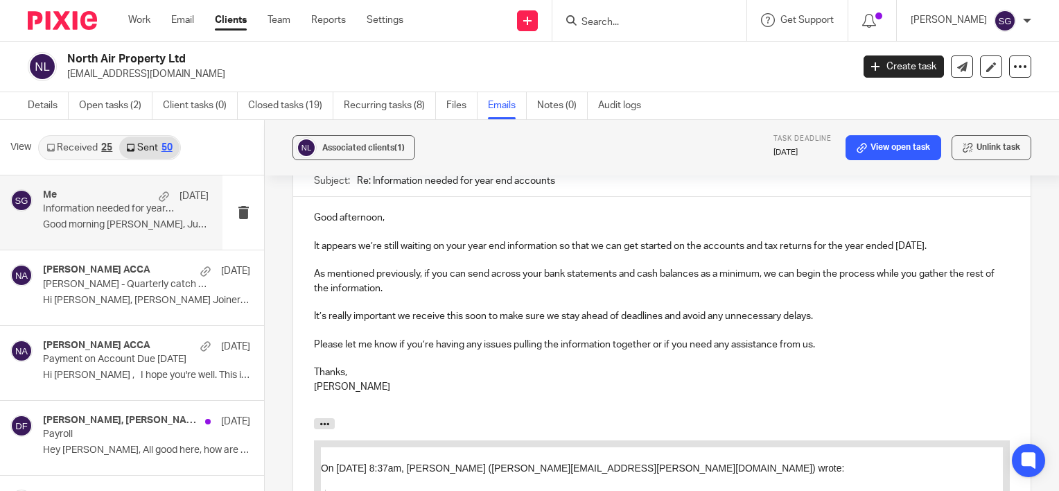
click at [425, 327] on p at bounding box center [662, 330] width 696 height 14
click at [395, 366] on p "Thanks, [PERSON_NAME]" at bounding box center [662, 379] width 696 height 28
click at [400, 353] on p at bounding box center [662, 358] width 696 height 14
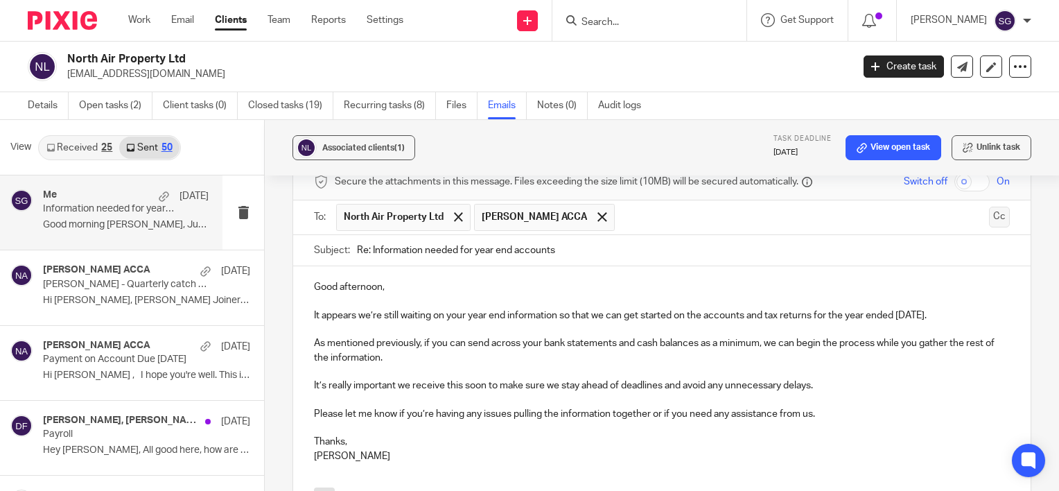
click at [989, 217] on button "Cc" at bounding box center [999, 217] width 21 height 21
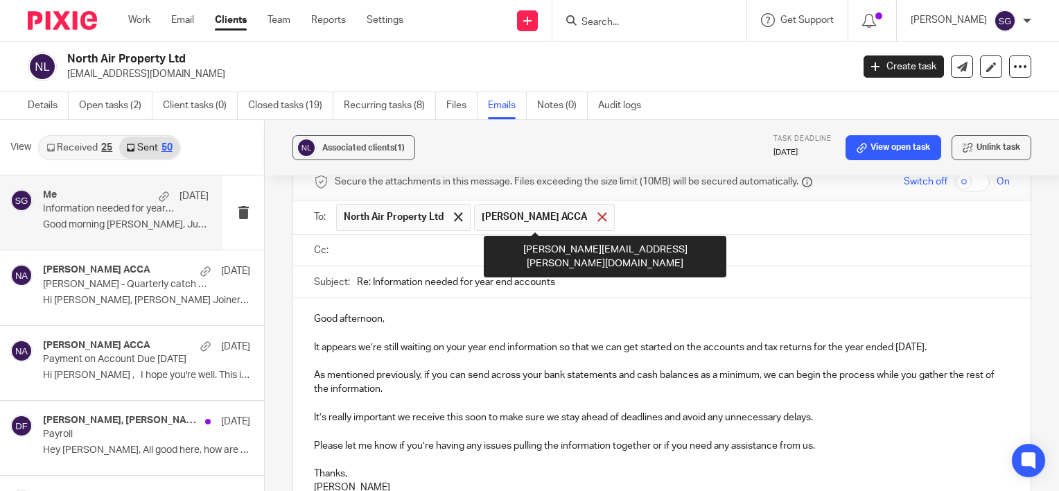
click at [597, 215] on span at bounding box center [601, 216] width 9 height 9
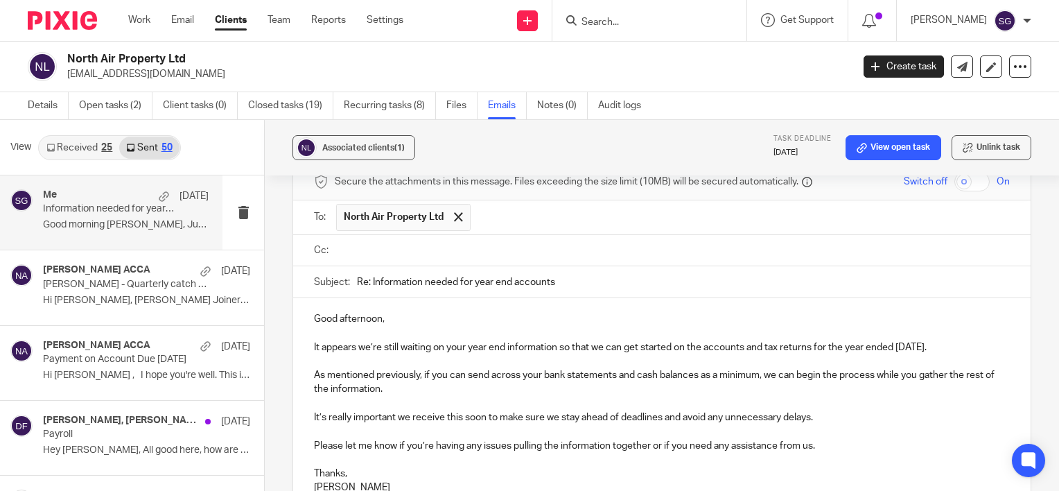
click at [407, 253] on input "text" at bounding box center [672, 251] width 665 height 16
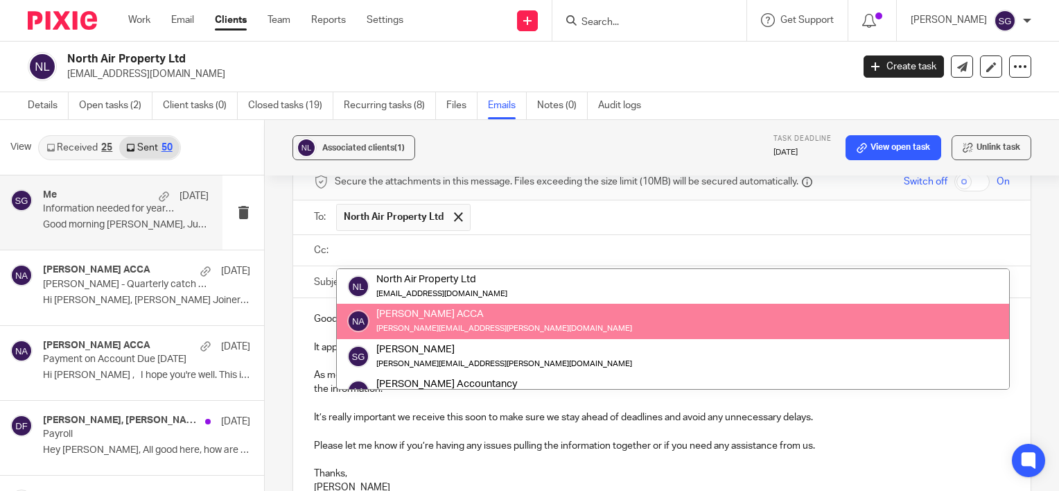
type input "c"
type input "nic"
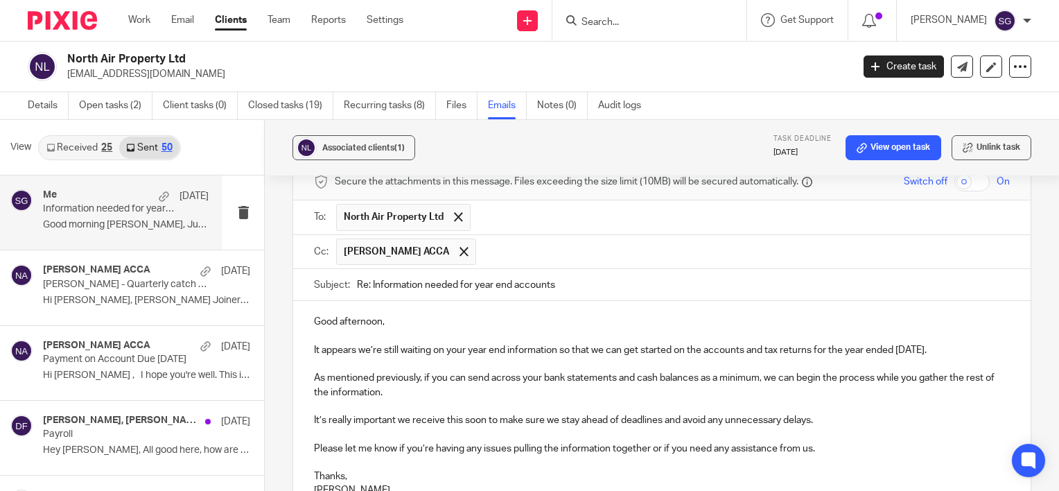
click at [413, 306] on div "Good afternoon, It appears we’re still waiting on your year end information so …" at bounding box center [661, 411] width 737 height 221
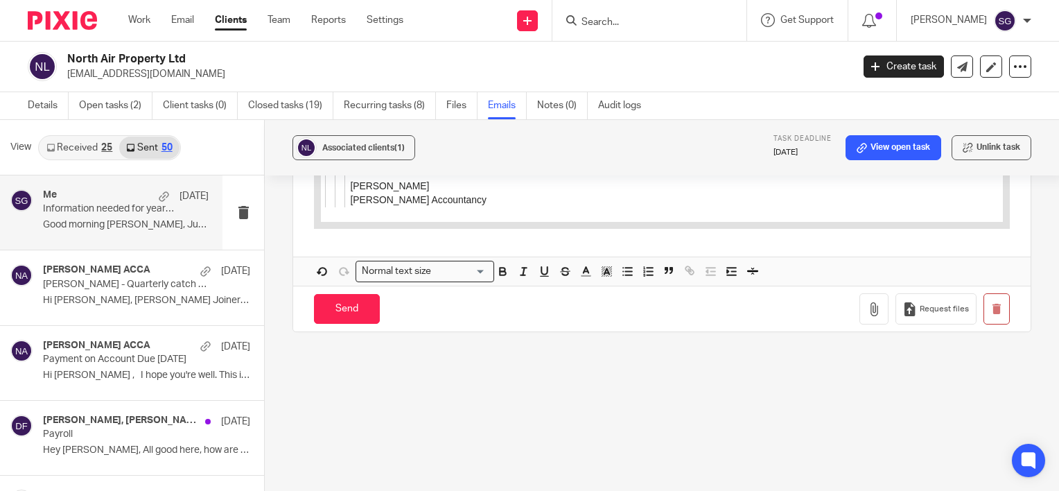
scroll to position [1995, 0]
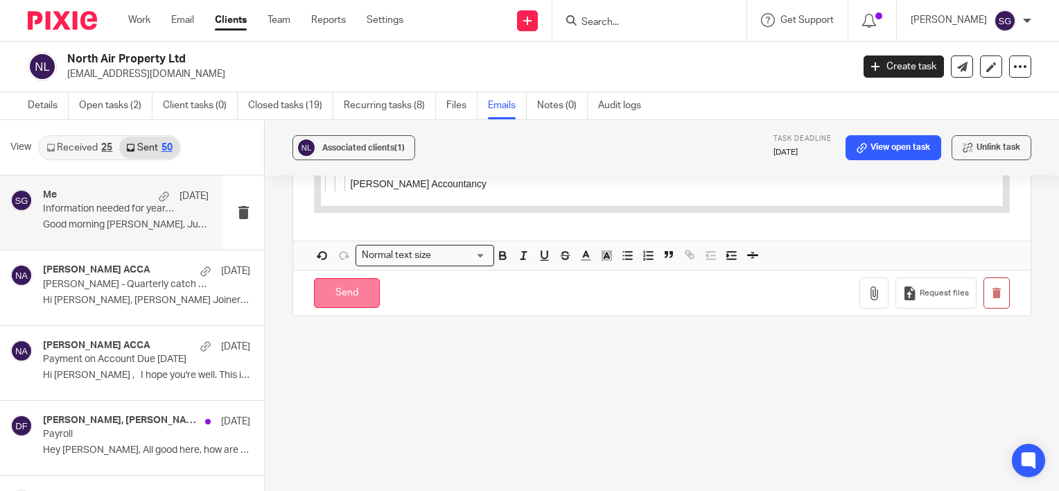
click at [330, 290] on input "Send" at bounding box center [347, 293] width 66 height 30
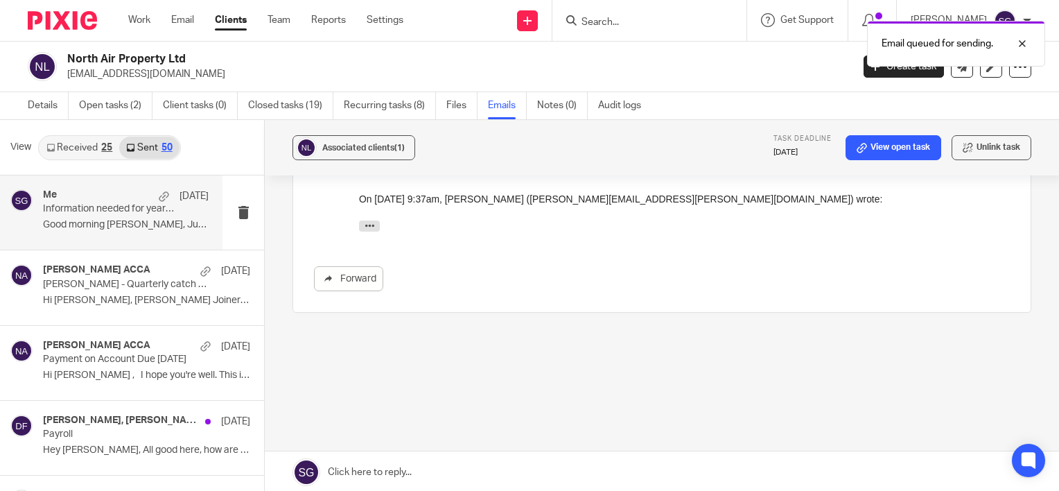
scroll to position [491, 0]
click at [617, 30] on div "Email queued for sending." at bounding box center [787, 40] width 516 height 53
click at [640, 20] on div "Email queued for sending." at bounding box center [787, 40] width 516 height 53
click at [704, 28] on div "Email queued for sending." at bounding box center [787, 40] width 516 height 53
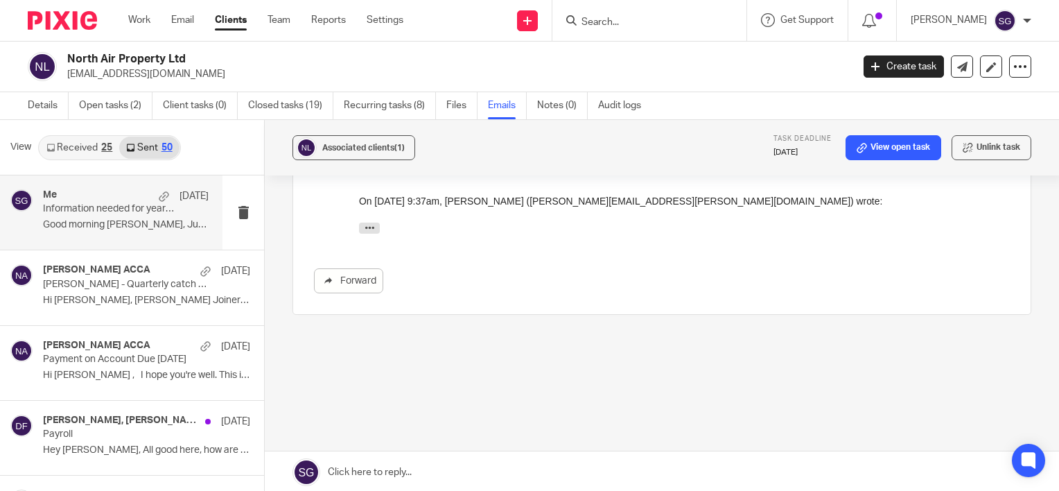
click at [621, 19] on input "Search" at bounding box center [642, 23] width 125 height 12
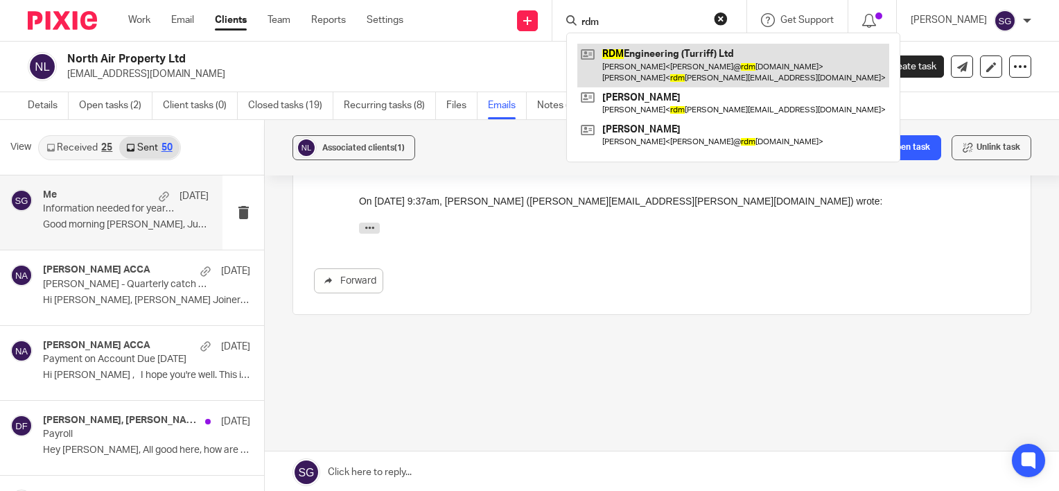
type input "rdm"
click at [665, 61] on link at bounding box center [733, 65] width 312 height 43
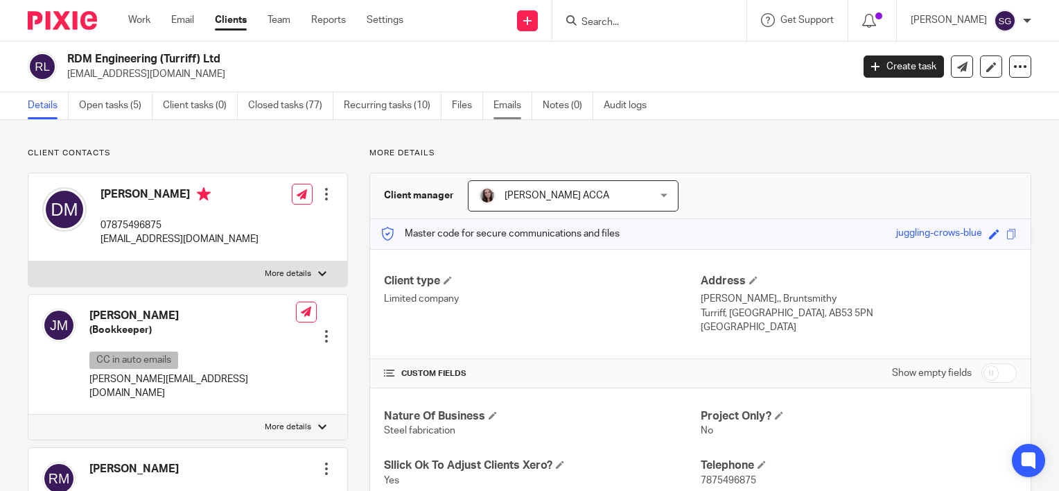
click at [495, 106] on link "Emails" at bounding box center [512, 105] width 39 height 27
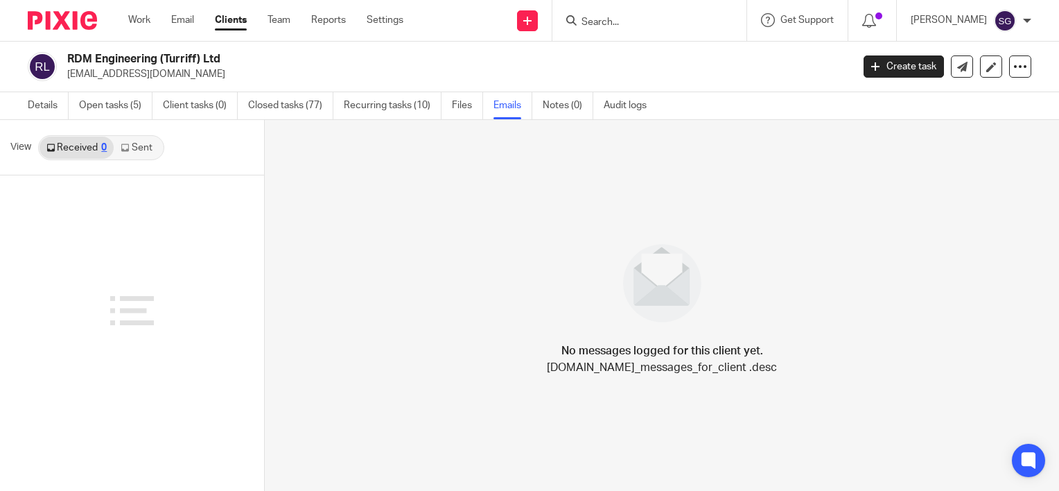
click at [147, 149] on link "Sent" at bounding box center [138, 148] width 49 height 22
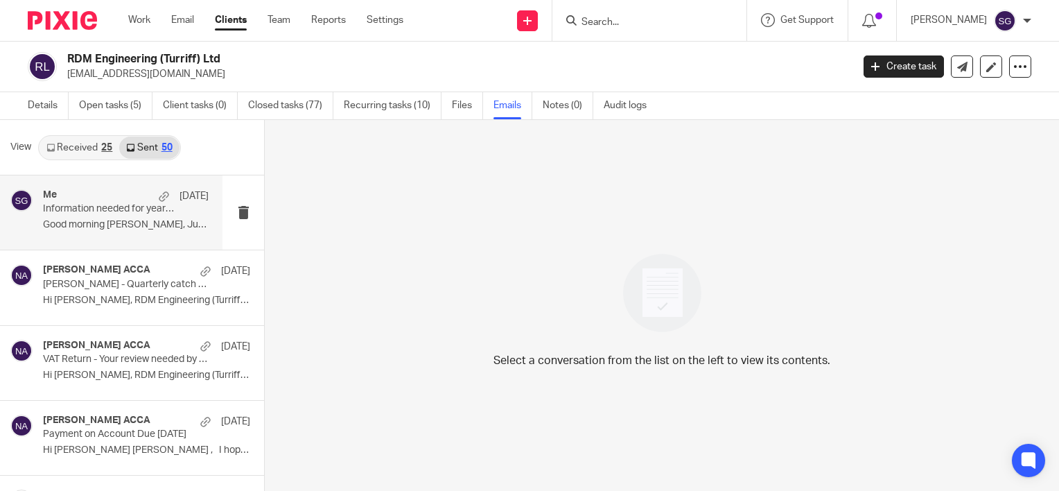
click at [119, 222] on p "Good morning [PERSON_NAME], Just a reminder that we..." at bounding box center [126, 225] width 166 height 12
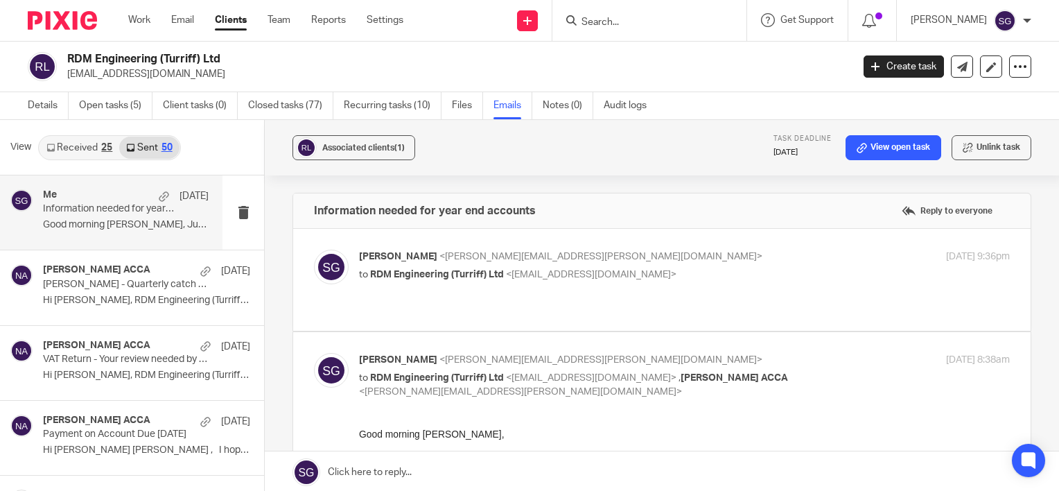
click at [641, 295] on div "Sarah Green <sarah@alvah.co> to RDM Engineering (Turriff) Ltd <rdmdebbie@gmail.…" at bounding box center [662, 279] width 696 height 60
click at [618, 281] on div "Sarah Green <sarah@alvah.co> to RDM Engineering (Turriff) Ltd <rdmdebbie@gmail.…" at bounding box center [684, 266] width 651 height 35
checkbox input "true"
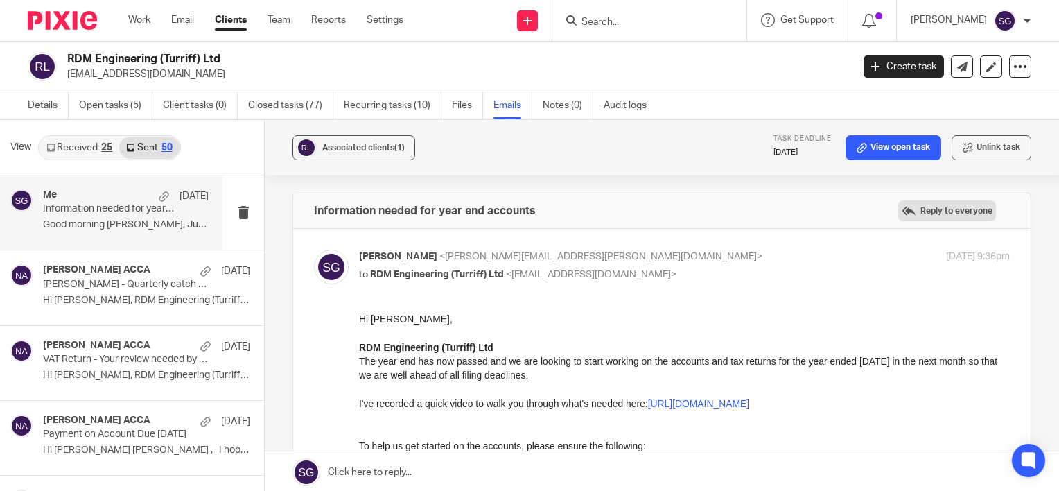
click at [906, 214] on label "Reply to everyone" at bounding box center [947, 210] width 98 height 21
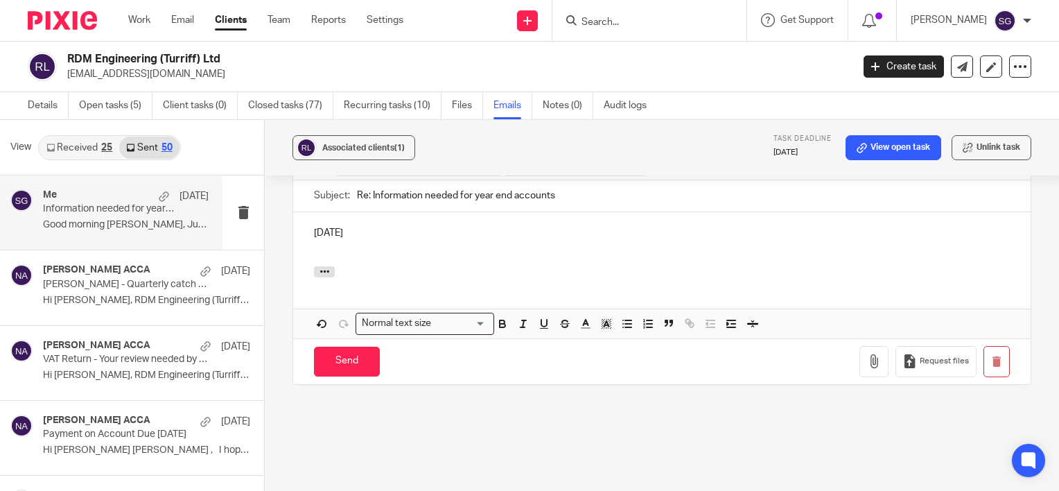
drag, startPoint x: 413, startPoint y: 225, endPoint x: 263, endPoint y: 225, distance: 150.4
click at [265, 225] on div "Associated clients (1) Task deadline 4 Aug 2025 View open task Unlink task Info…" at bounding box center [662, 306] width 794 height 373
click at [343, 240] on p at bounding box center [662, 247] width 696 height 14
drag, startPoint x: 329, startPoint y: 224, endPoint x: 305, endPoint y: 220, distance: 24.6
click at [305, 220] on div "[DATE]" at bounding box center [661, 239] width 737 height 54
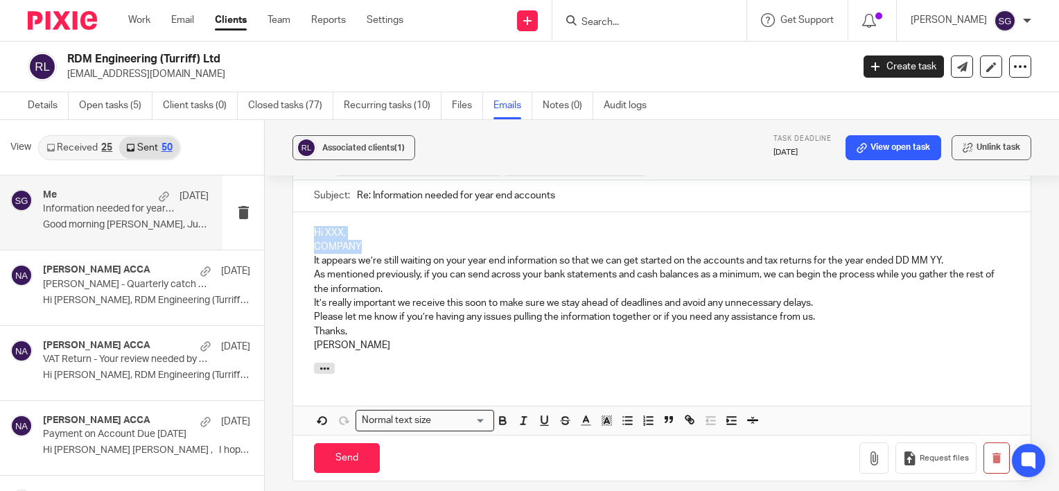
drag, startPoint x: 361, startPoint y: 230, endPoint x: 294, endPoint y: 211, distance: 70.0
click at [294, 212] on div "Hi XXX, COMPANY It appears we’re still waiting on your year end information so …" at bounding box center [661, 287] width 737 height 150
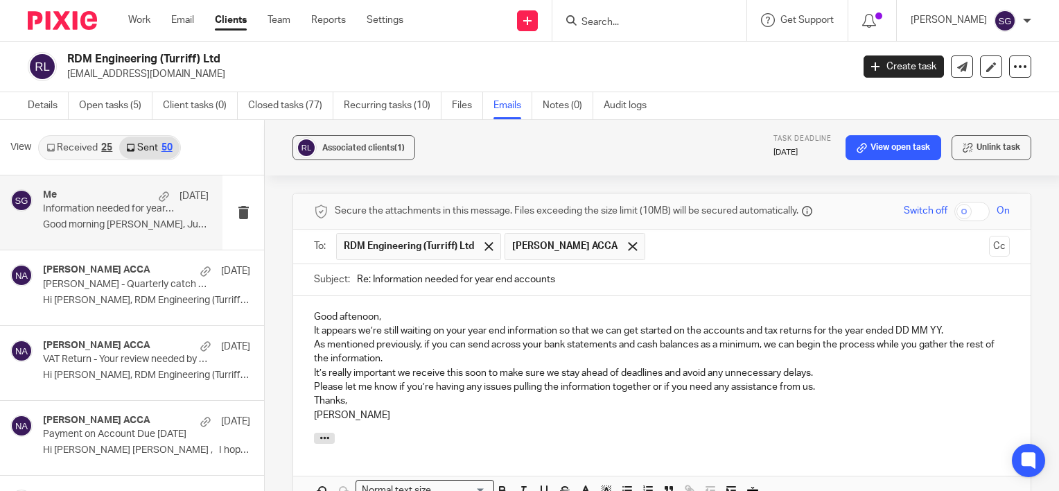
scroll to position [1177, 0]
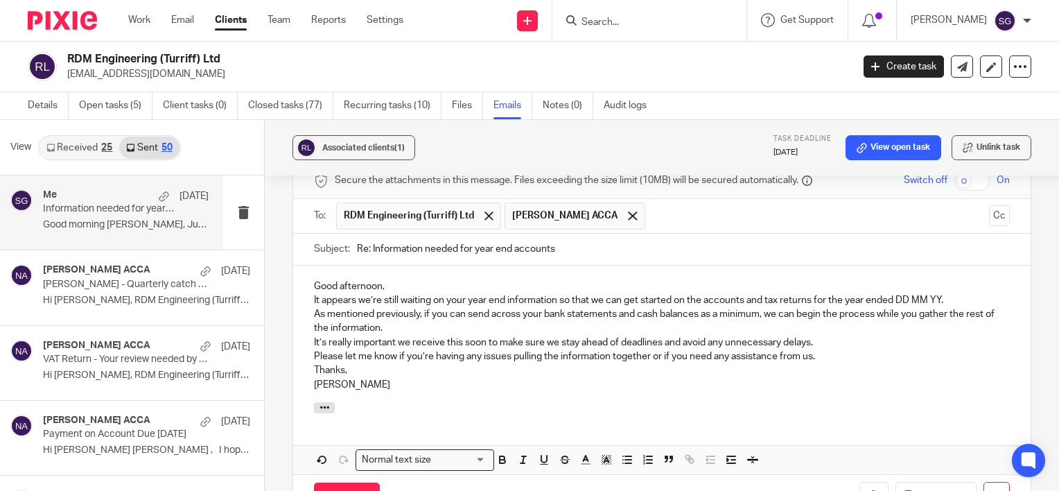
click at [391, 279] on p "Good afternoon," at bounding box center [662, 286] width 696 height 14
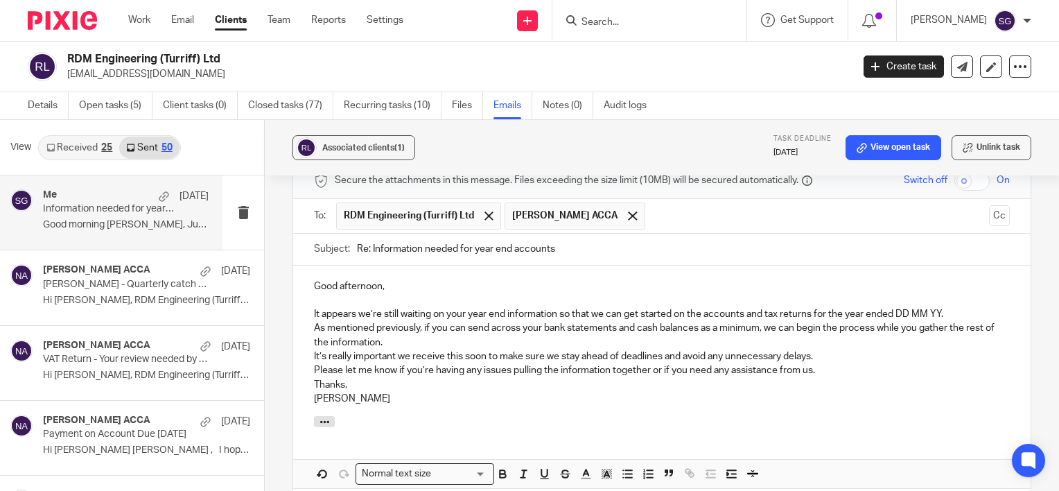
click at [949, 307] on p "It appears we’re still waiting on your year end information so that we can get …" at bounding box center [662, 314] width 696 height 14
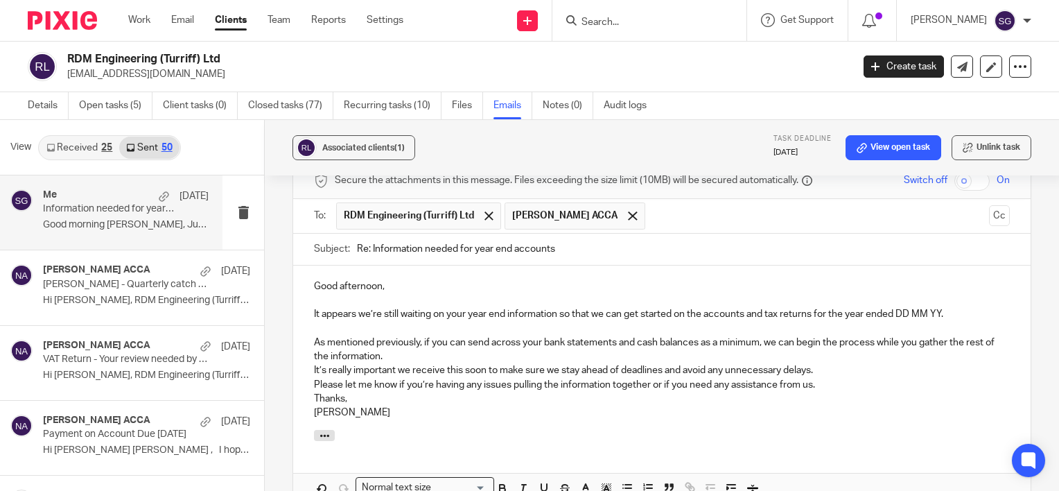
click at [435, 336] on p "As mentioned previously, if you can send across your bank statements and cash b…" at bounding box center [662, 349] width 696 height 28
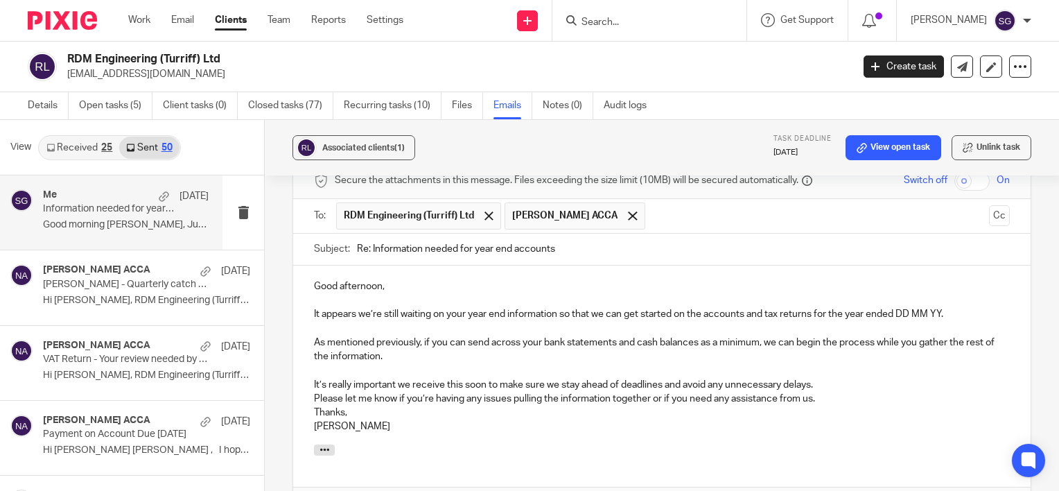
click at [836, 378] on p "It’s really important we receive this soon to make sure we stay ahead of deadli…" at bounding box center [662, 385] width 696 height 14
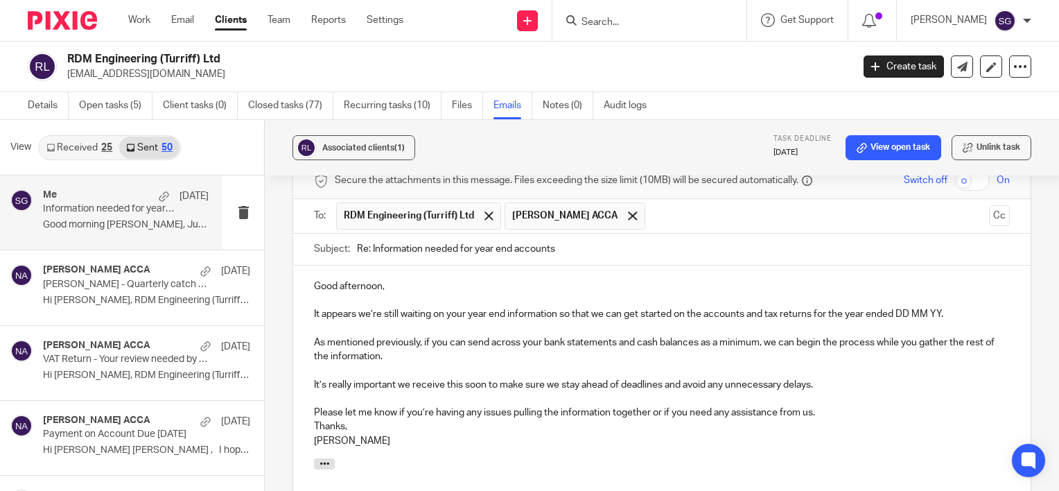
click at [825, 405] on p "Please let me know if you’re having any issues pulling the information together…" at bounding box center [662, 412] width 696 height 14
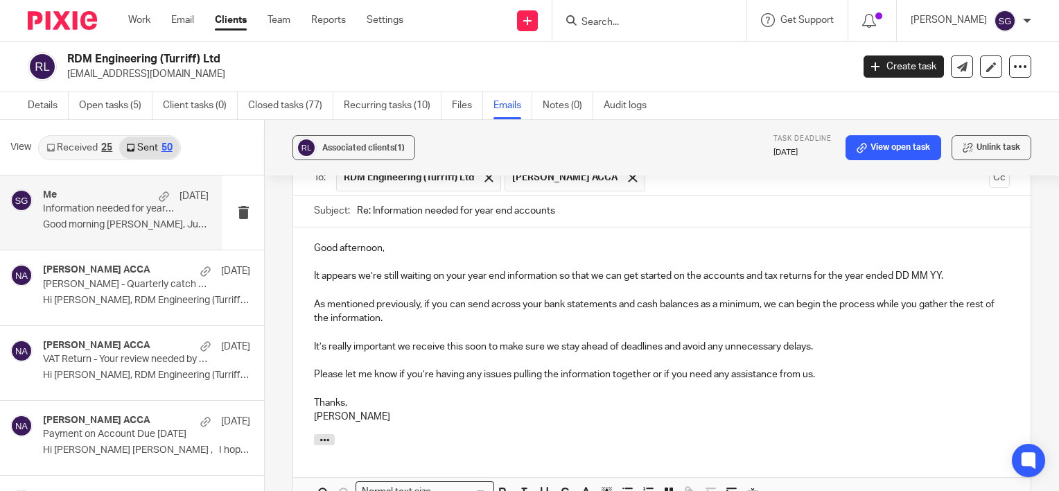
scroll to position [1438, 0]
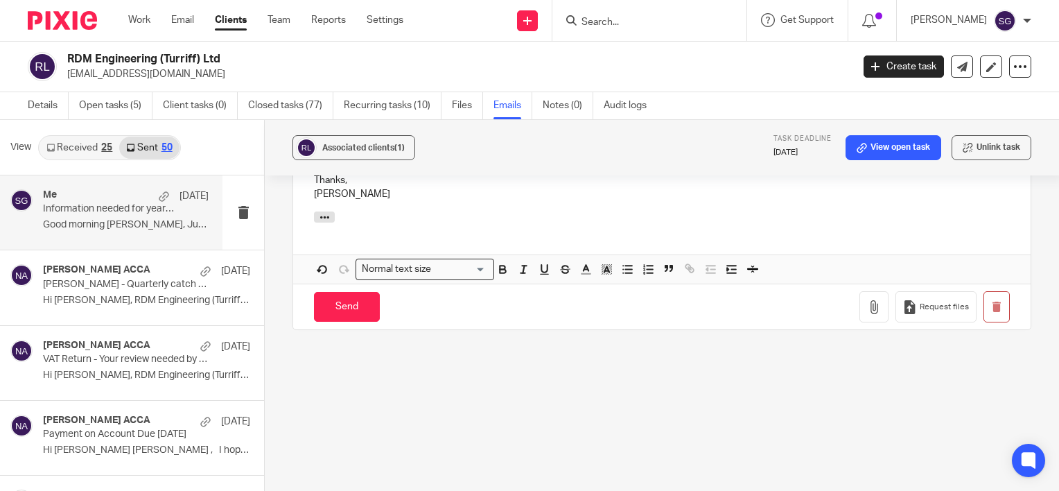
click at [319, 212] on icon "button" at bounding box center [324, 217] width 10 height 10
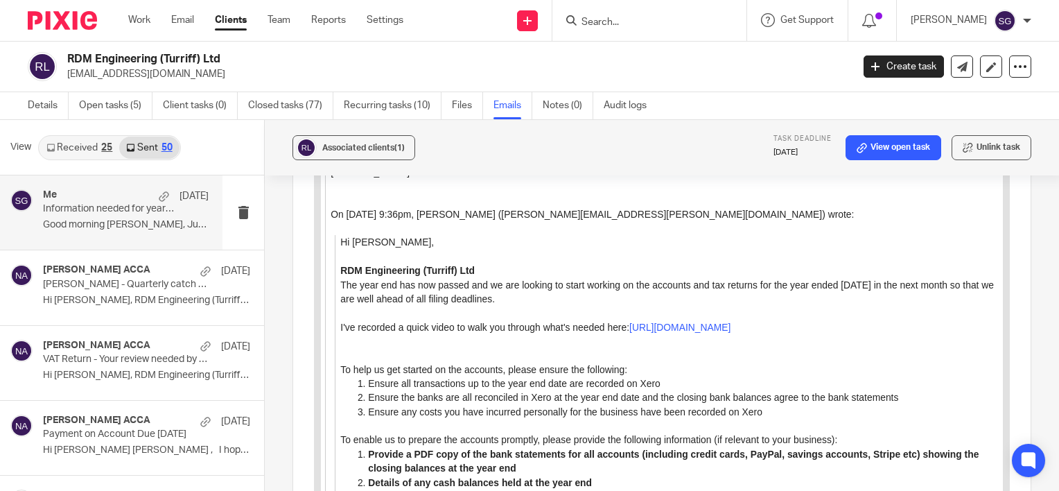
scroll to position [1730, 0]
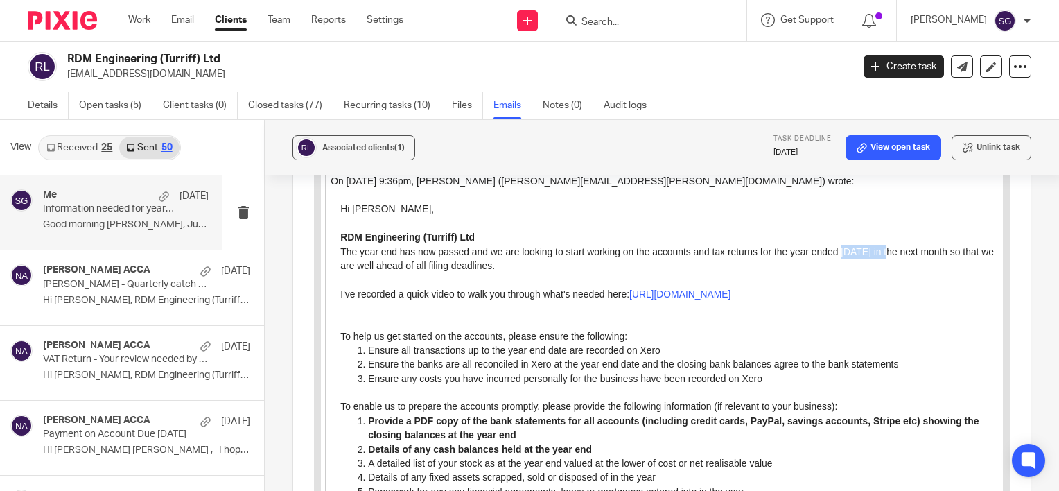
drag, startPoint x: 888, startPoint y: 249, endPoint x: 837, endPoint y: 253, distance: 51.4
click at [837, 253] on p "The year end has now passed and we are looking to start working on the accounts…" at bounding box center [671, 259] width 663 height 28
copy p "[DATE]"
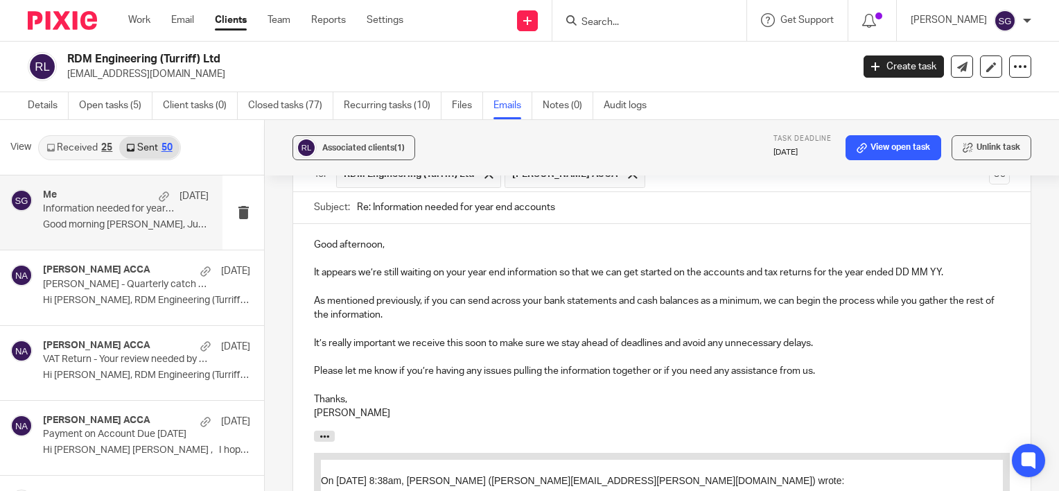
scroll to position [1106, 0]
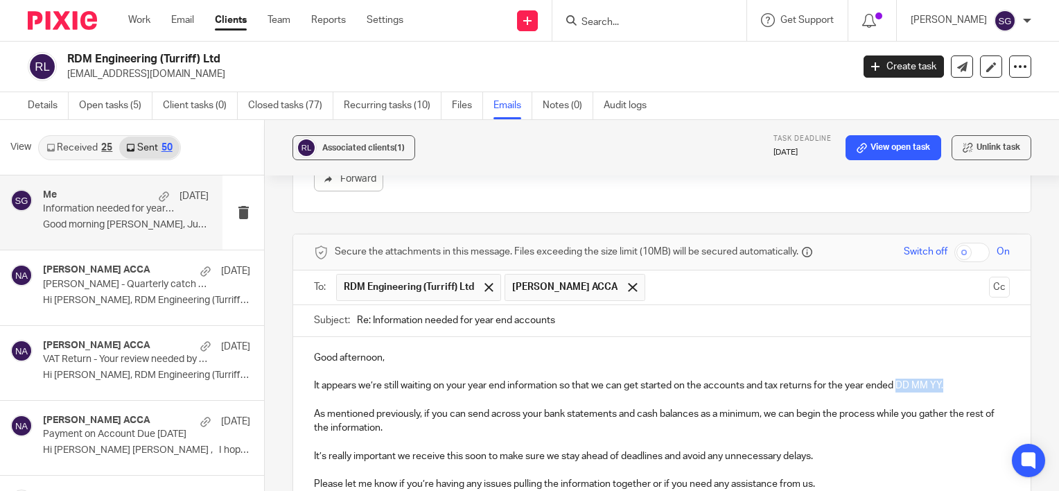
drag, startPoint x: 945, startPoint y: 368, endPoint x: 898, endPoint y: 365, distance: 46.5
click at [898, 378] on p "It appears we’re still waiting on your year end information so that we can get …" at bounding box center [662, 385] width 696 height 14
click at [931, 392] on p at bounding box center [662, 399] width 696 height 14
click at [628, 283] on span at bounding box center [632, 287] width 9 height 9
click at [989, 277] on button "Cc" at bounding box center [999, 287] width 21 height 21
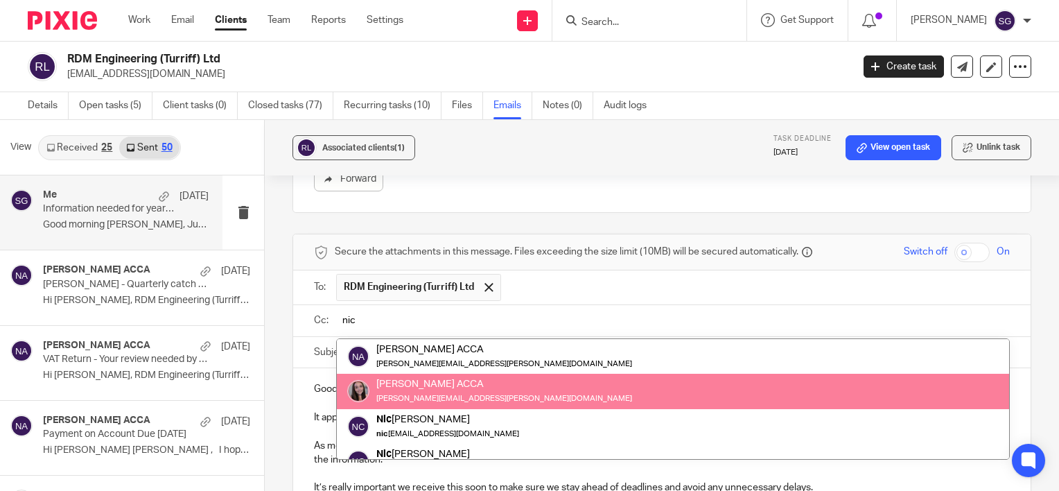
type input "nic"
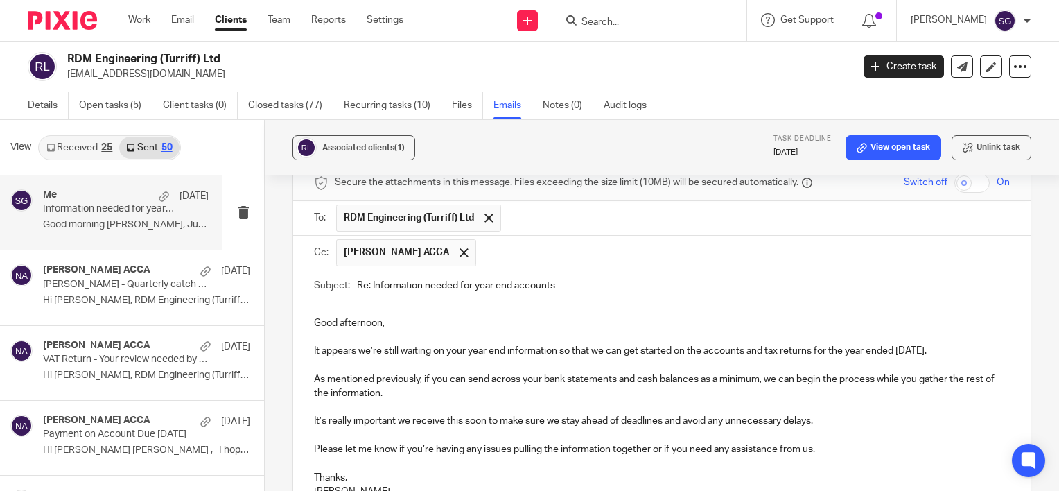
scroll to position [1245, 0]
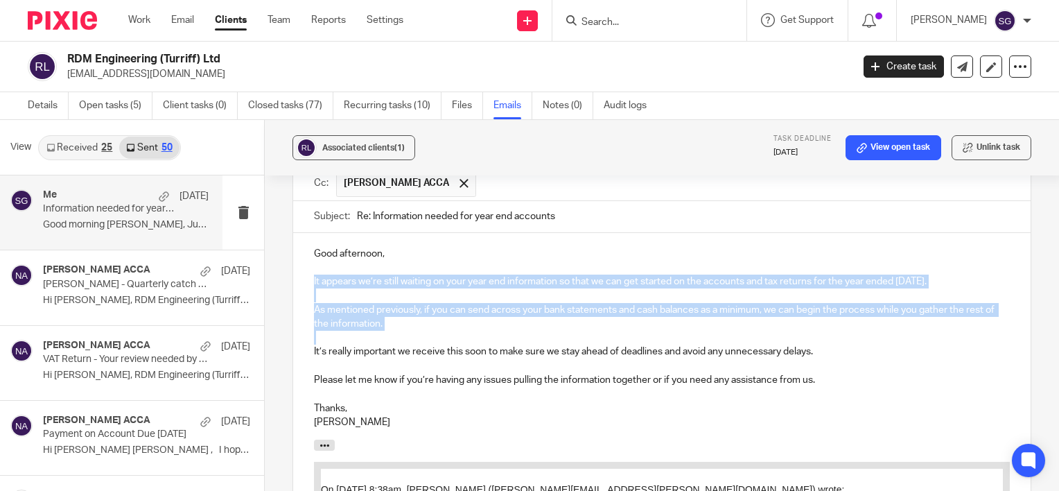
drag, startPoint x: 304, startPoint y: 263, endPoint x: 382, endPoint y: 317, distance: 94.2
click at [382, 317] on div "Good afternoon, It appears we’re still waiting on your year end information so …" at bounding box center [661, 336] width 737 height 207
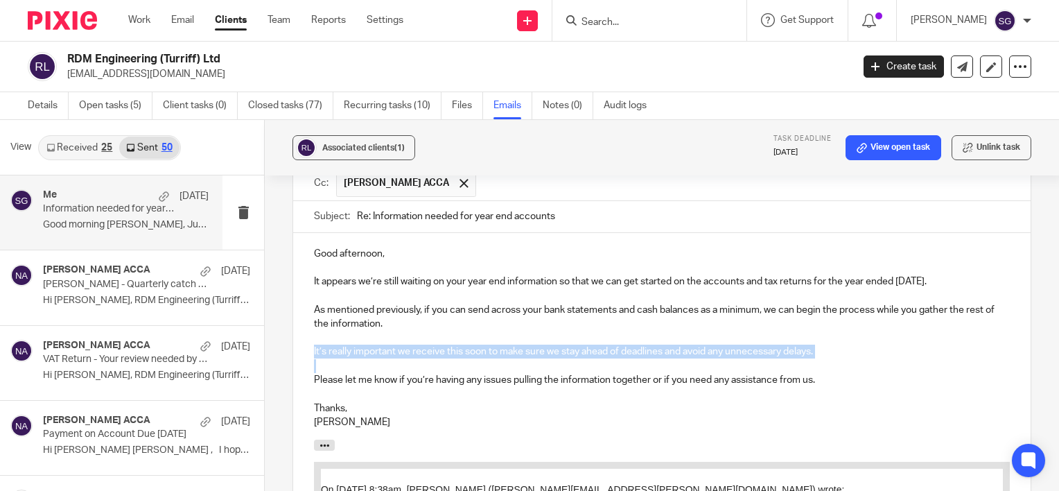
drag, startPoint x: 310, startPoint y: 336, endPoint x: 471, endPoint y: 352, distance: 161.6
click at [471, 352] on div "Good afternoon, It appears we’re still waiting on your year end information so …" at bounding box center [661, 336] width 737 height 207
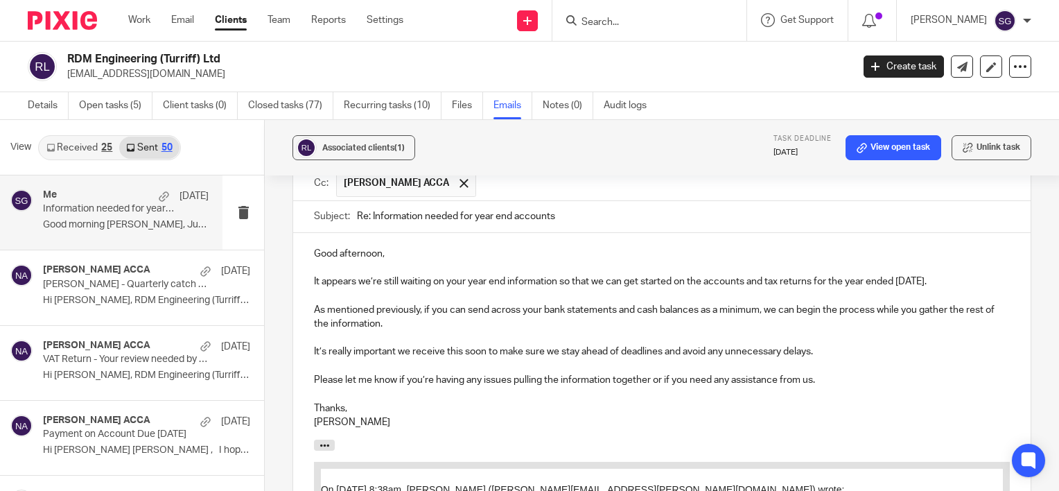
click at [405, 401] on p "Thanks," at bounding box center [662, 408] width 696 height 14
drag, startPoint x: 354, startPoint y: 394, endPoint x: 328, endPoint y: 380, distance: 30.1
click at [328, 376] on div "Good afternoon, It appears we’re still waiting on your year end information so …" at bounding box center [661, 336] width 737 height 207
click at [367, 415] on p "[PERSON_NAME]" at bounding box center [662, 422] width 696 height 14
drag, startPoint x: 351, startPoint y: 405, endPoint x: 308, endPoint y: 381, distance: 49.0
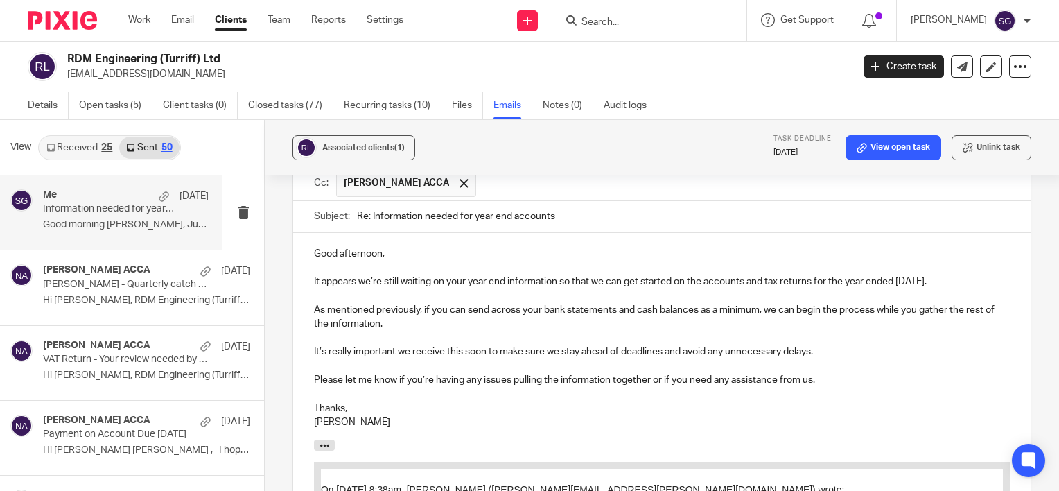
click at [322, 390] on div "Good afternoon, It appears we’re still waiting on your year end information so …" at bounding box center [661, 336] width 737 height 207
click at [305, 381] on div "Good afternoon, It appears we’re still waiting on your year end information so …" at bounding box center [661, 336] width 737 height 207
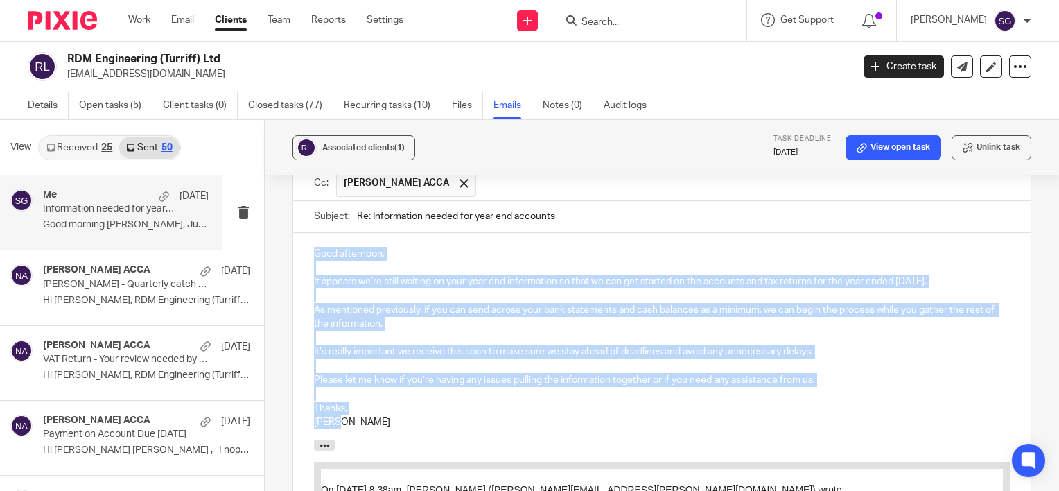
drag, startPoint x: 343, startPoint y: 405, endPoint x: 309, endPoint y: 219, distance: 188.8
click at [309, 233] on div "Good afternoon, It appears we’re still waiting on your year end information so …" at bounding box center [661, 336] width 737 height 207
click at [309, 254] on div "Good afternoon, It appears we’re still waiting on your year end information so …" at bounding box center [661, 336] width 737 height 207
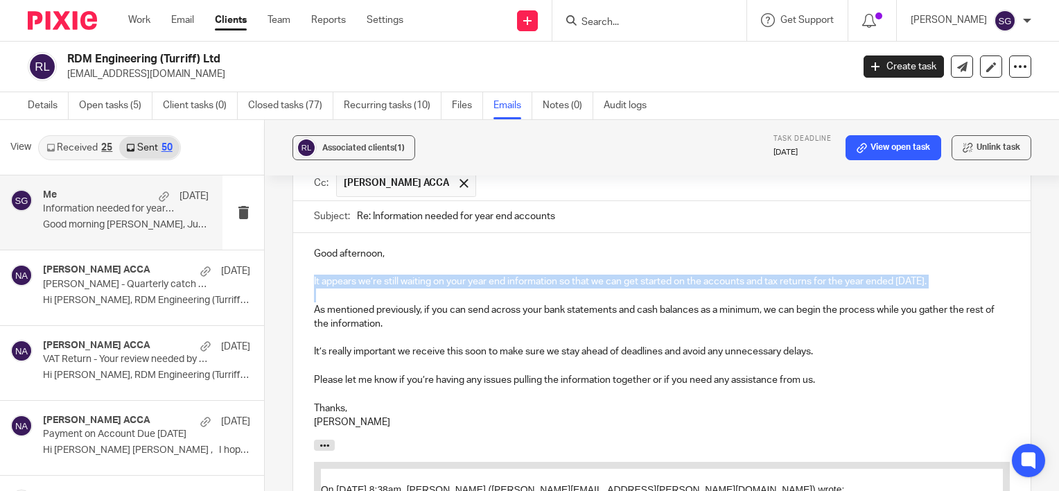
drag, startPoint x: 308, startPoint y: 262, endPoint x: 389, endPoint y: 277, distance: 81.7
click at [389, 277] on div "Good afternoon, It appears we’re still waiting on your year end information so …" at bounding box center [661, 336] width 737 height 207
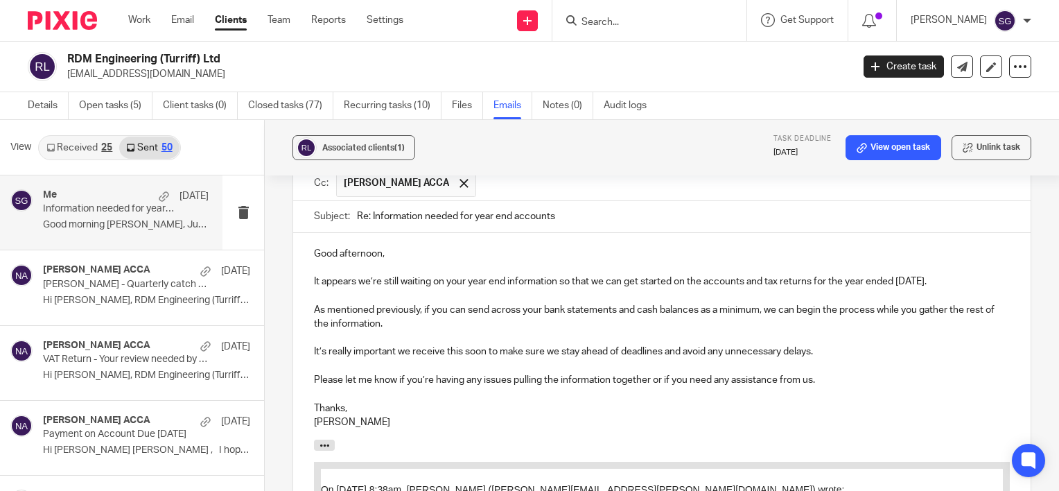
click at [397, 303] on p "As mentioned previously, if you can send across your bank statements and cash b…" at bounding box center [662, 317] width 696 height 28
click at [577, 308] on p "As mentioned previously, if you can send across your bank statements and cash b…" at bounding box center [662, 317] width 696 height 28
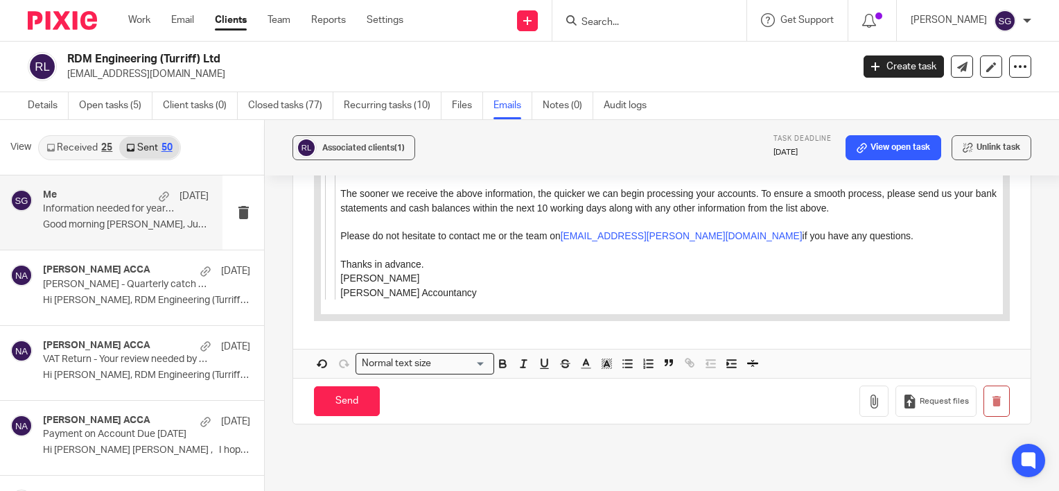
scroll to position [2254, 0]
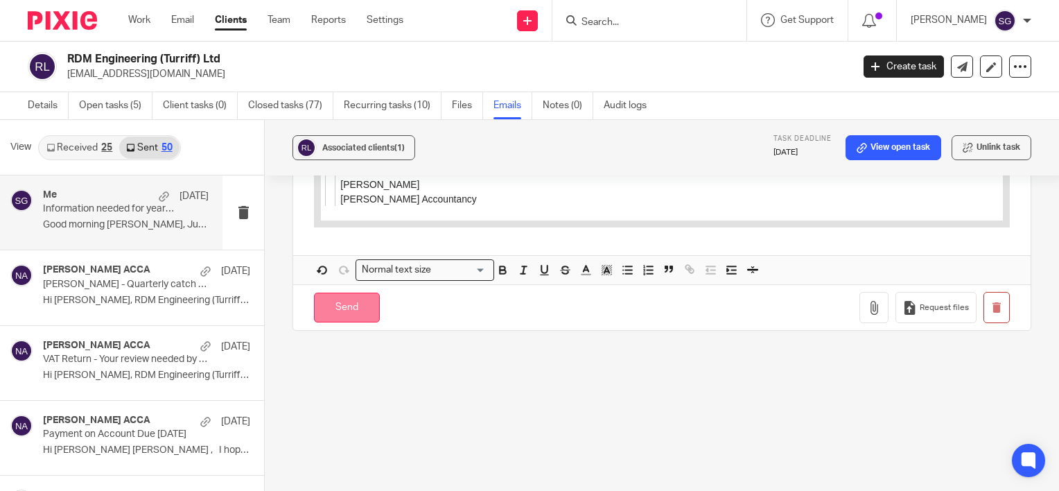
click at [354, 292] on input "Send" at bounding box center [347, 307] width 66 height 30
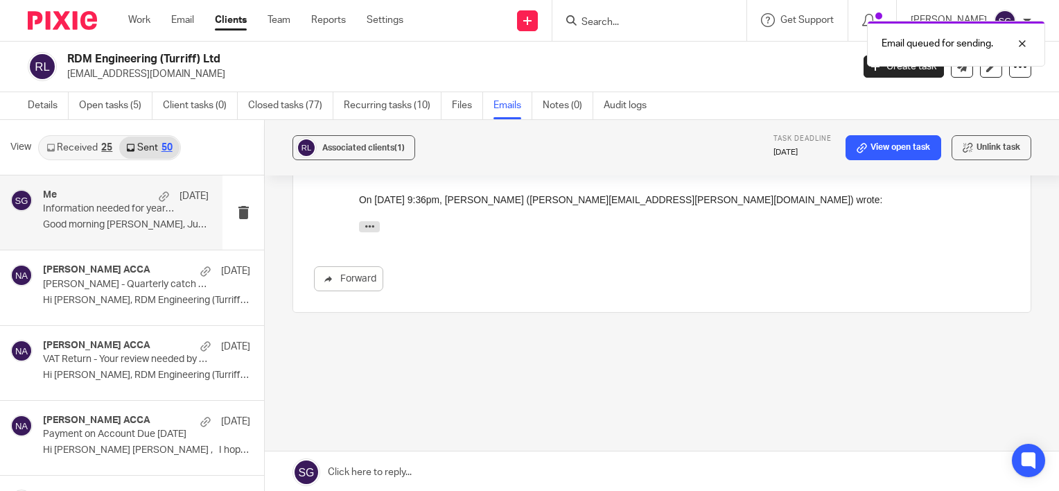
scroll to position [991, 0]
